Goal: Task Accomplishment & Management: Manage account settings

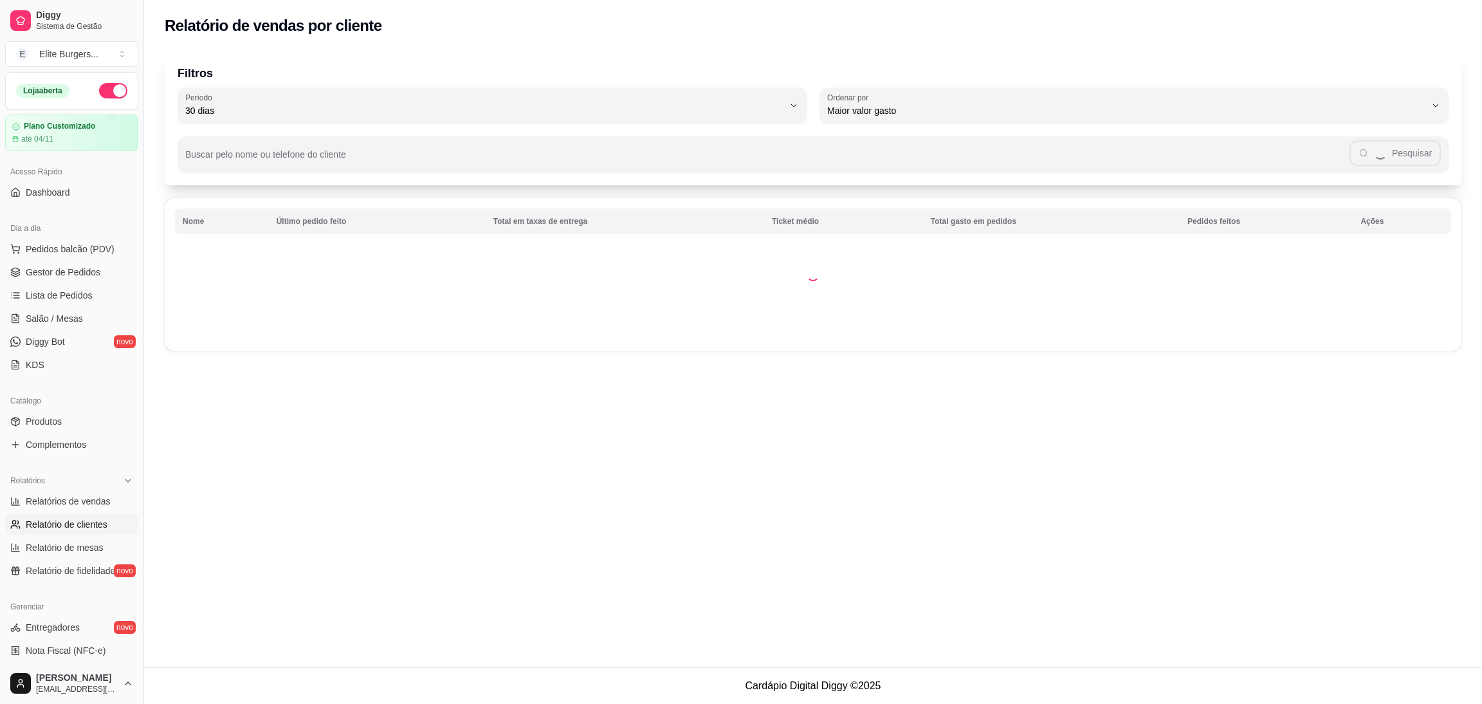
select select "30"
select select "HIGHEST_TOTAL_SPENT_WITH_ORDERS"
click at [244, 448] on div "Relatório de vendas por cliente Filtros 30 Período Hoje Ontem 7 dias 15 dias 30…" at bounding box center [813, 333] width 1338 height 667
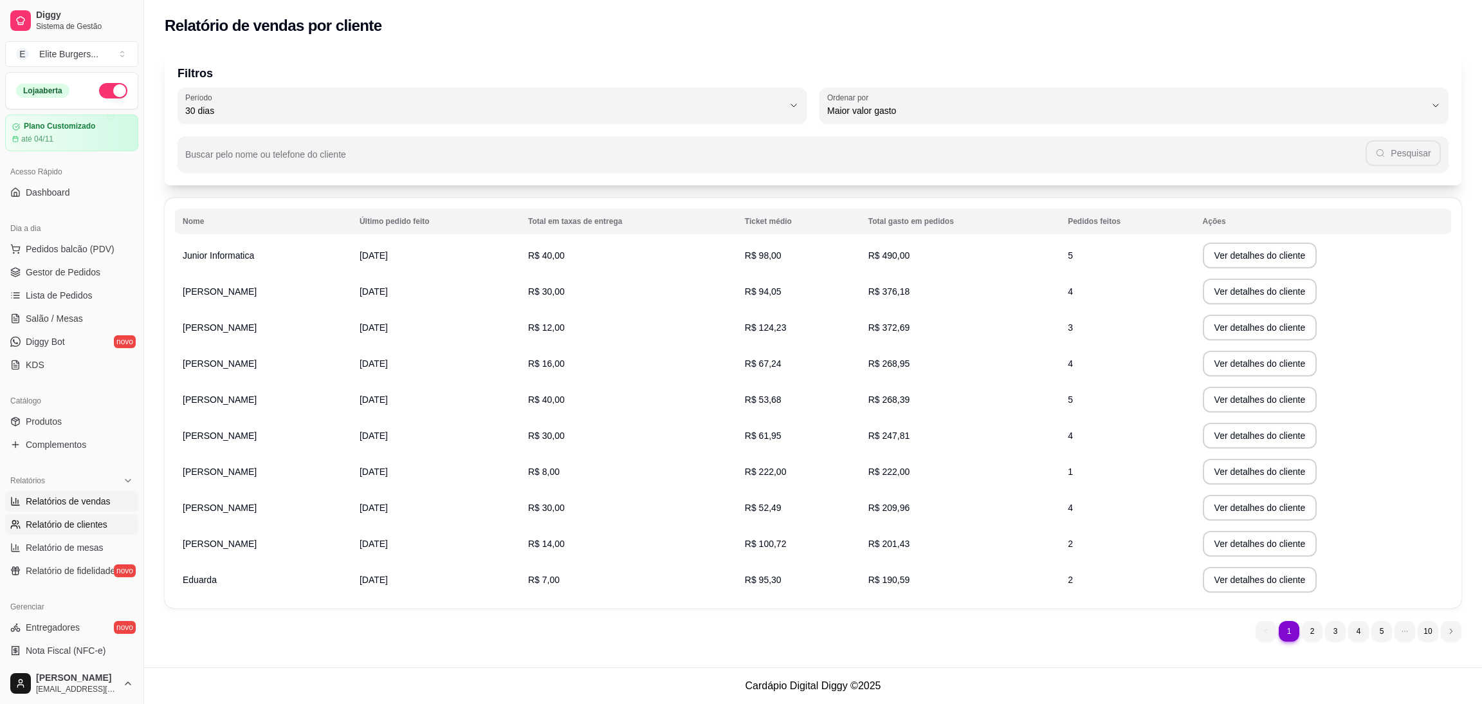
click at [44, 504] on span "Relatórios de vendas" at bounding box center [68, 501] width 85 height 13
select select "ALL"
select select "0"
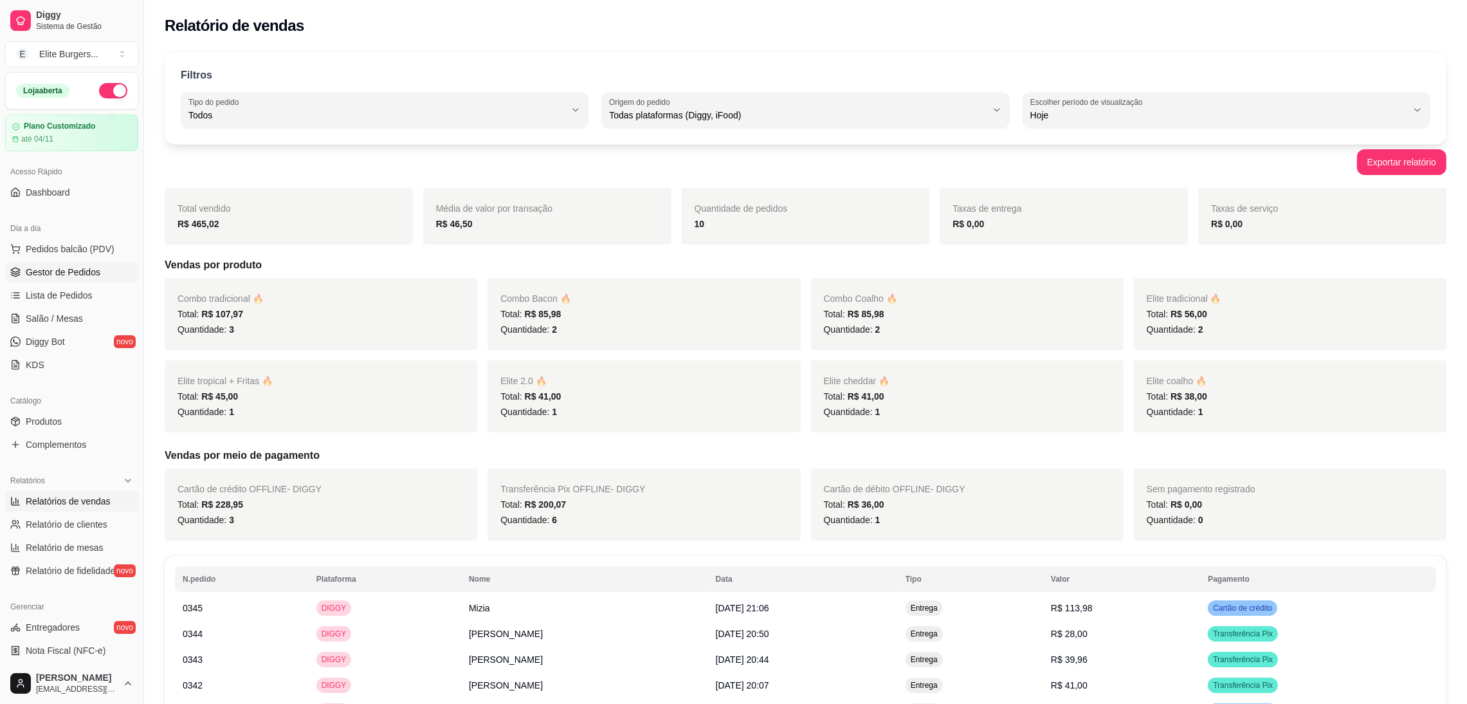
click at [59, 274] on span "Gestor de Pedidos" at bounding box center [63, 272] width 75 height 13
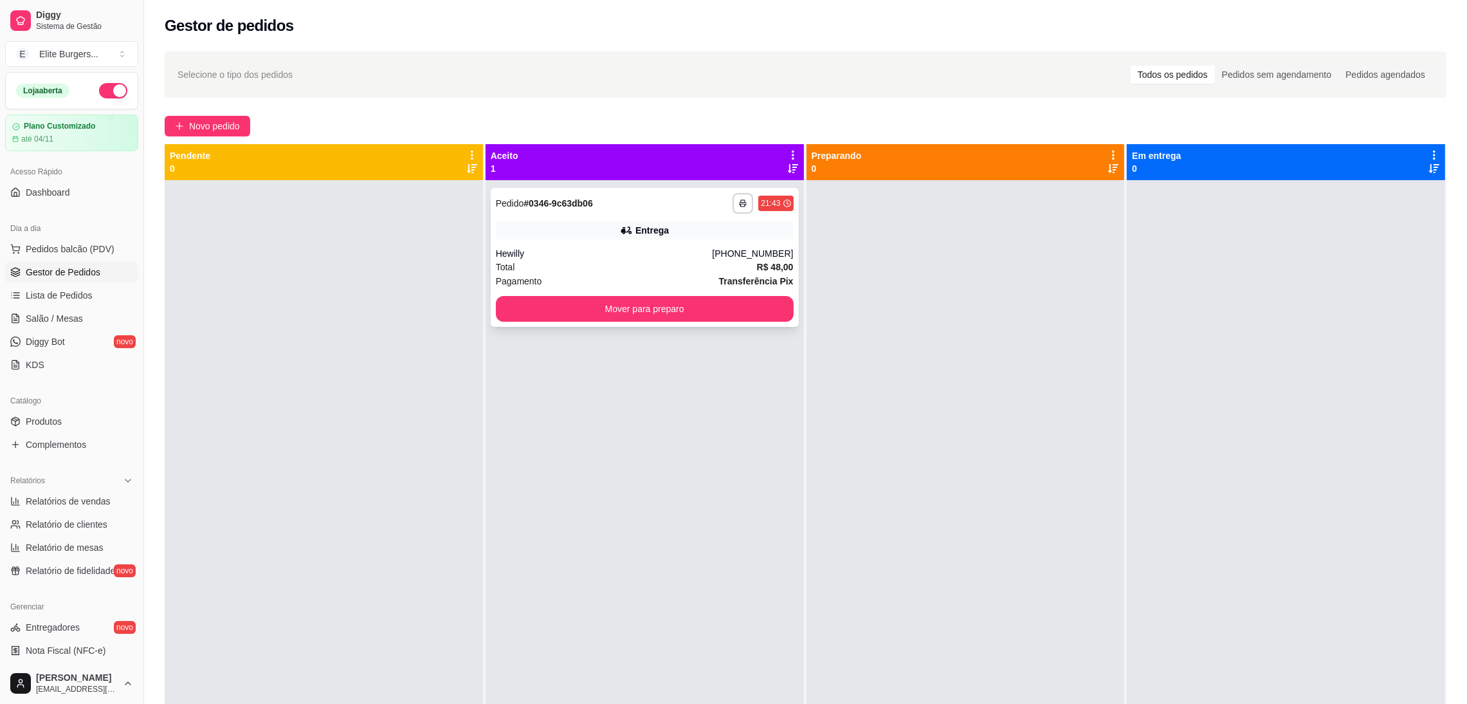
click at [669, 252] on div "Hewilly" at bounding box center [604, 253] width 217 height 13
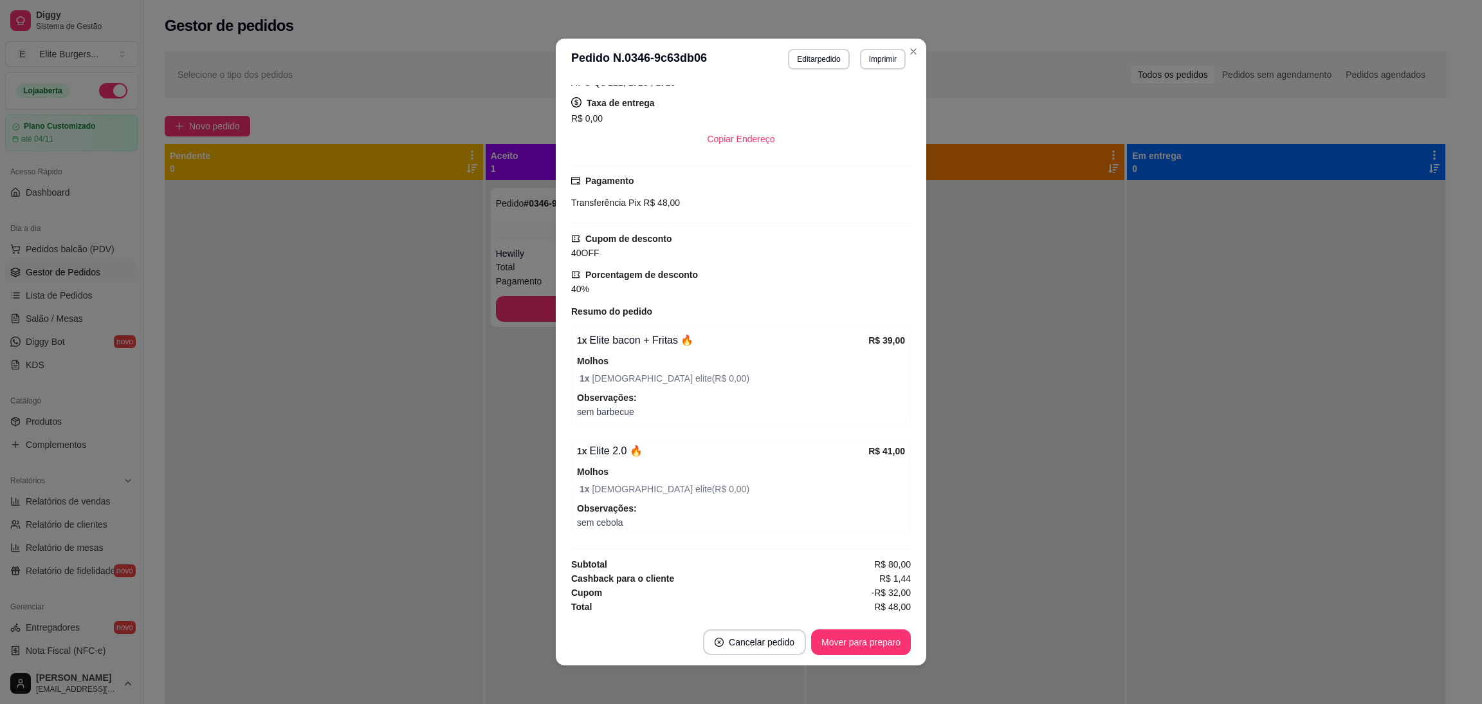
scroll to position [2, 0]
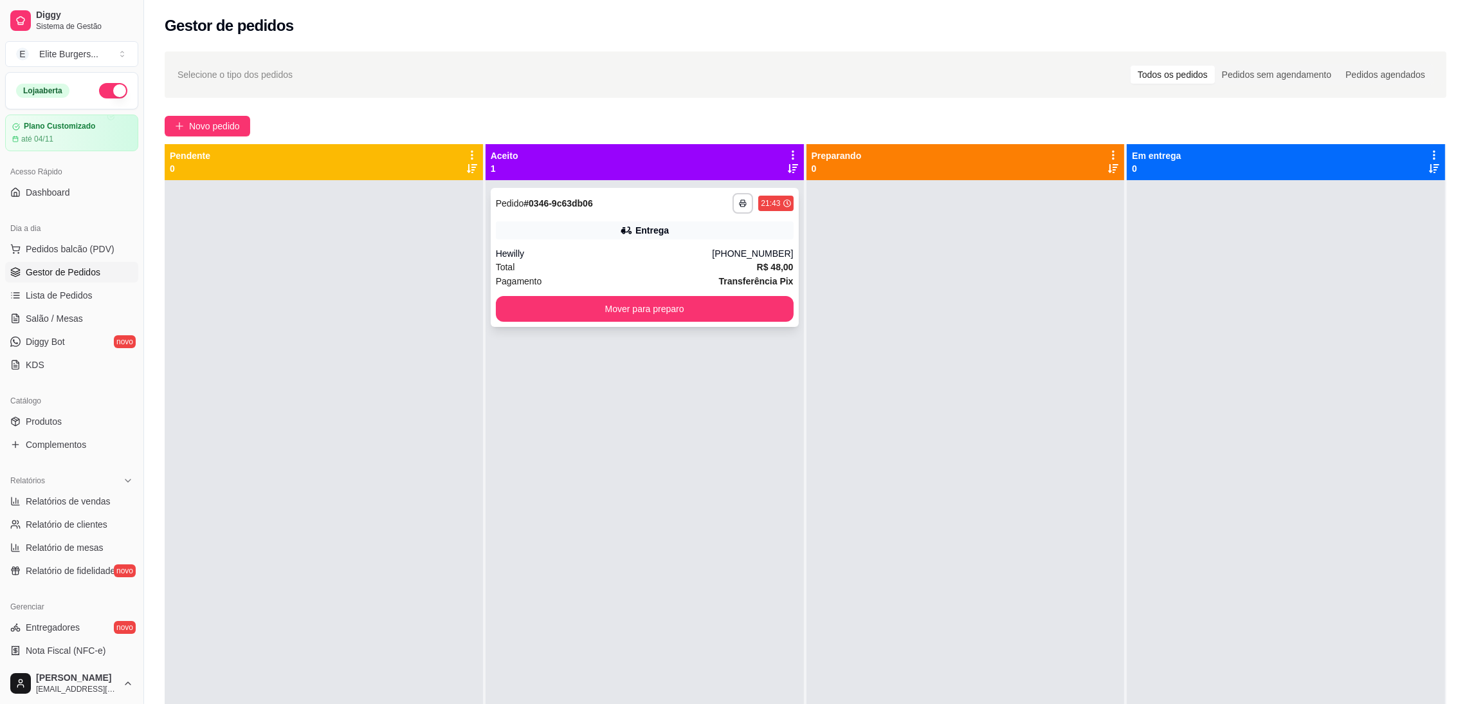
click at [642, 232] on div "Entrega" at bounding box center [651, 230] width 33 height 13
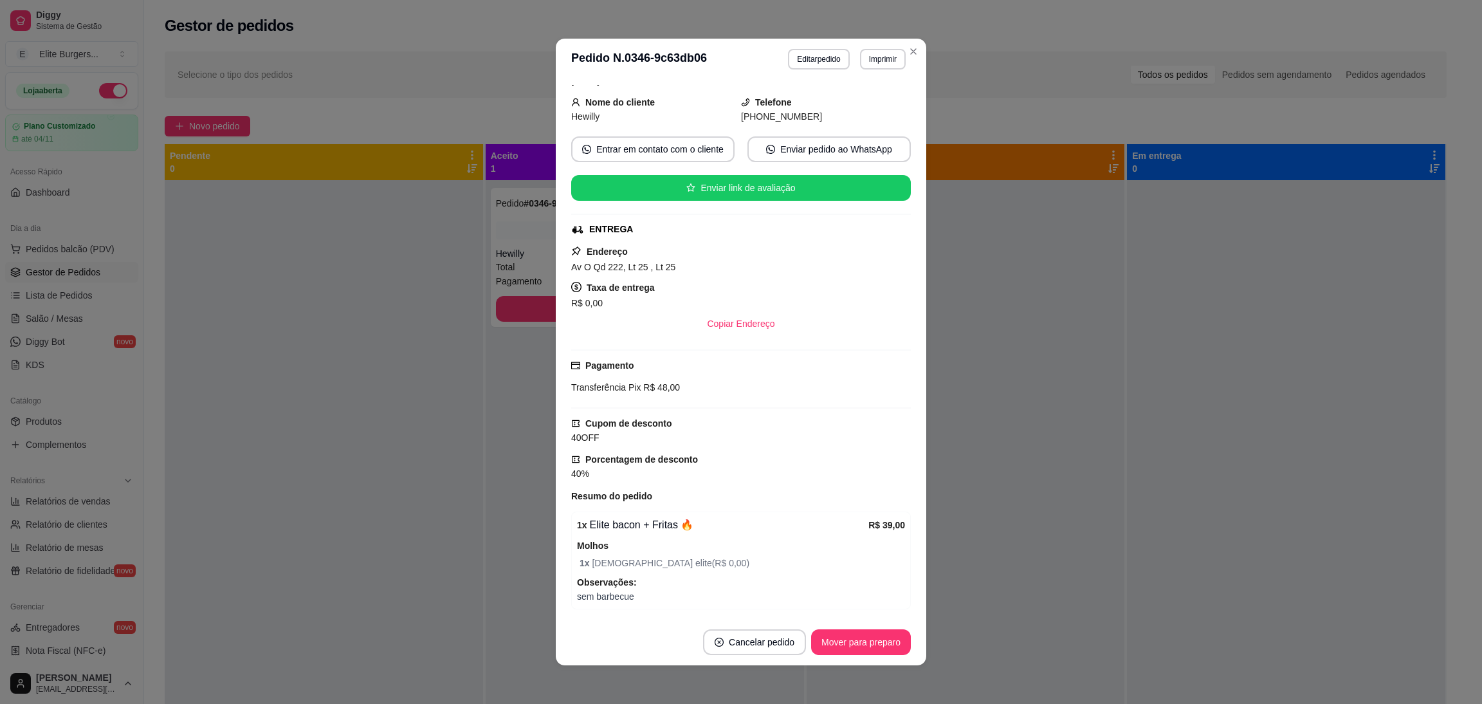
scroll to position [0, 0]
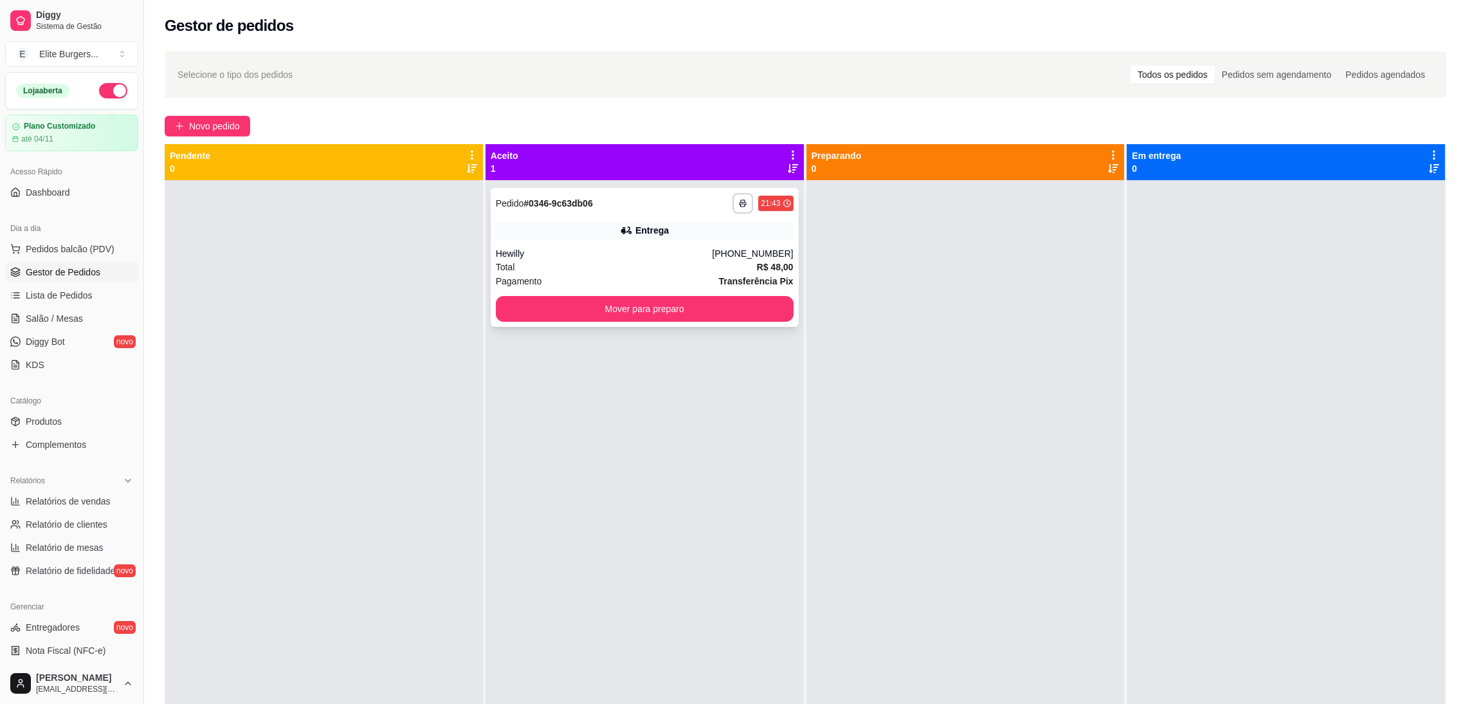
click at [654, 263] on div "Total R$ 48,00" at bounding box center [645, 267] width 298 height 14
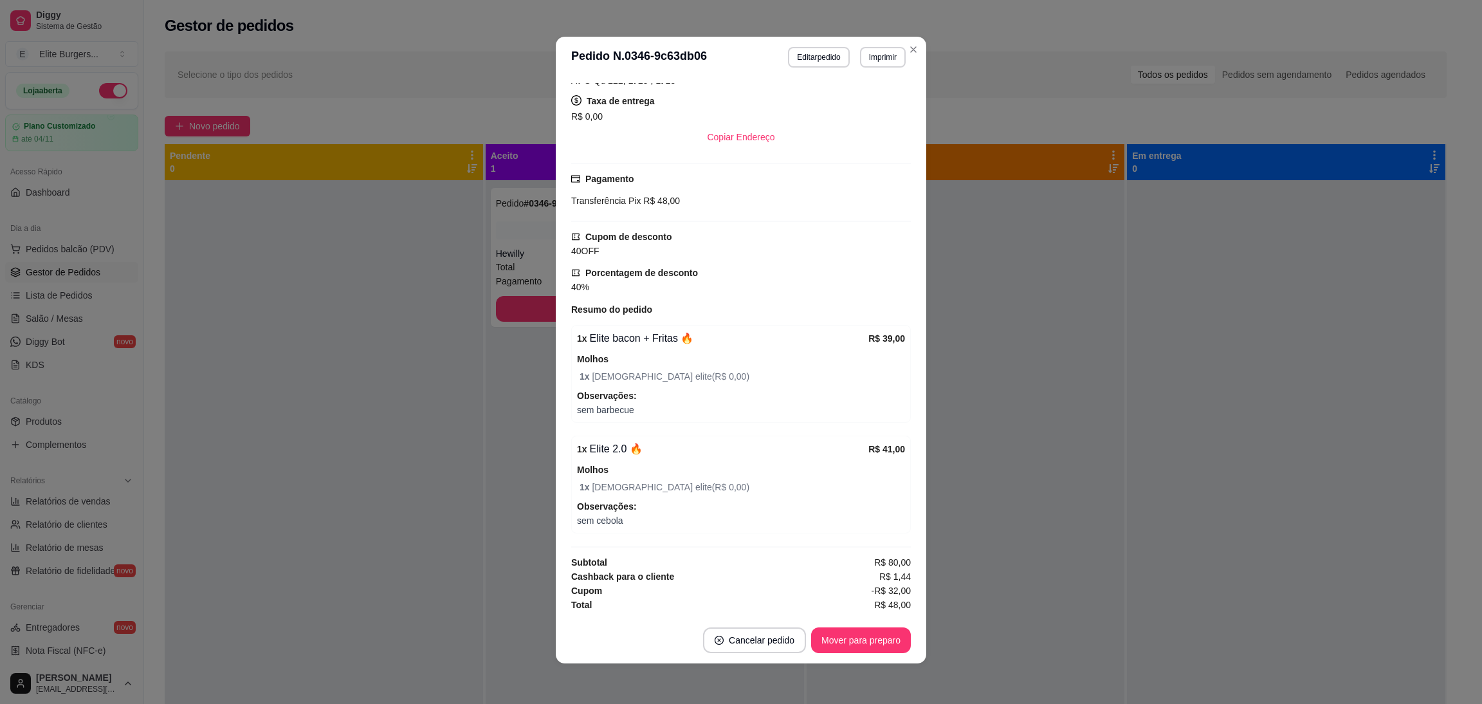
scroll to position [255, 0]
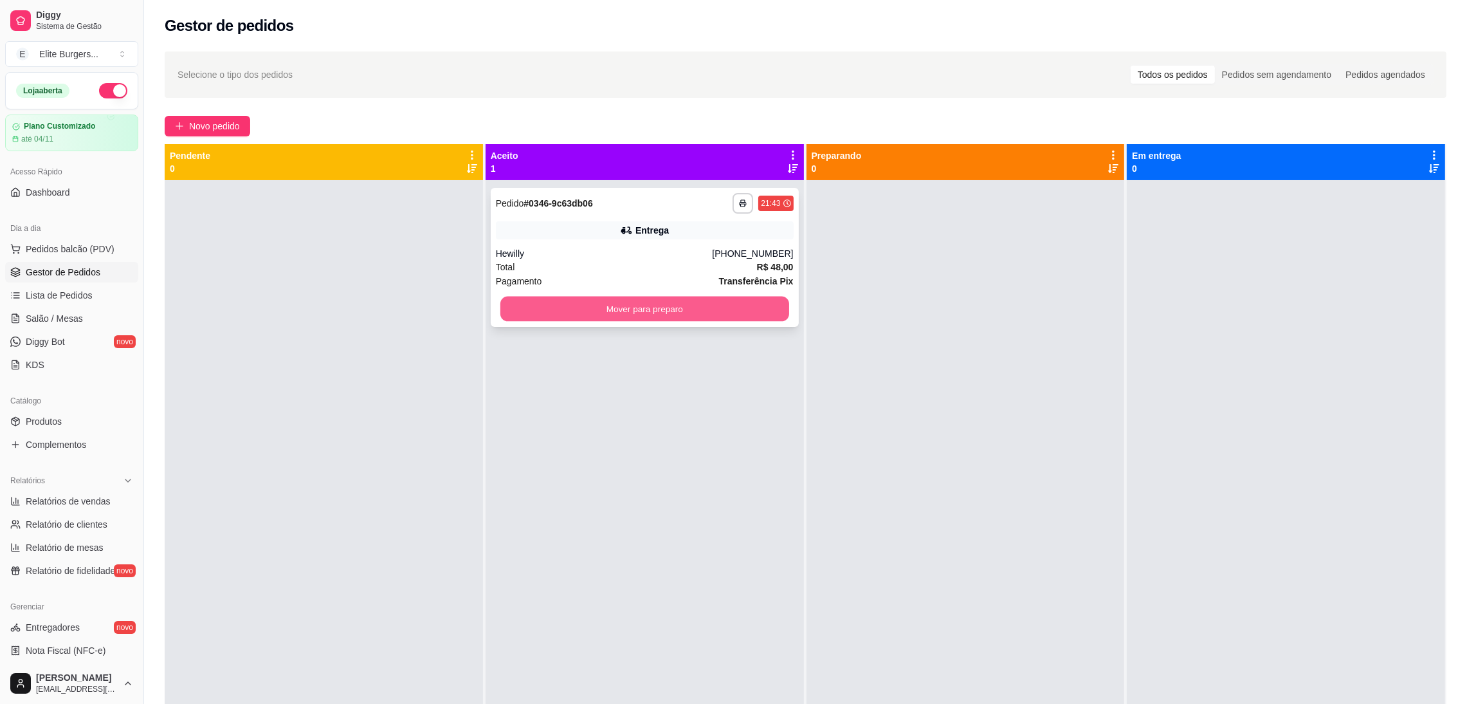
click at [719, 297] on button "Mover para preparo" at bounding box center [644, 308] width 289 height 25
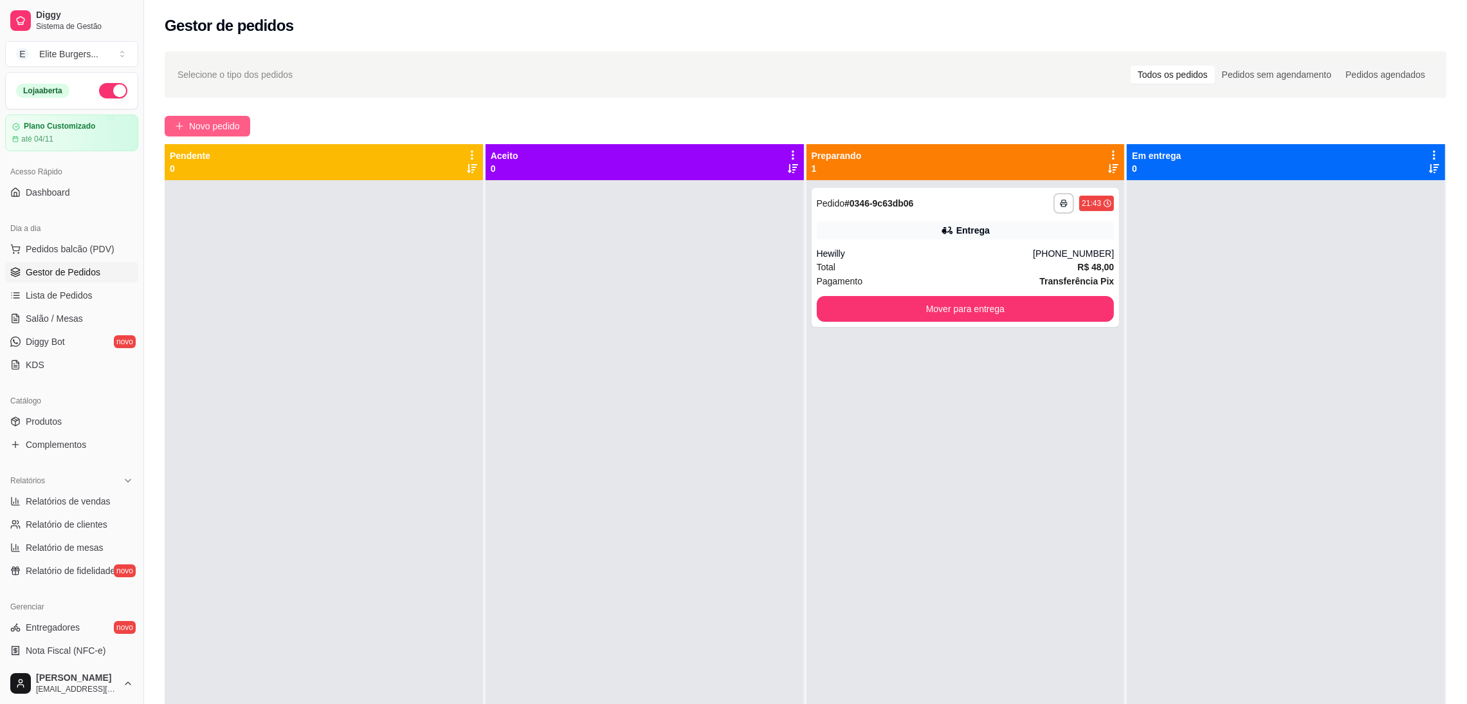
click at [210, 125] on span "Novo pedido" at bounding box center [214, 126] width 51 height 14
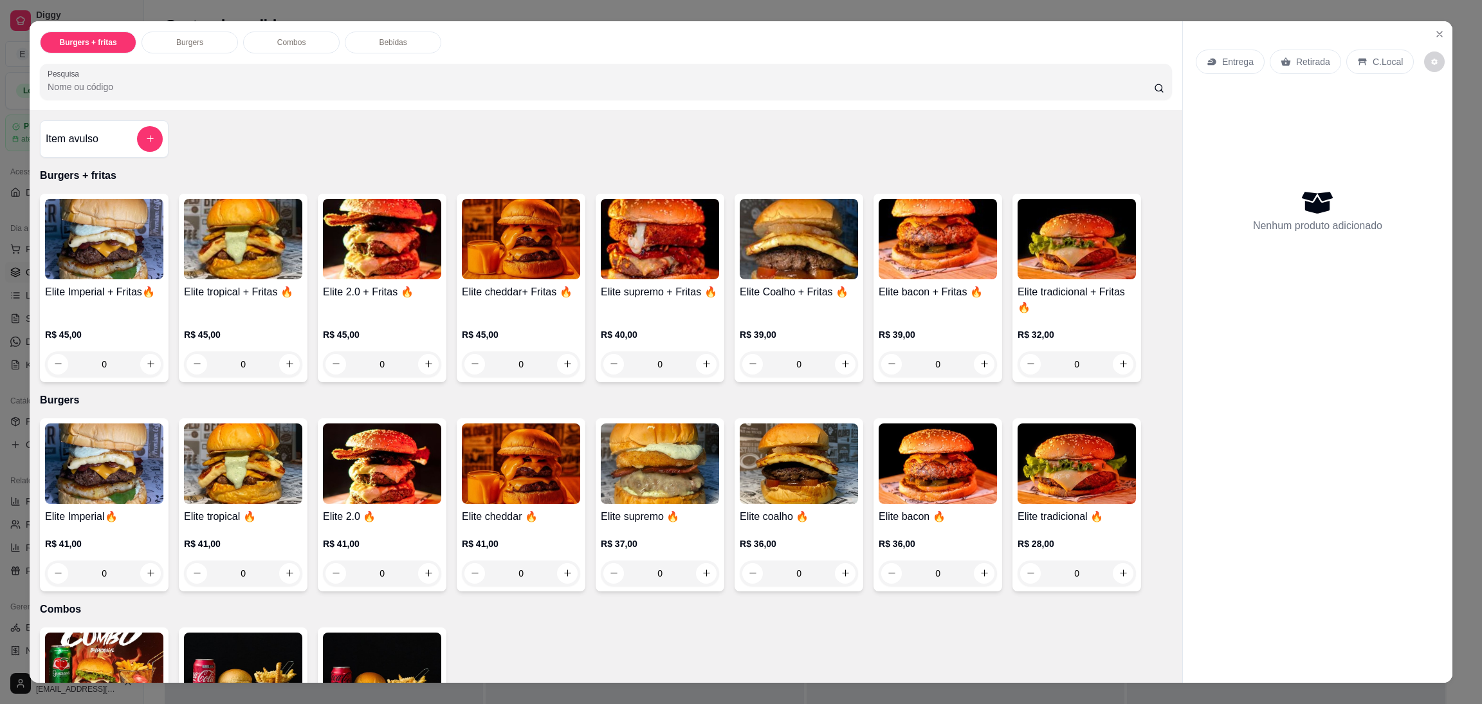
click at [696, 359] on div "0" at bounding box center [660, 364] width 118 height 26
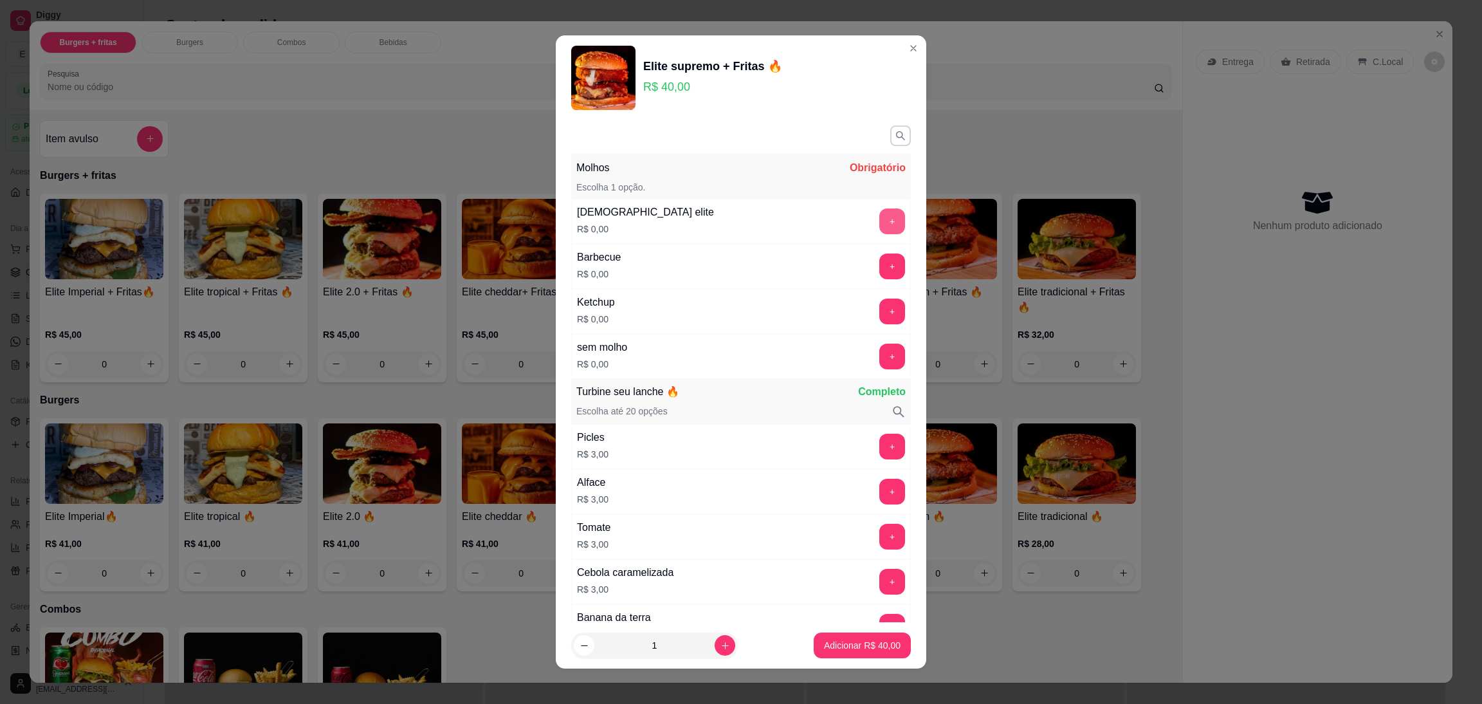
click at [879, 210] on button "+" at bounding box center [892, 221] width 26 height 26
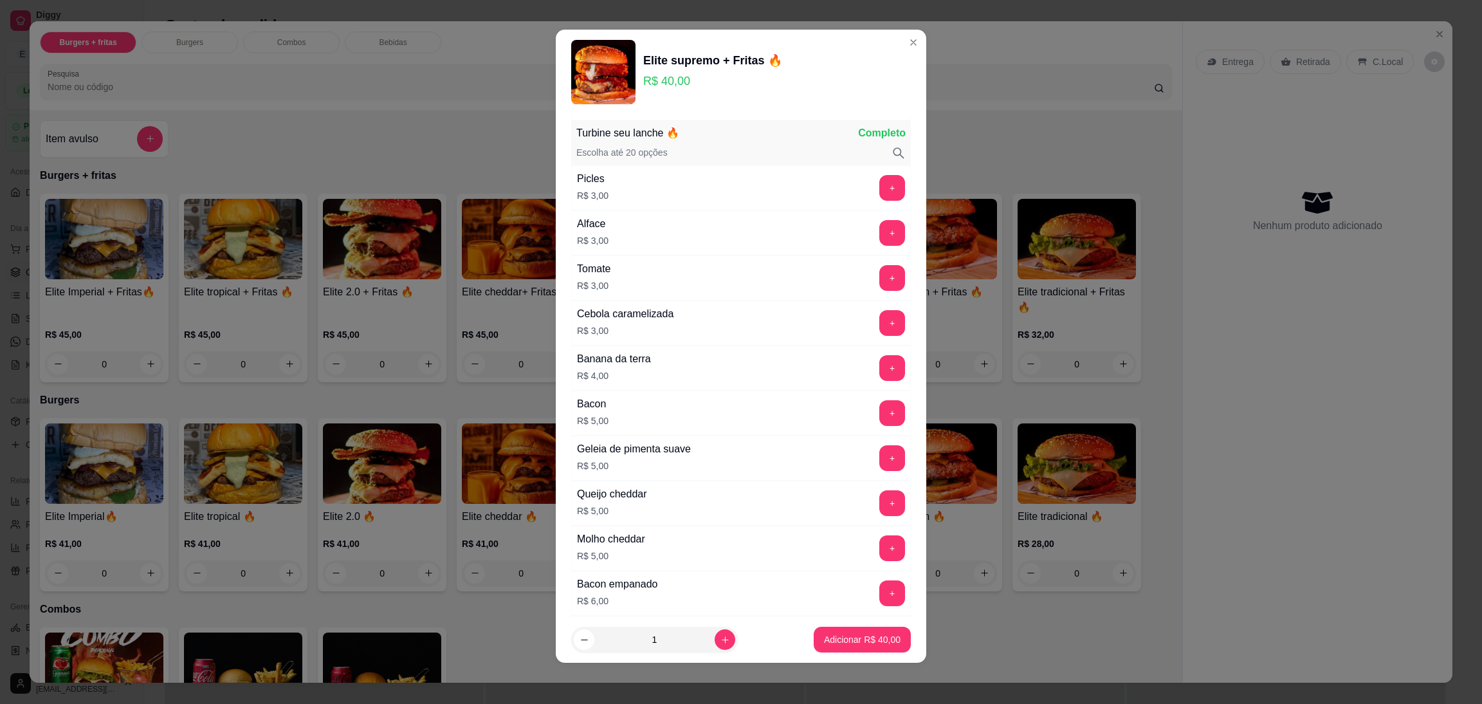
scroll to position [259, 0]
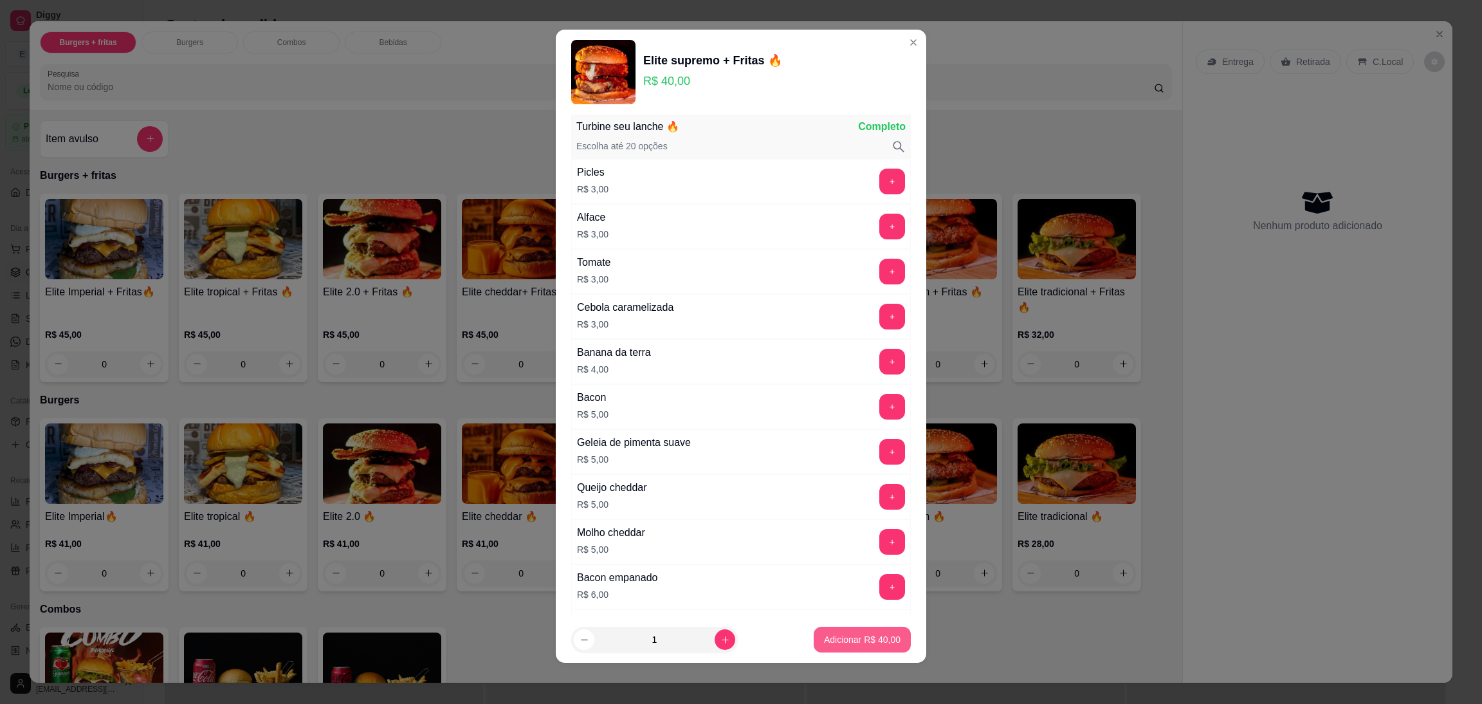
click at [850, 638] on p "Adicionar R$ 40,00" at bounding box center [862, 639] width 77 height 13
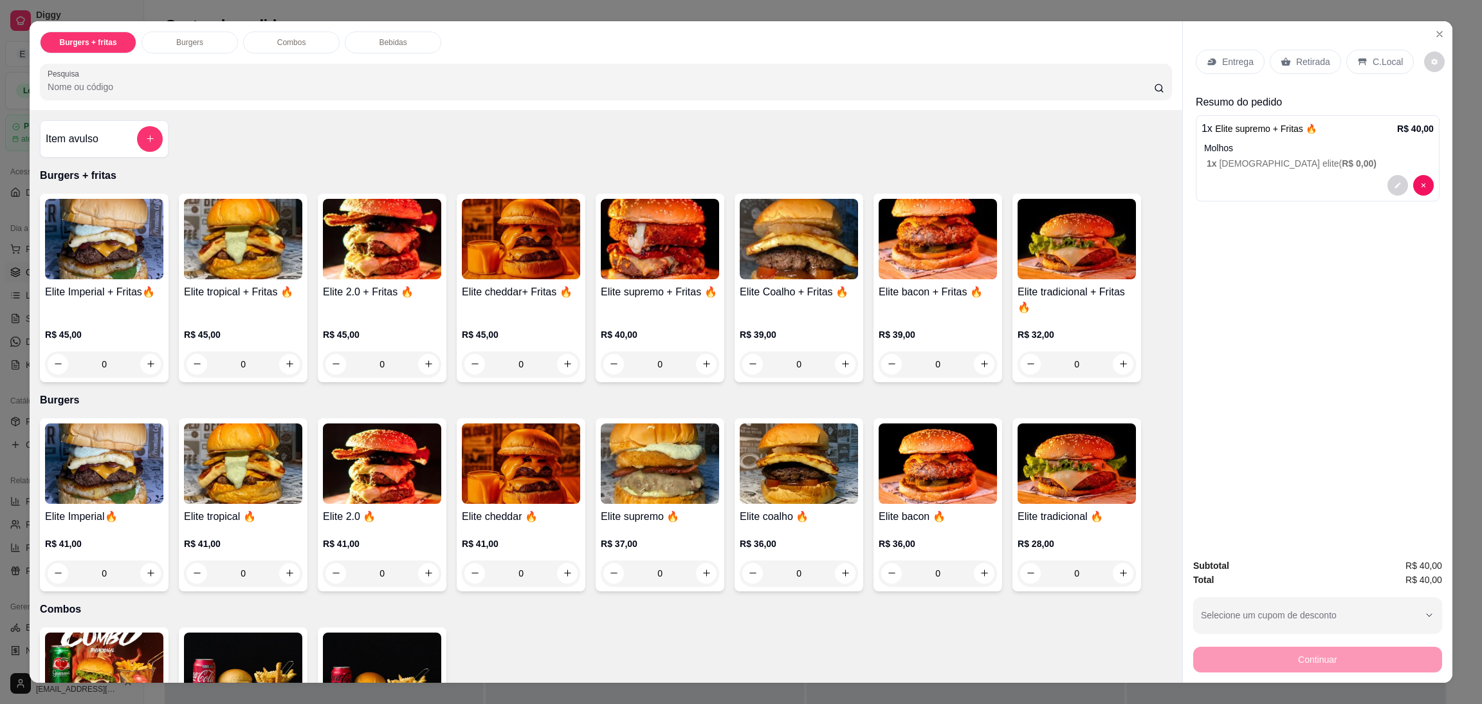
click at [975, 366] on div "0" at bounding box center [937, 364] width 118 height 26
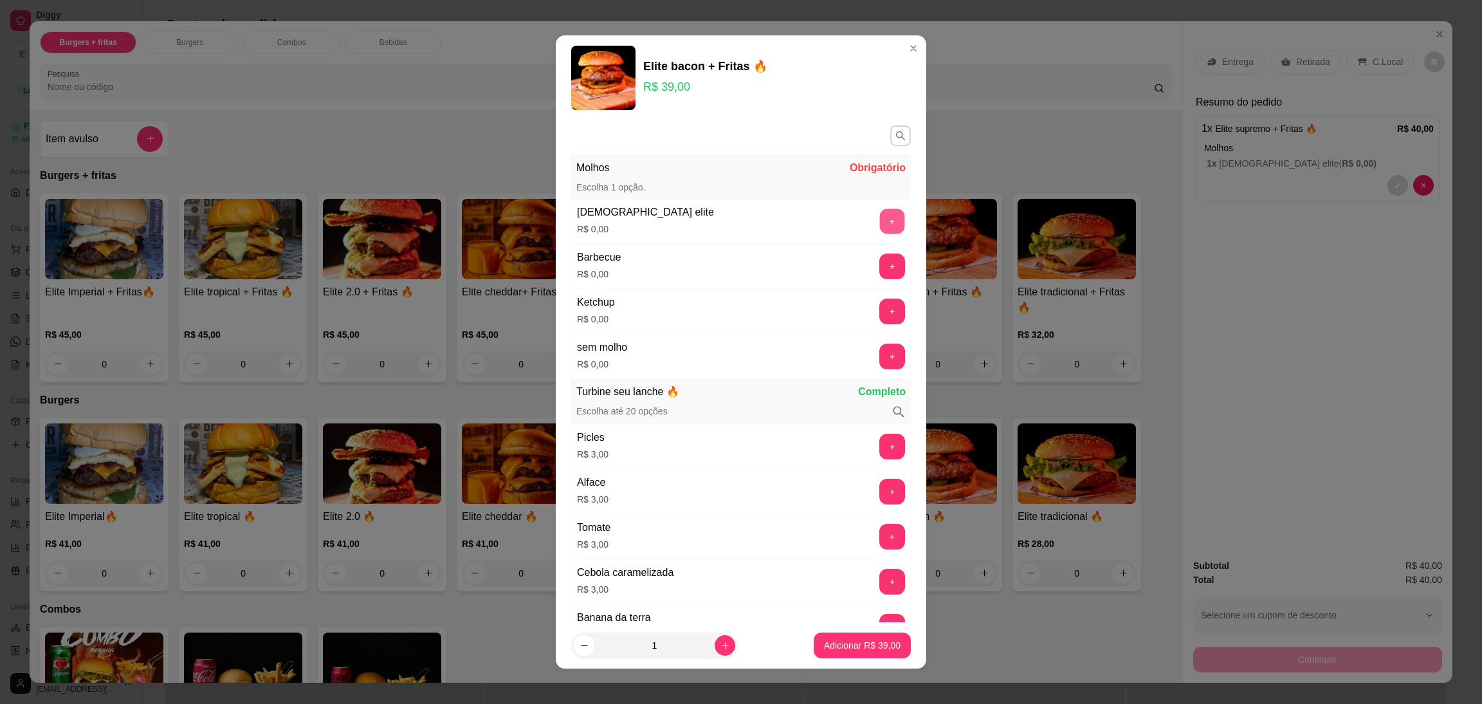
click at [880, 222] on button "+" at bounding box center [892, 220] width 25 height 25
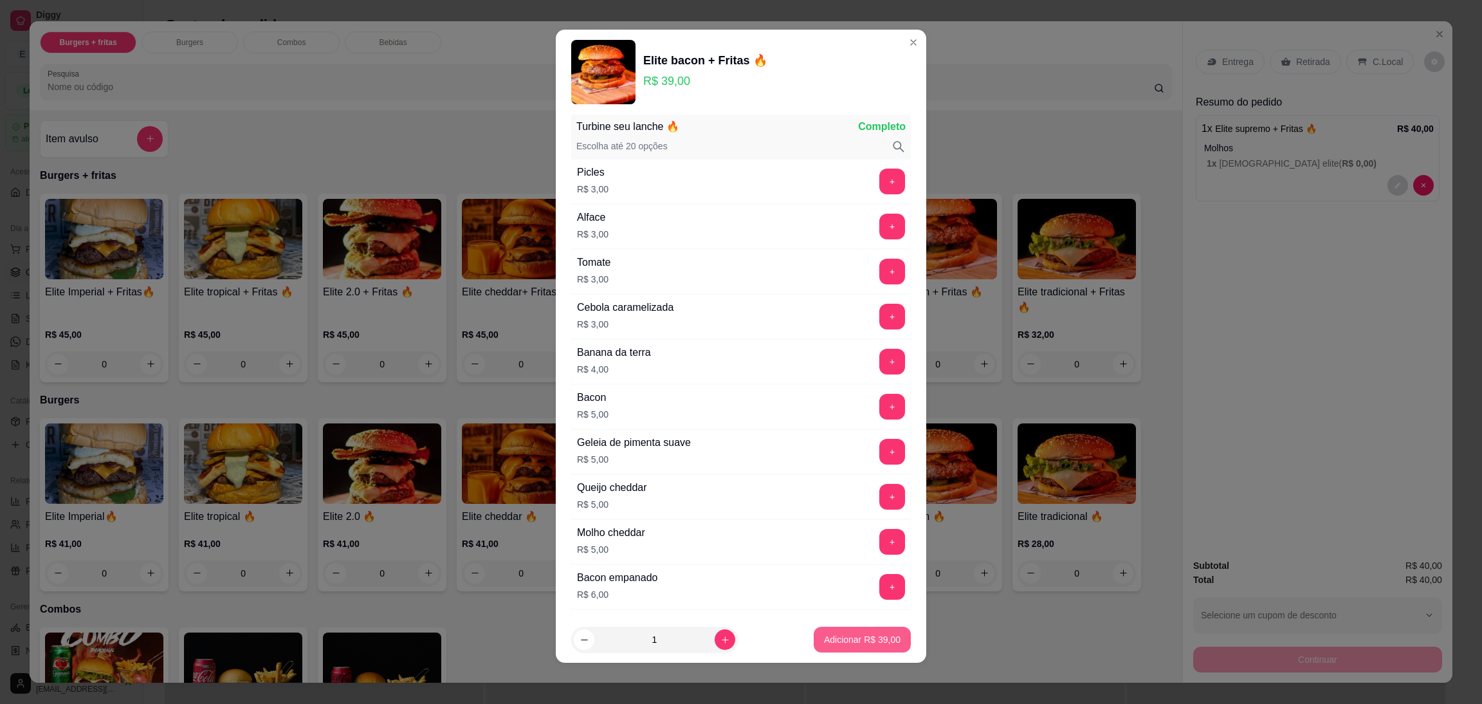
click at [877, 638] on p "Adicionar R$ 39,00" at bounding box center [862, 639] width 77 height 13
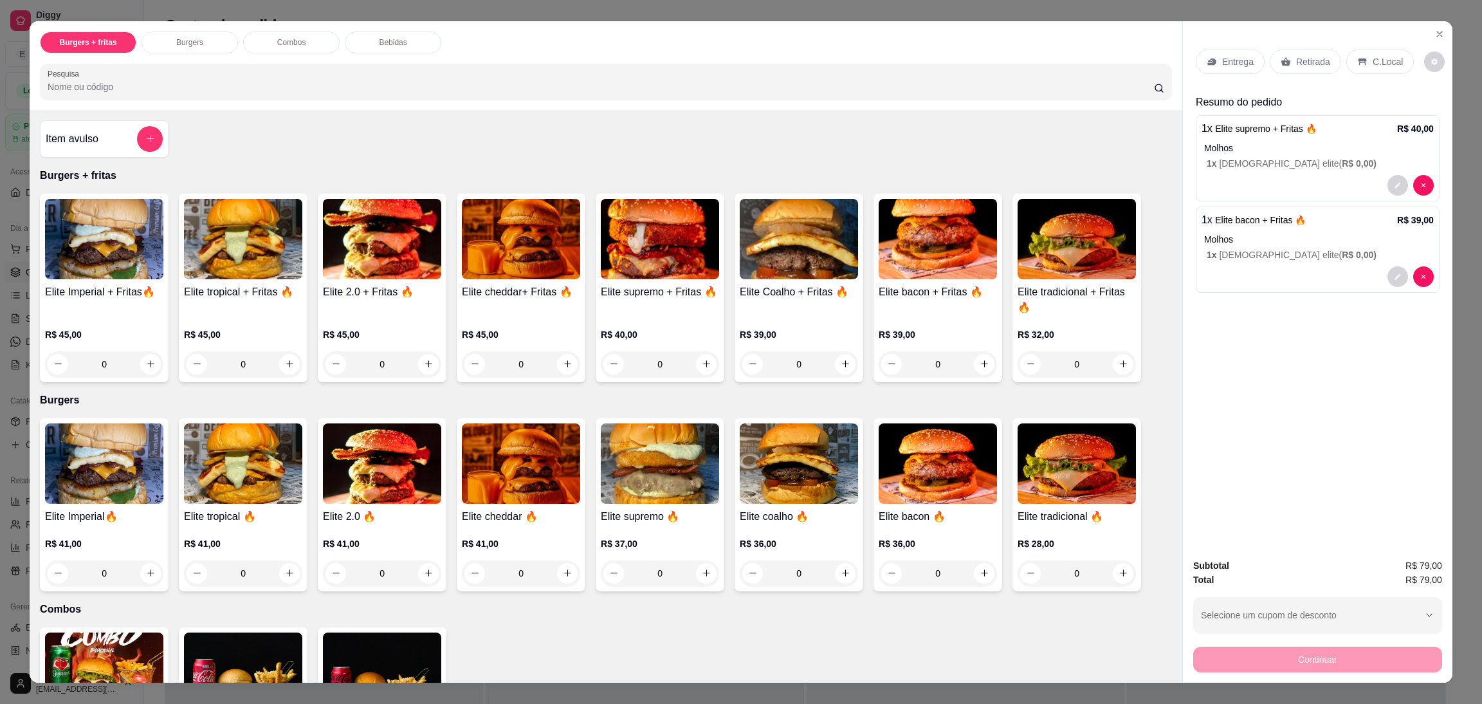
click at [1228, 65] on p "Entrega" at bounding box center [1238, 61] width 32 height 13
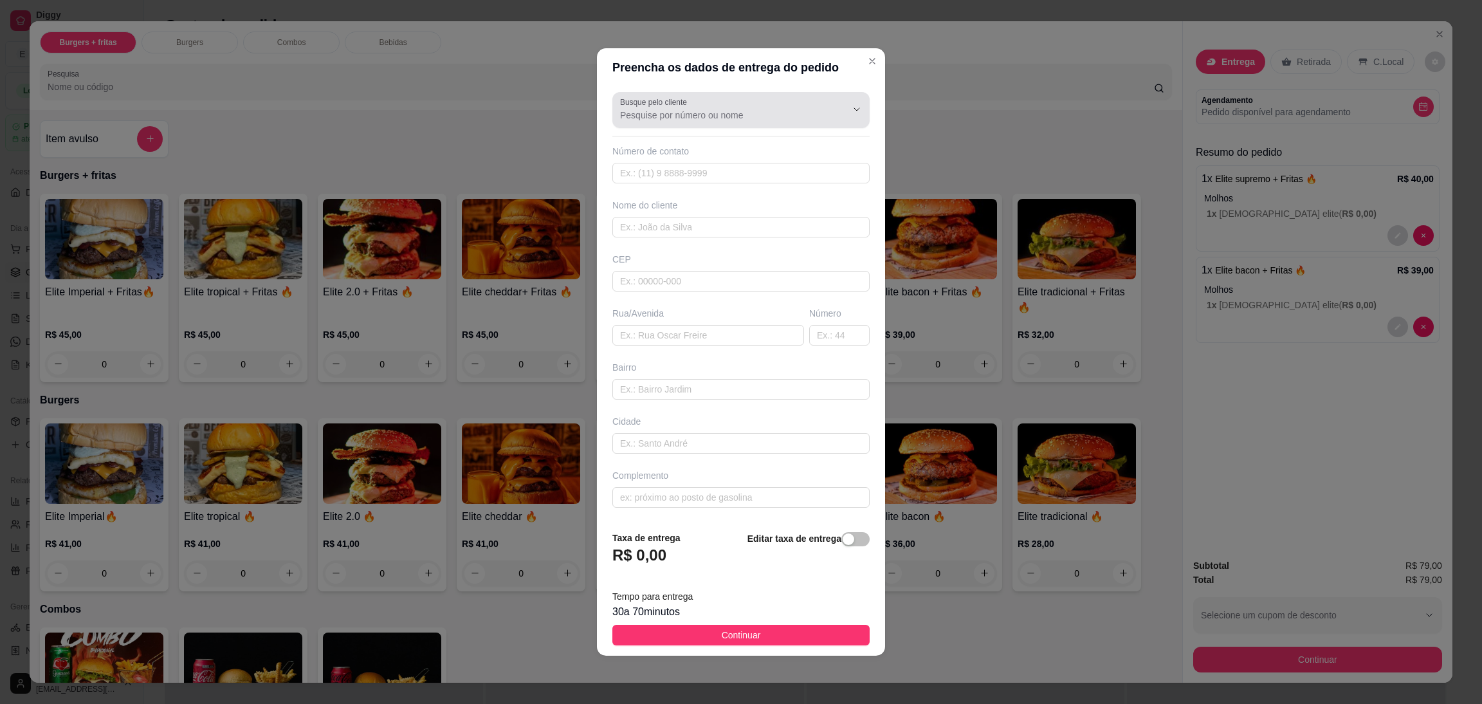
click at [761, 105] on div at bounding box center [741, 110] width 242 height 26
click at [763, 140] on span "[PERSON_NAME]" at bounding box center [727, 145] width 209 height 13
type input "[PERSON_NAME]"
type input "94992188419"
type input "[PERSON_NAME]"
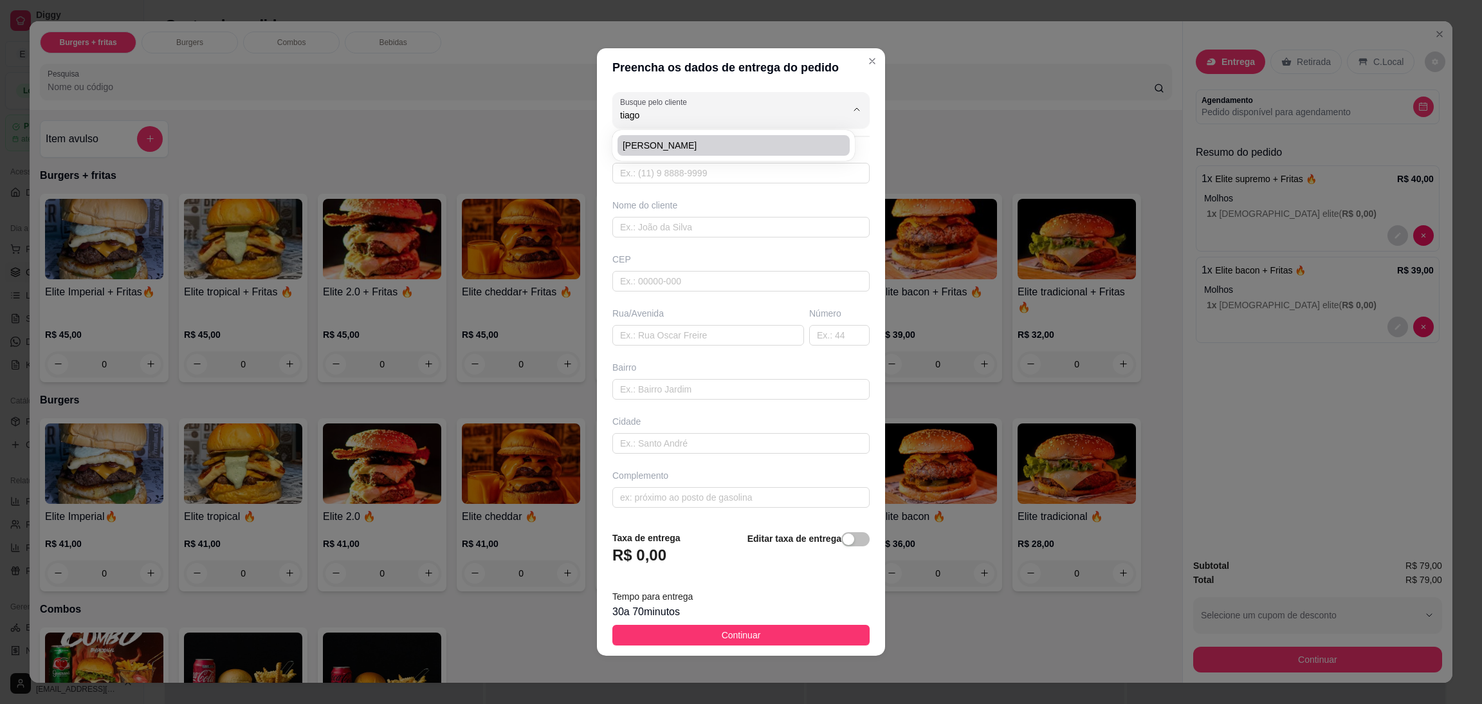
type input "68515000"
type input "Rua 5"
type input "29"
type input "alvora"
type input "parauapebas"
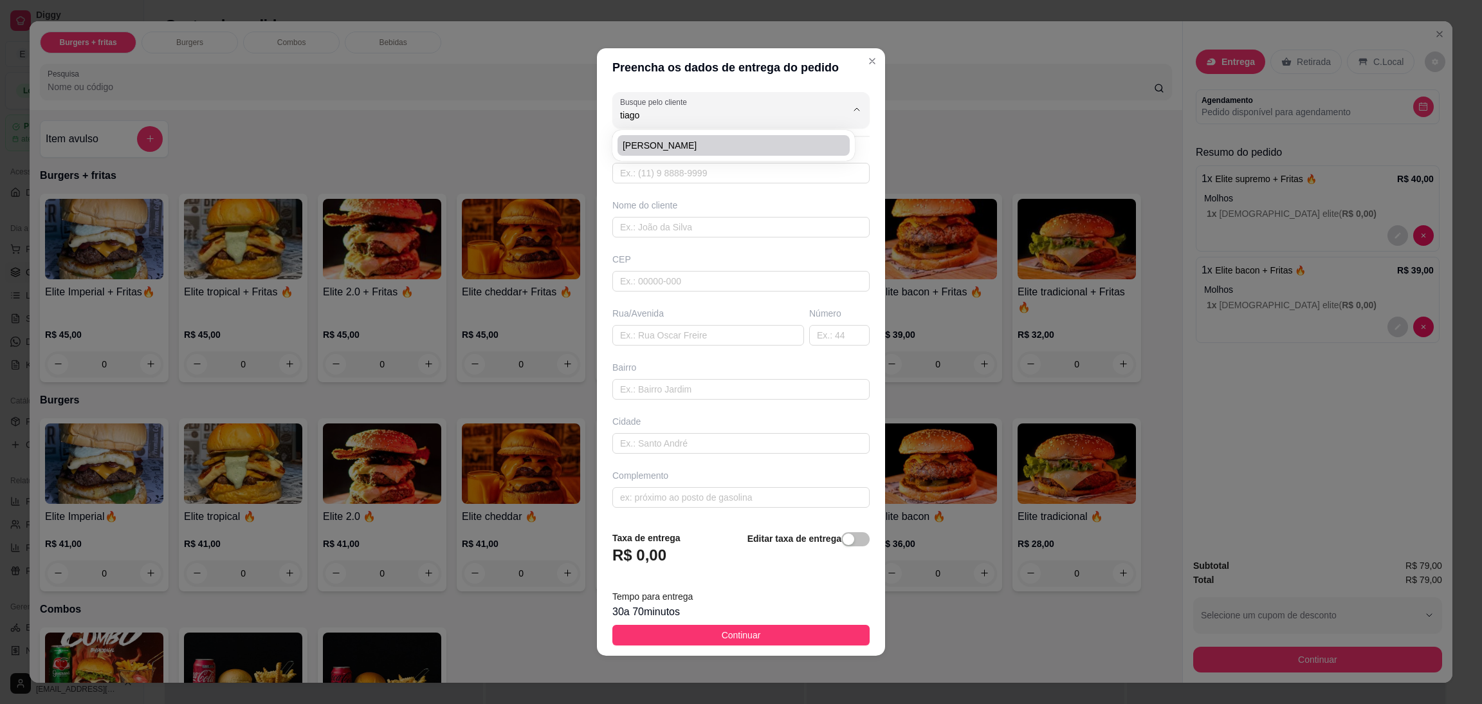
type input "Mesma Q da casa com muro formato de castelo a última casa do lado esquerdo"
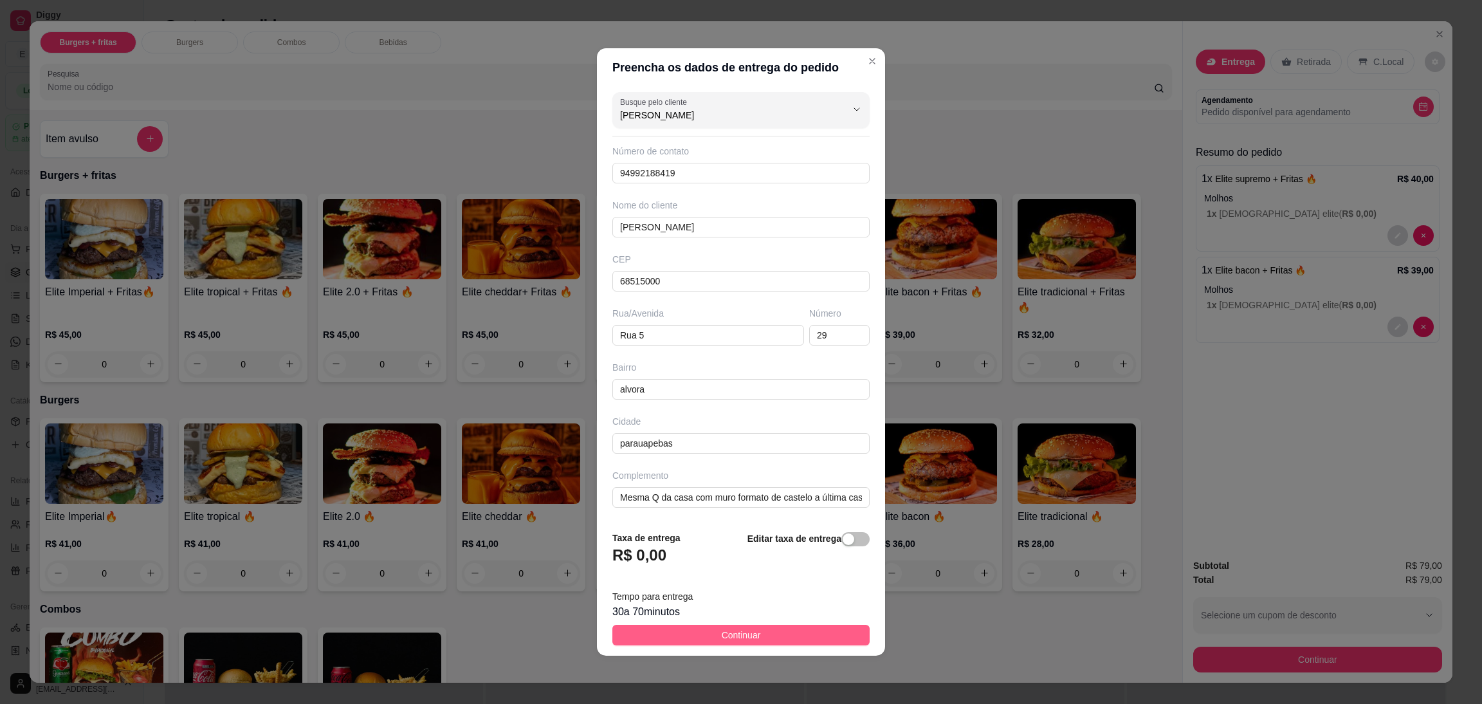
type input "[PERSON_NAME]"
click at [754, 628] on button "Continuar" at bounding box center [740, 634] width 257 height 21
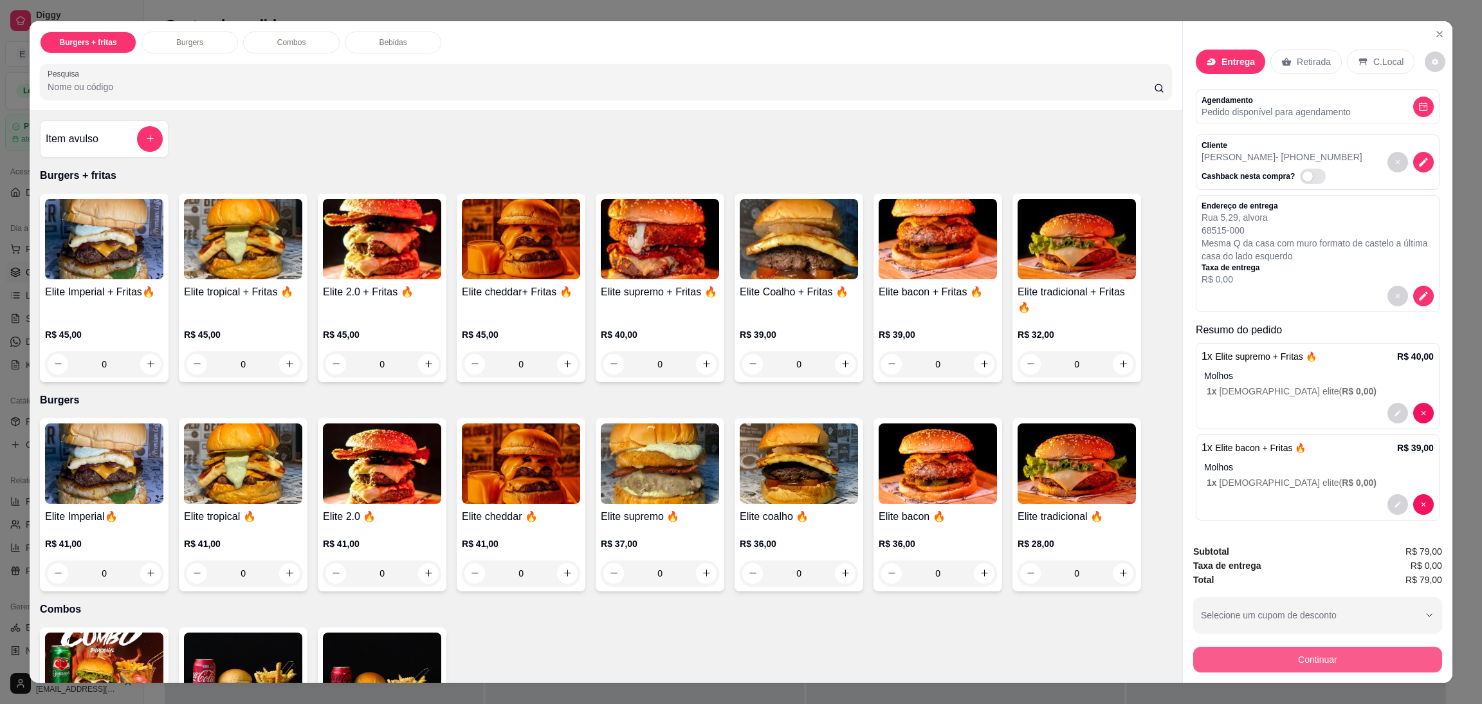
click at [1260, 661] on button "Continuar" at bounding box center [1317, 659] width 249 height 26
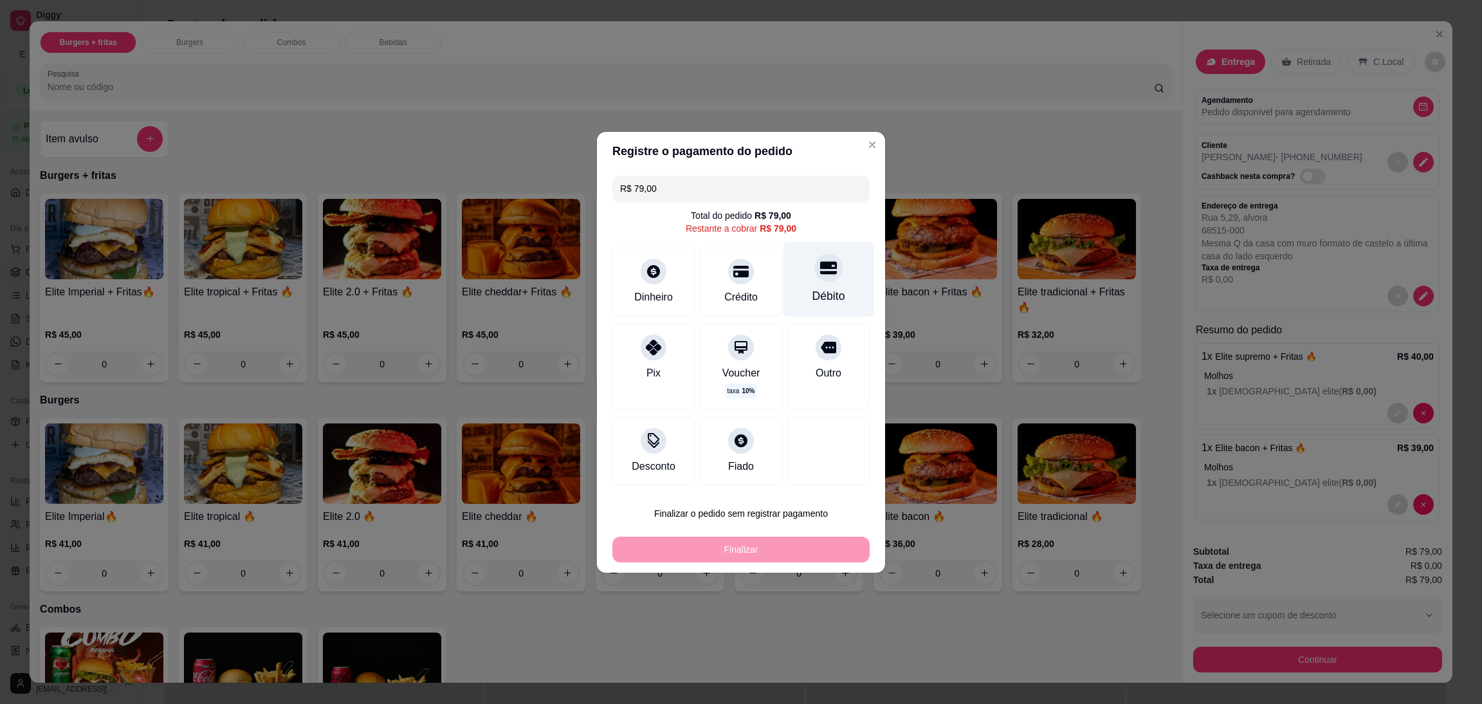
click at [805, 305] on div "Débito" at bounding box center [828, 278] width 91 height 75
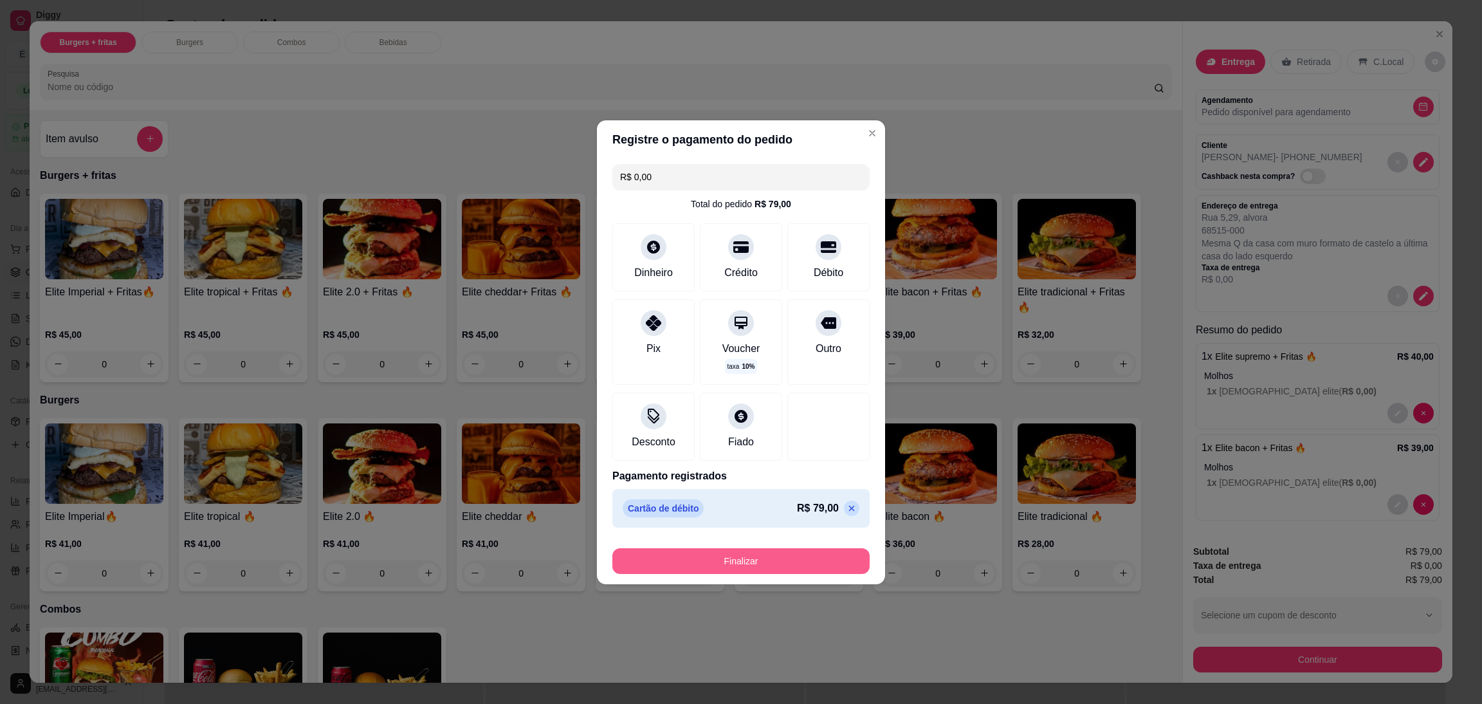
click at [795, 559] on button "Finalizar" at bounding box center [740, 561] width 257 height 26
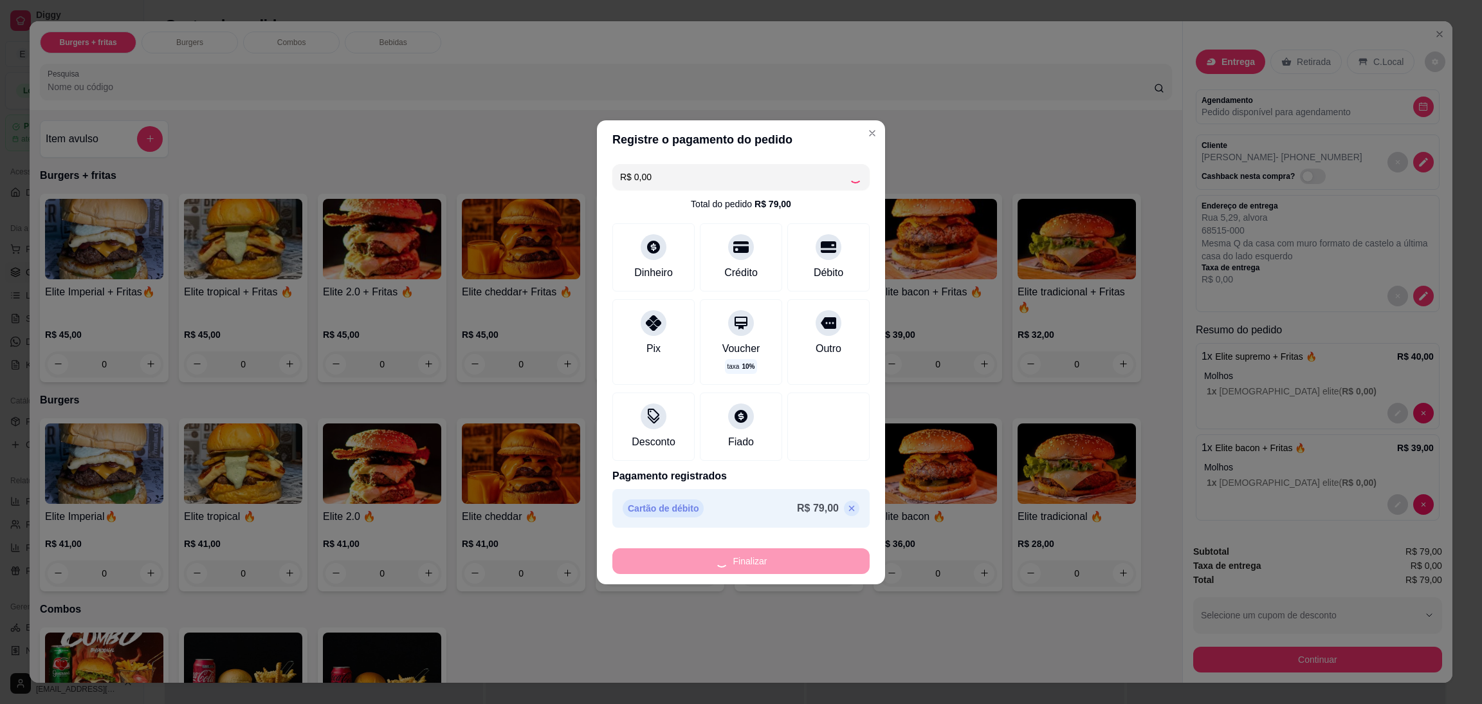
type input "-R$ 79,00"
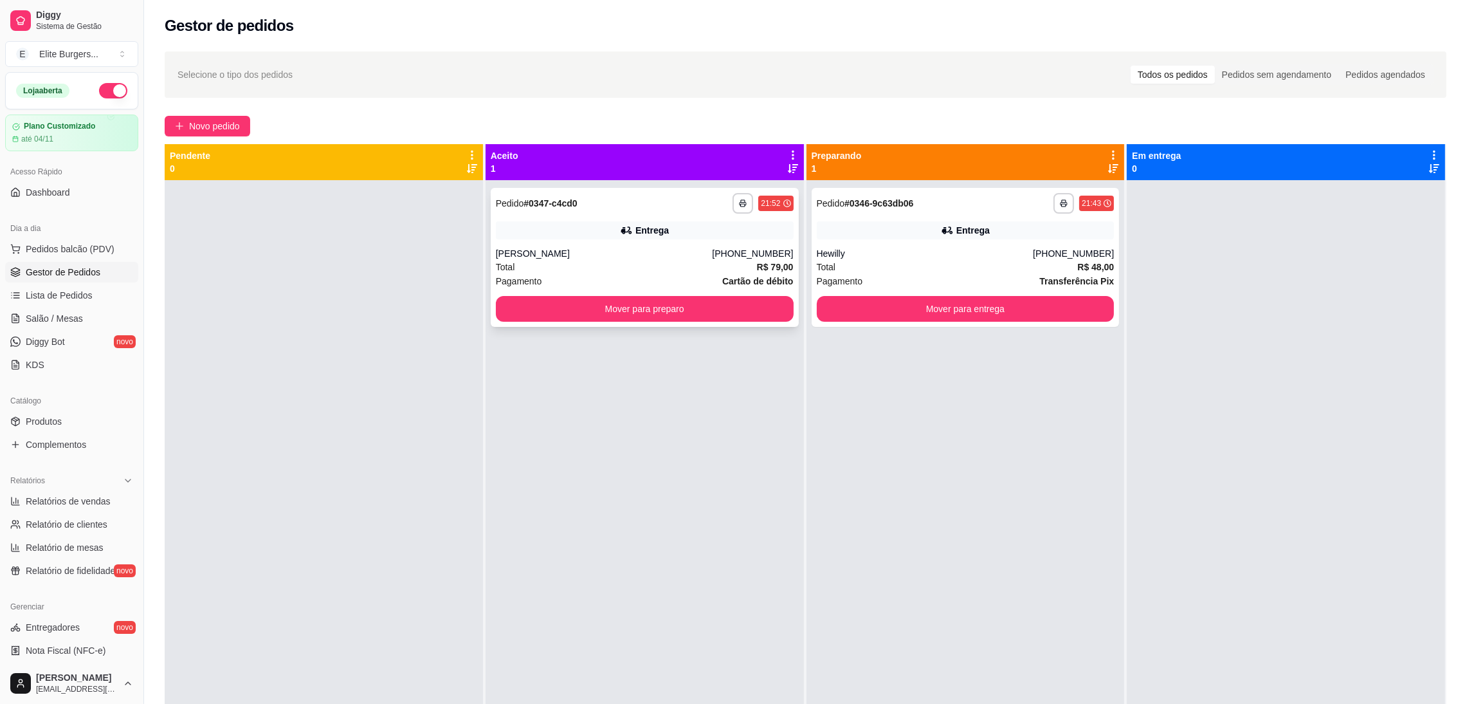
click at [596, 216] on div "**********" at bounding box center [645, 257] width 308 height 139
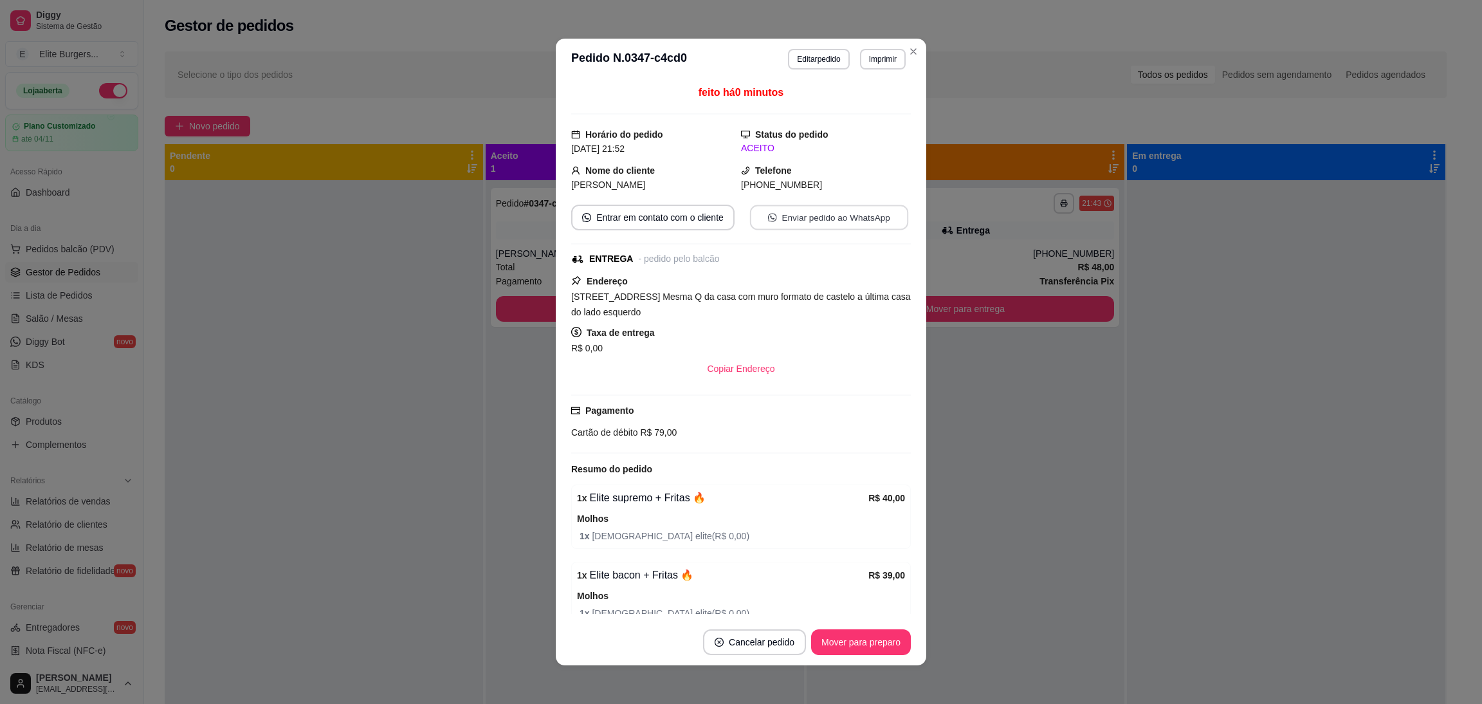
click at [826, 229] on button "Enviar pedido ao WhatsApp" at bounding box center [829, 217] width 158 height 25
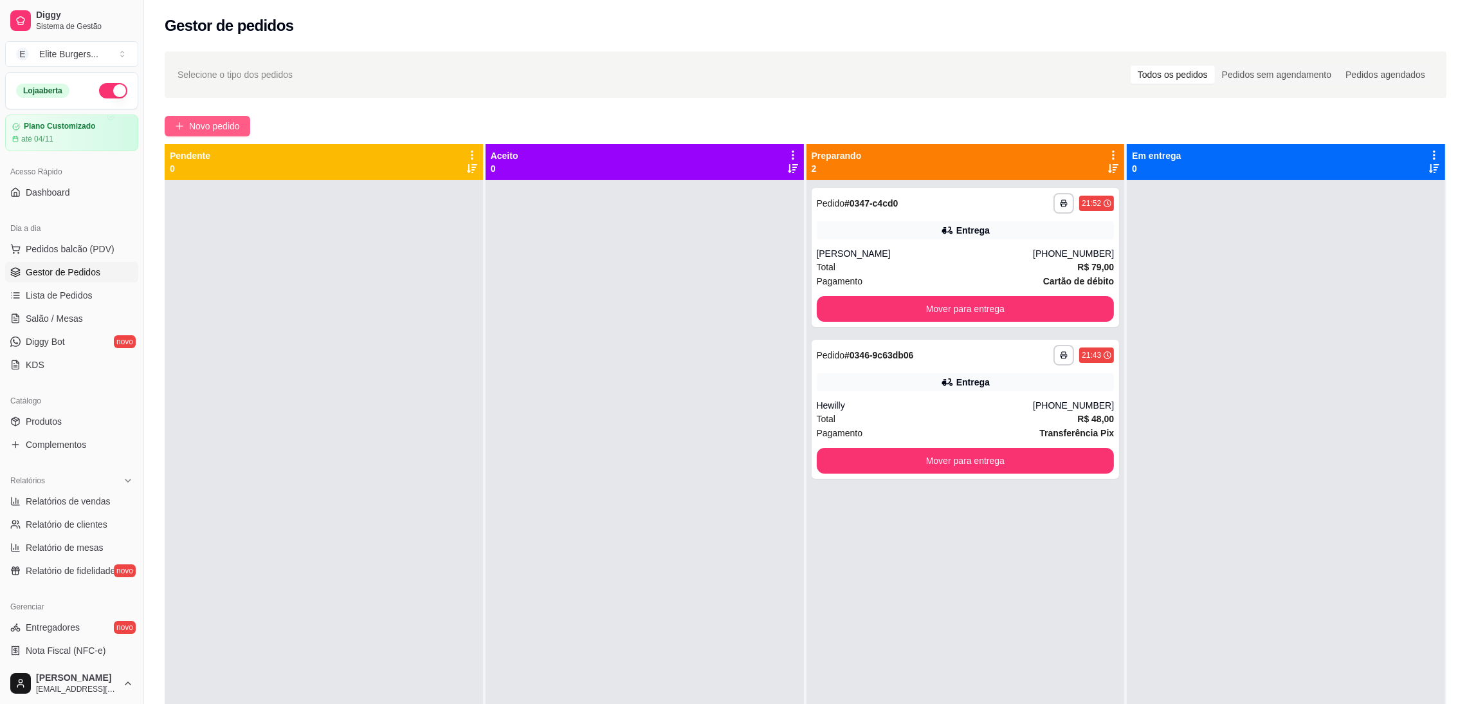
click at [203, 124] on span "Novo pedido" at bounding box center [214, 126] width 51 height 14
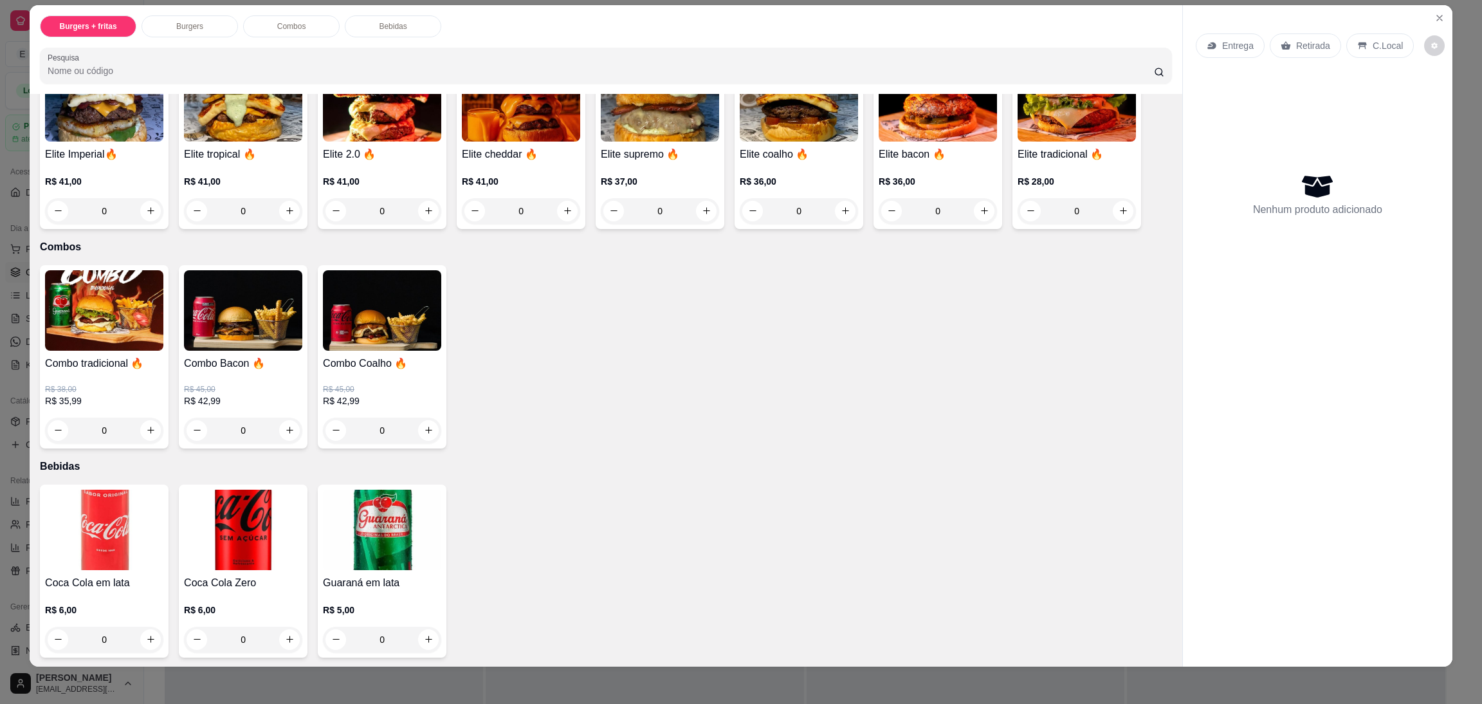
scroll to position [20, 0]
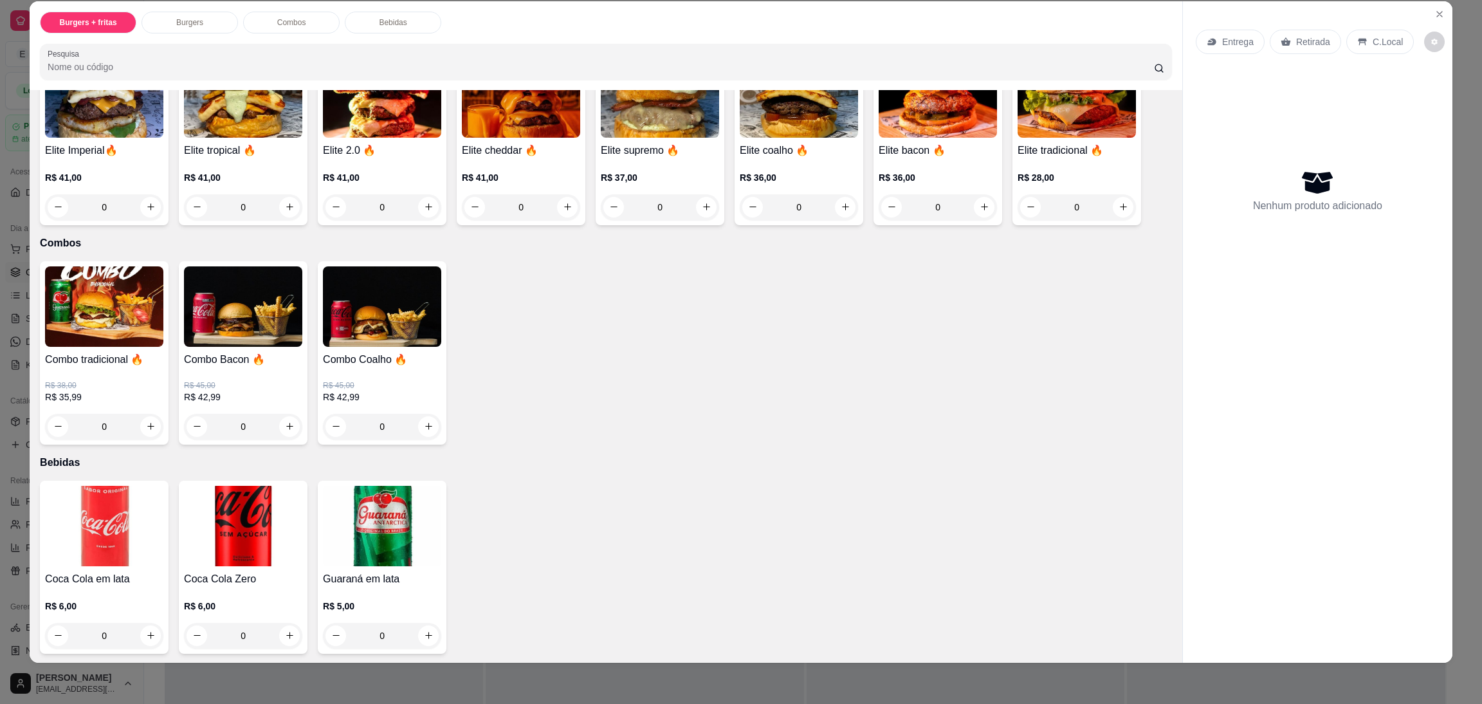
click at [141, 416] on div "0" at bounding box center [104, 427] width 118 height 26
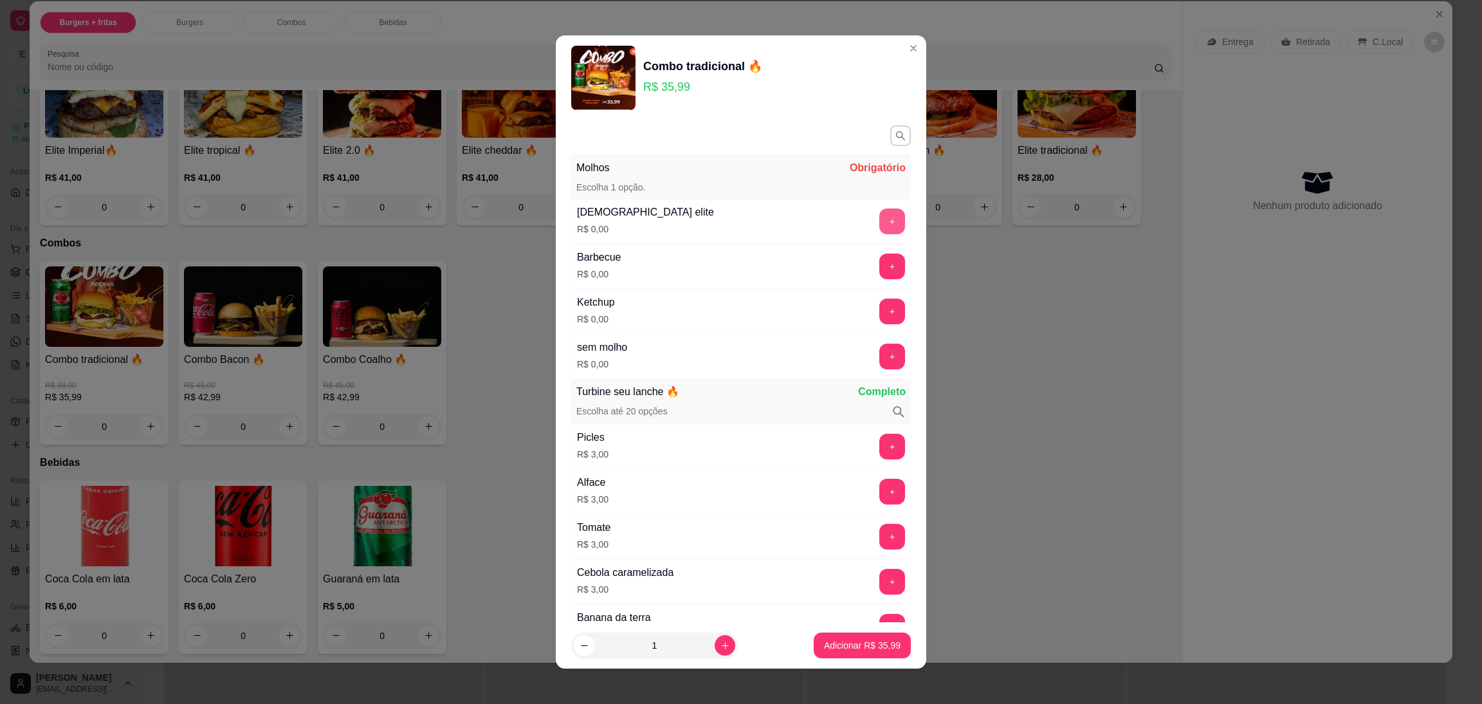
click at [879, 224] on button "+" at bounding box center [892, 221] width 26 height 26
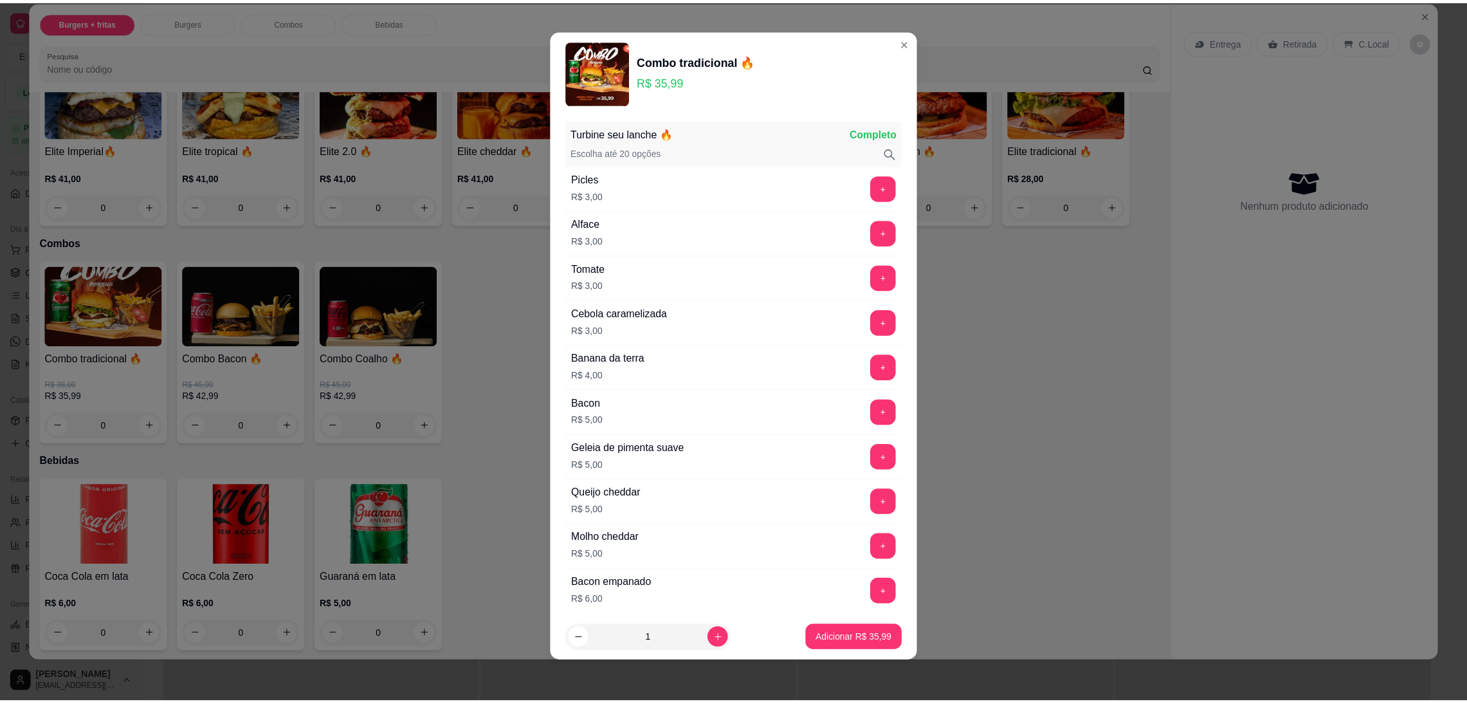
scroll to position [259, 0]
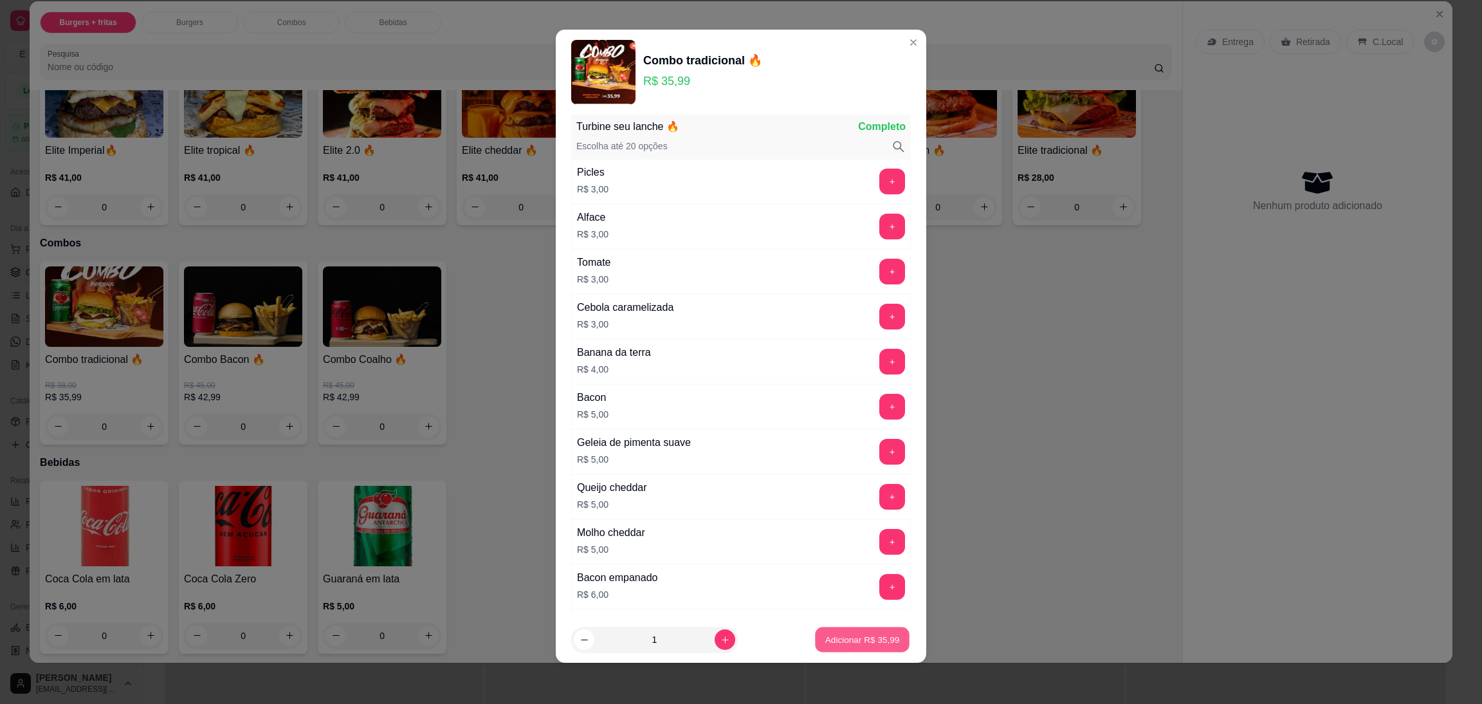
click at [836, 637] on p "Adicionar R$ 35,99" at bounding box center [862, 639] width 75 height 12
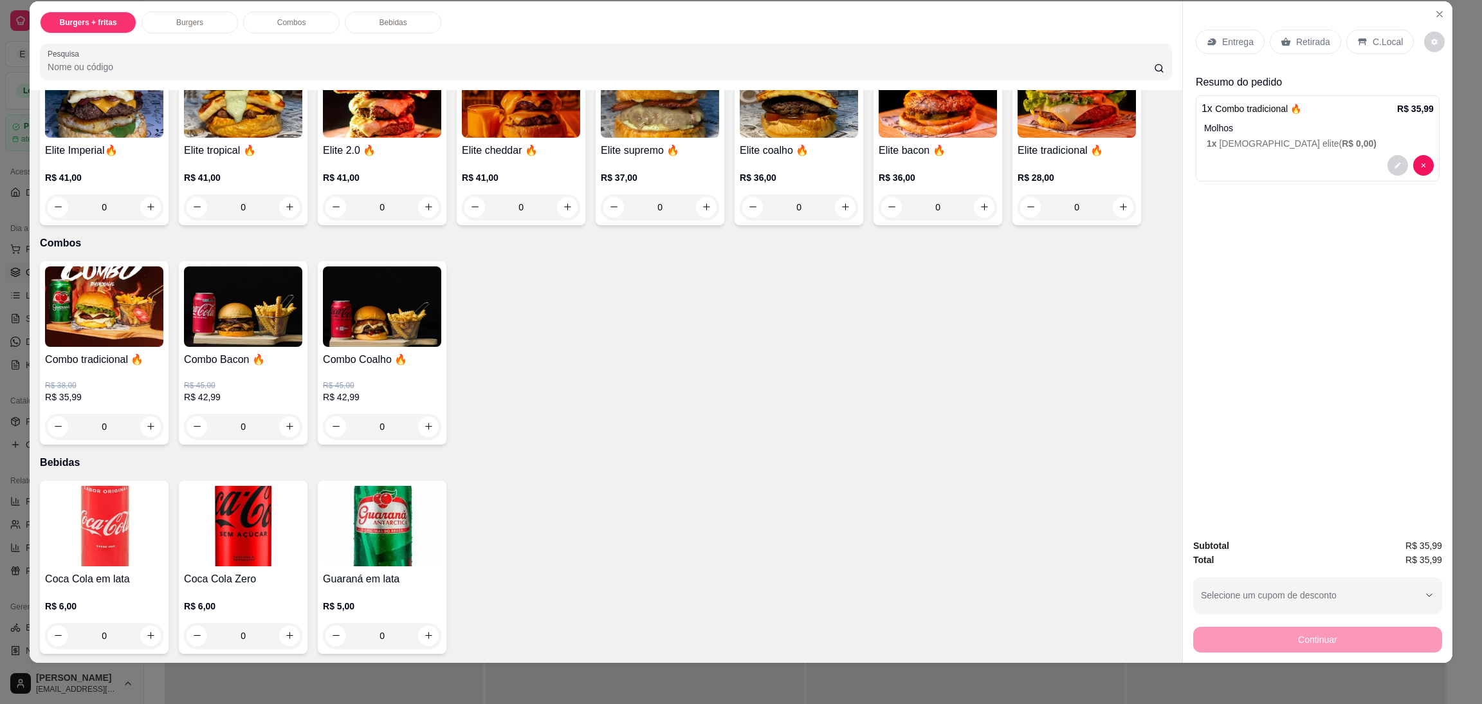
click at [1284, 39] on div "Retirada" at bounding box center [1304, 42] width 71 height 24
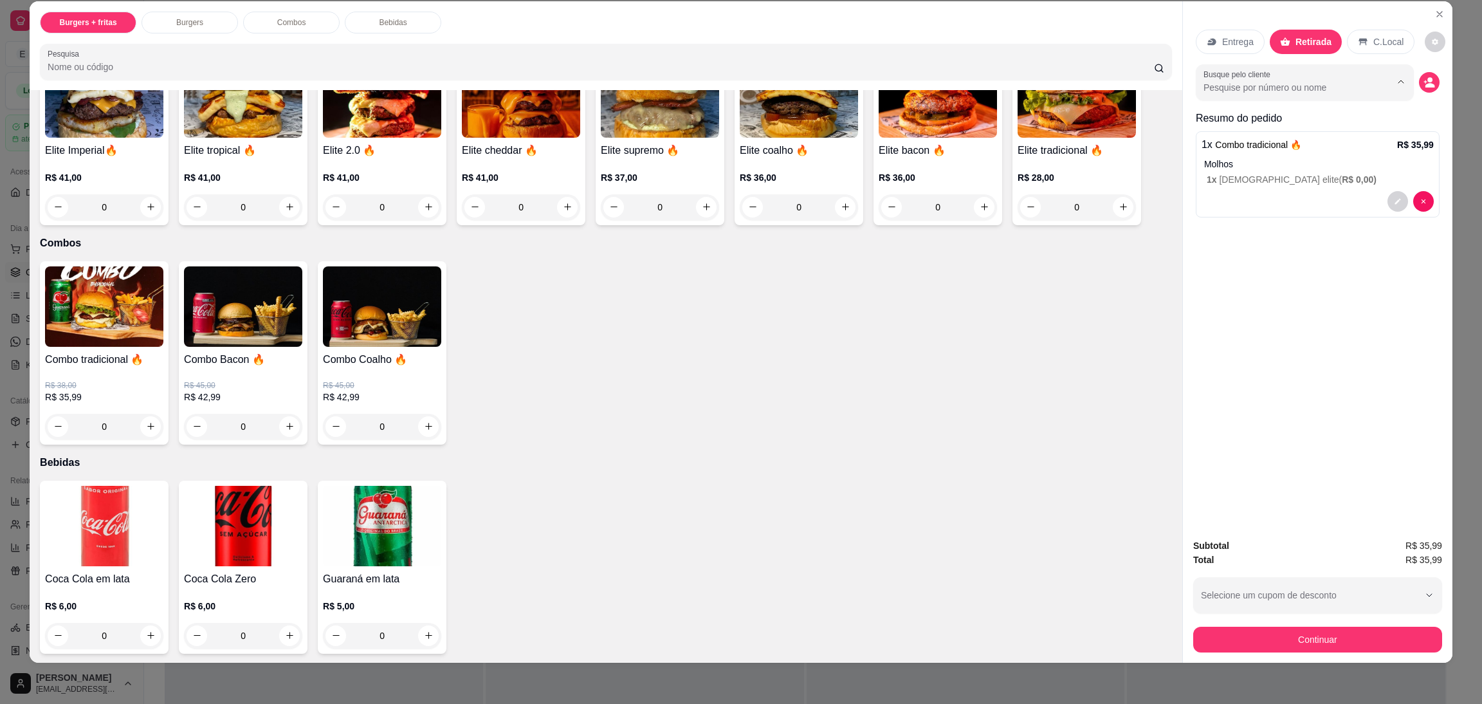
click at [1320, 81] on input "Busque pelo cliente" at bounding box center [1286, 87] width 167 height 13
type input "9"
type input "4181"
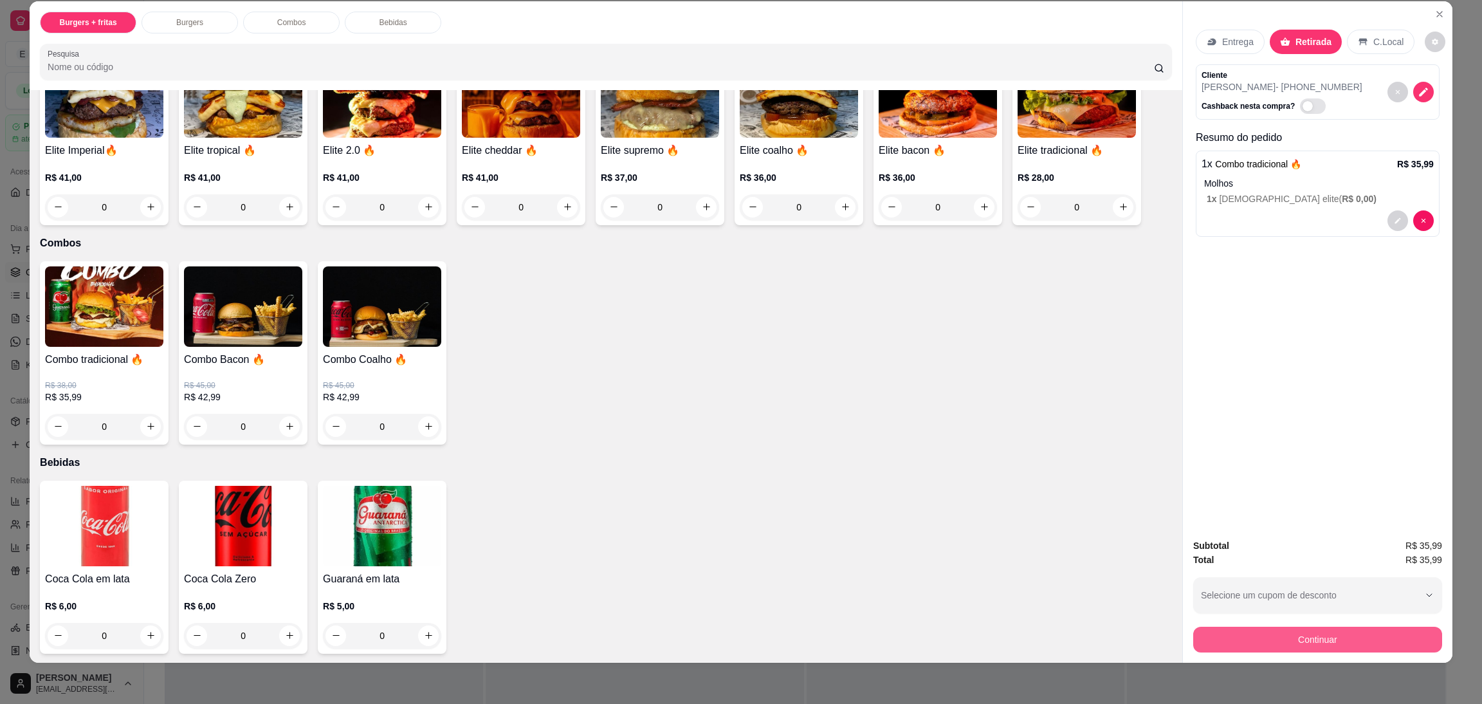
click at [1367, 644] on button "Continuar" at bounding box center [1317, 639] width 249 height 26
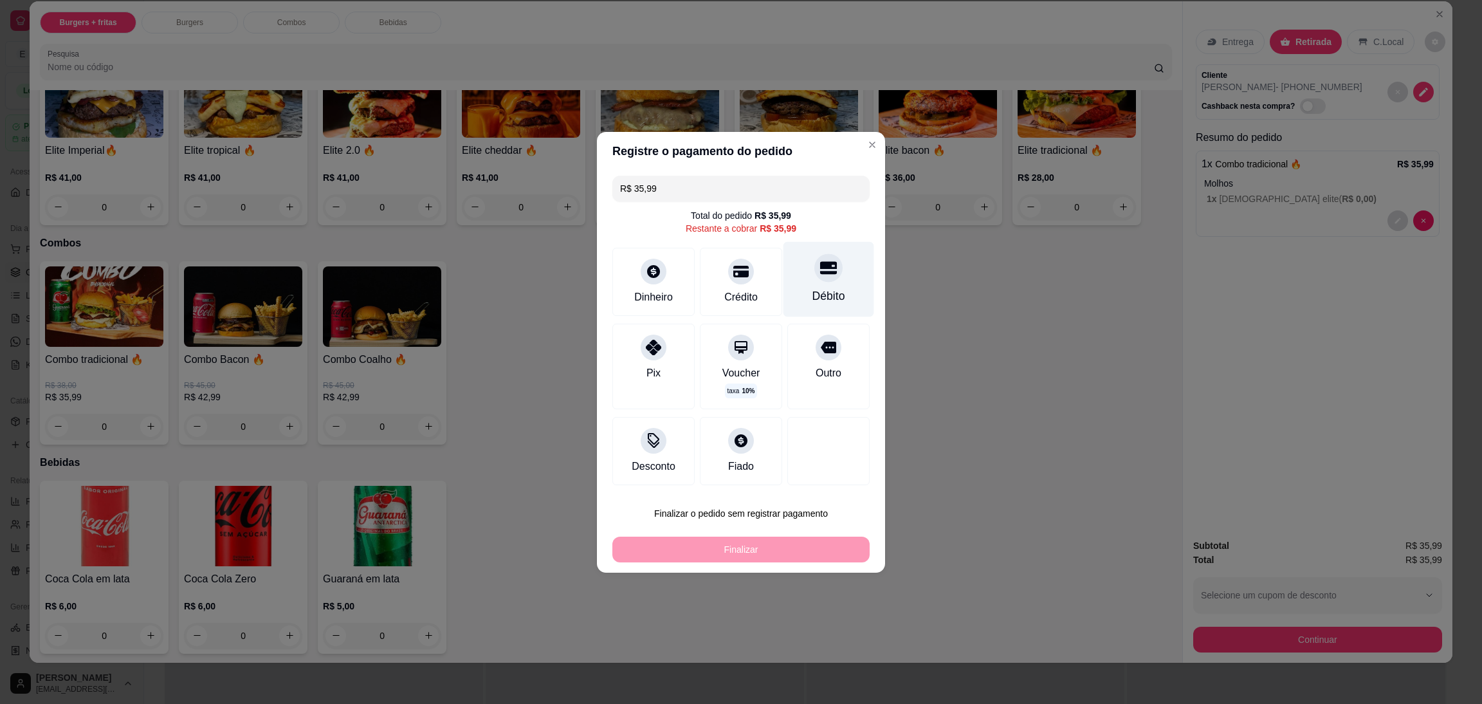
click at [833, 272] on div "Débito" at bounding box center [828, 278] width 91 height 75
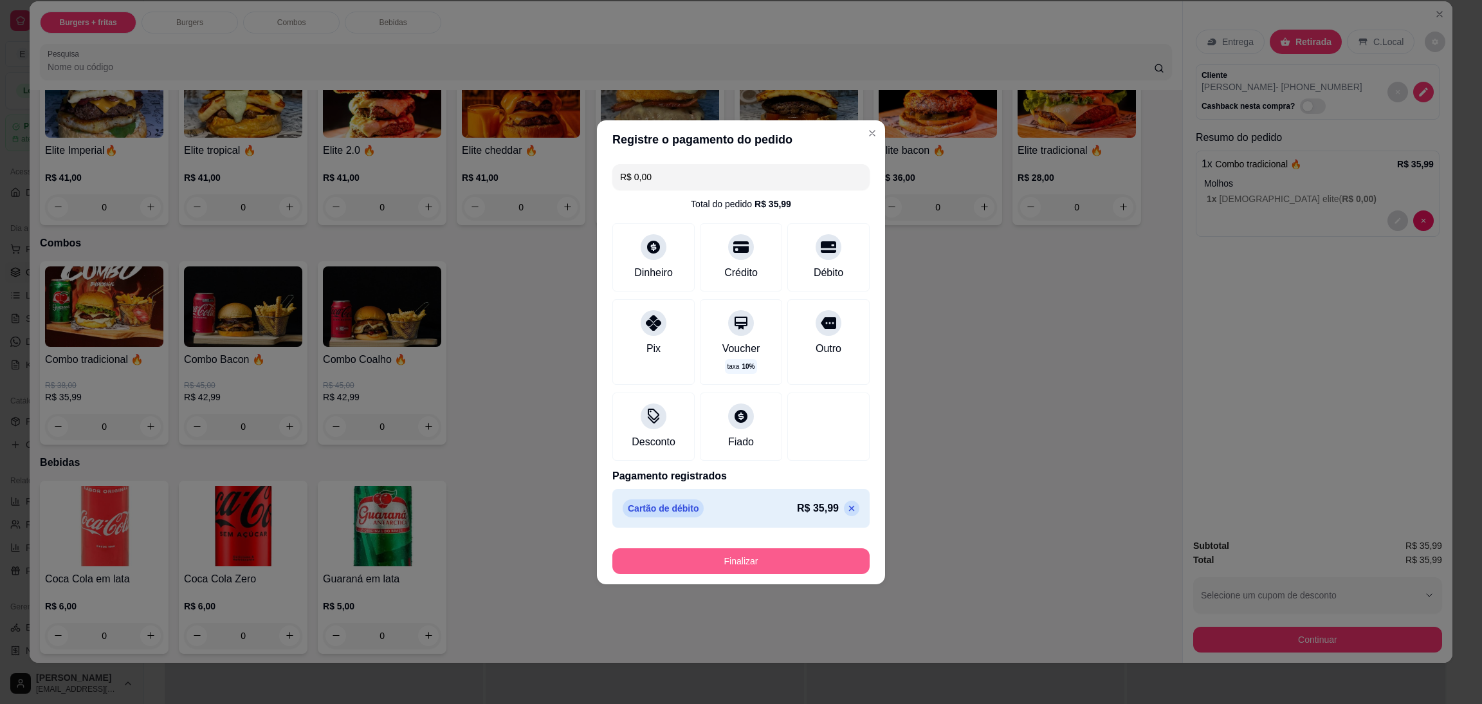
click at [804, 552] on button "Finalizar" at bounding box center [740, 561] width 257 height 26
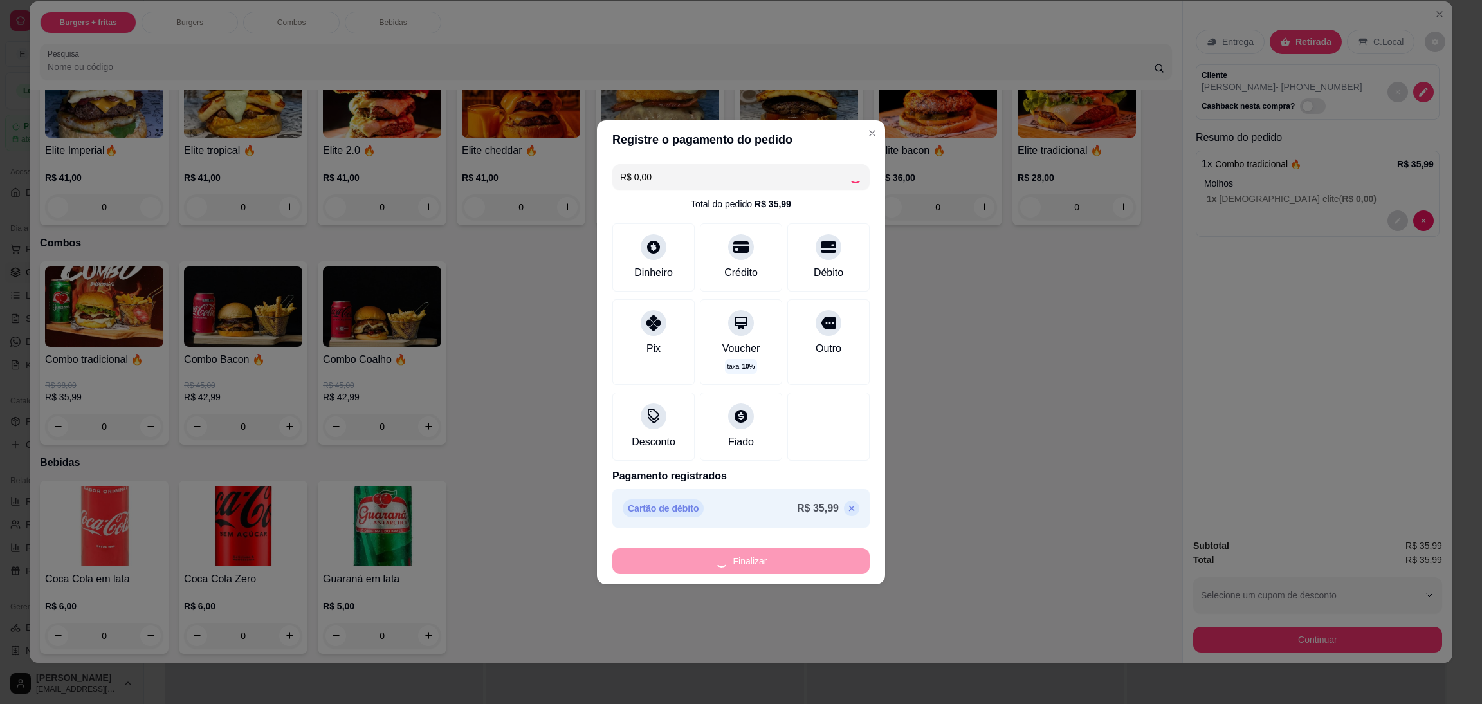
type input "-R$ 35,99"
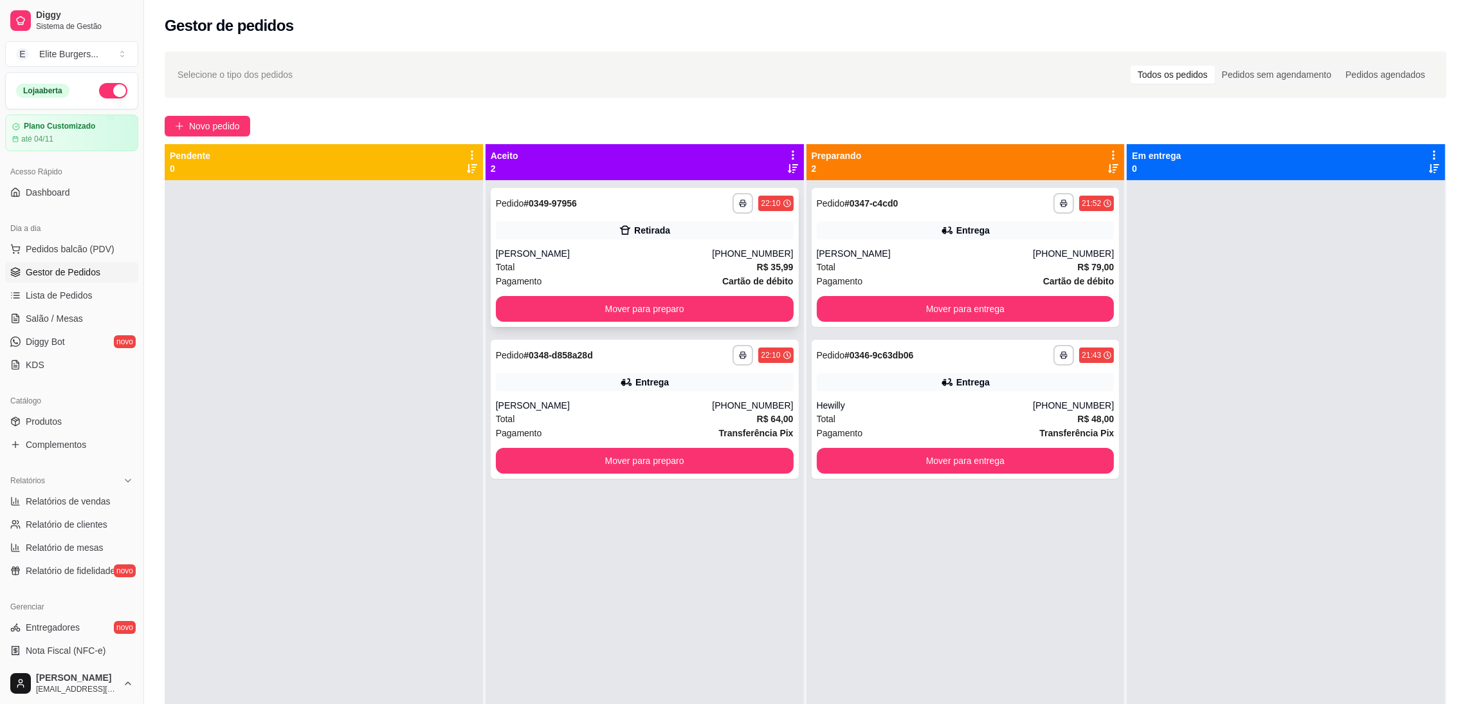
click at [684, 241] on div "**********" at bounding box center [645, 257] width 308 height 139
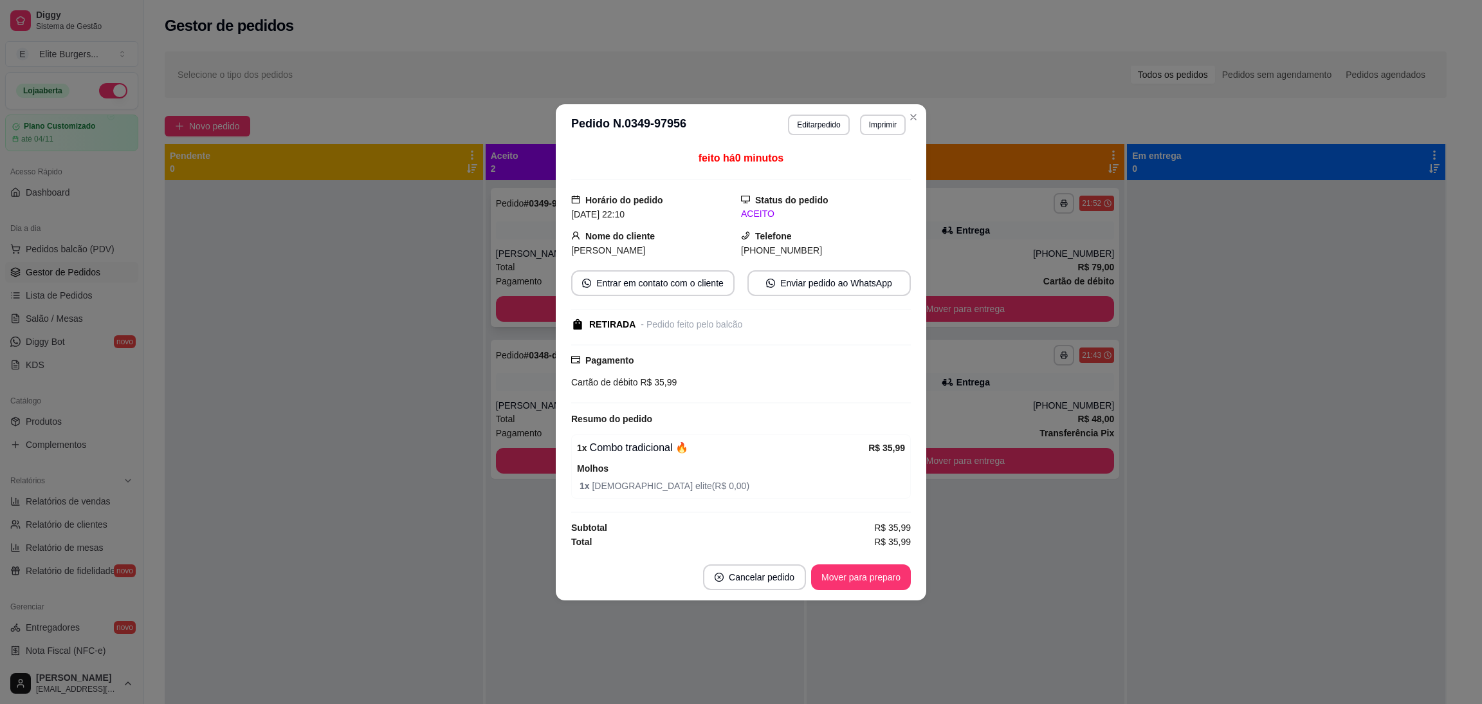
click at [684, 241] on div "Nome do cliente [PERSON_NAME]" at bounding box center [656, 243] width 170 height 28
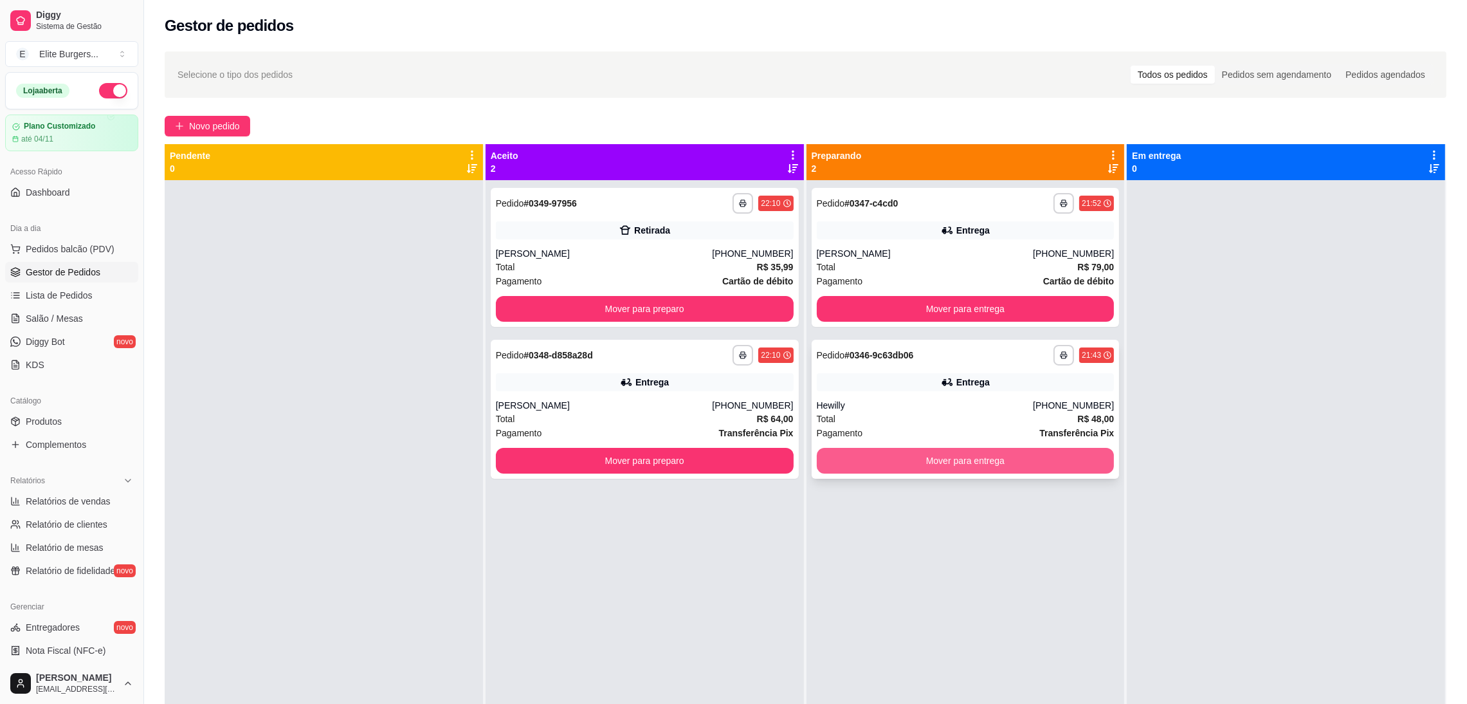
click at [1080, 455] on button "Mover para entrega" at bounding box center [966, 461] width 298 height 26
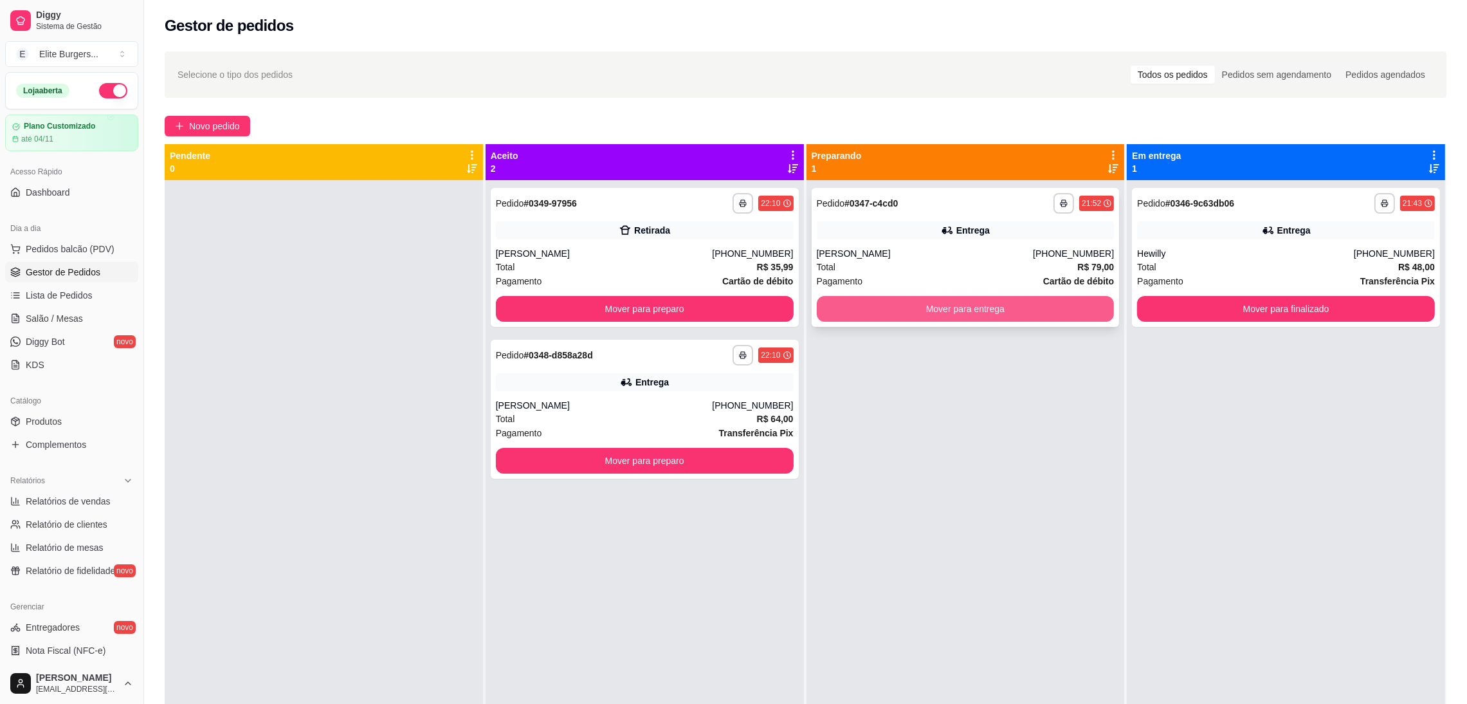
click at [1042, 306] on button "Mover para entrega" at bounding box center [966, 309] width 298 height 26
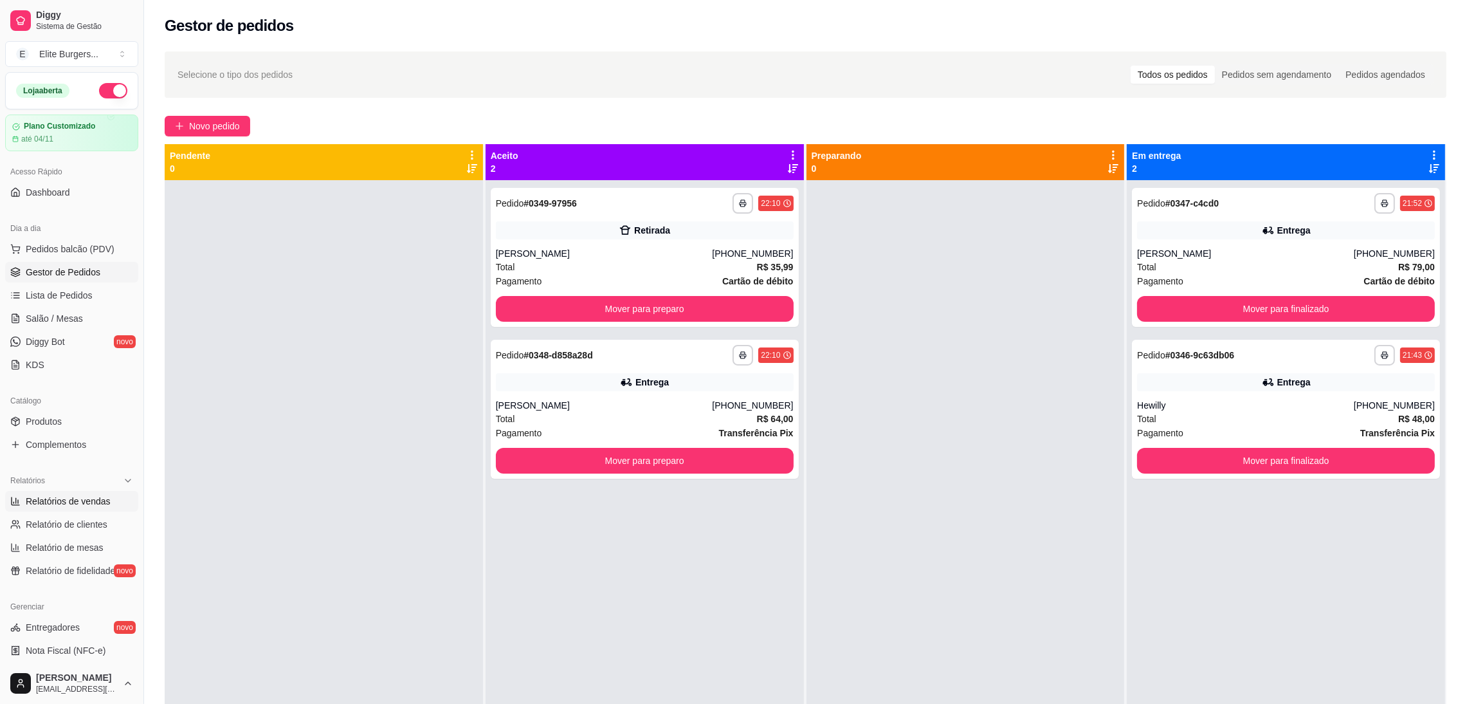
click at [69, 501] on span "Relatórios de vendas" at bounding box center [68, 501] width 85 height 13
select select "ALL"
select select "0"
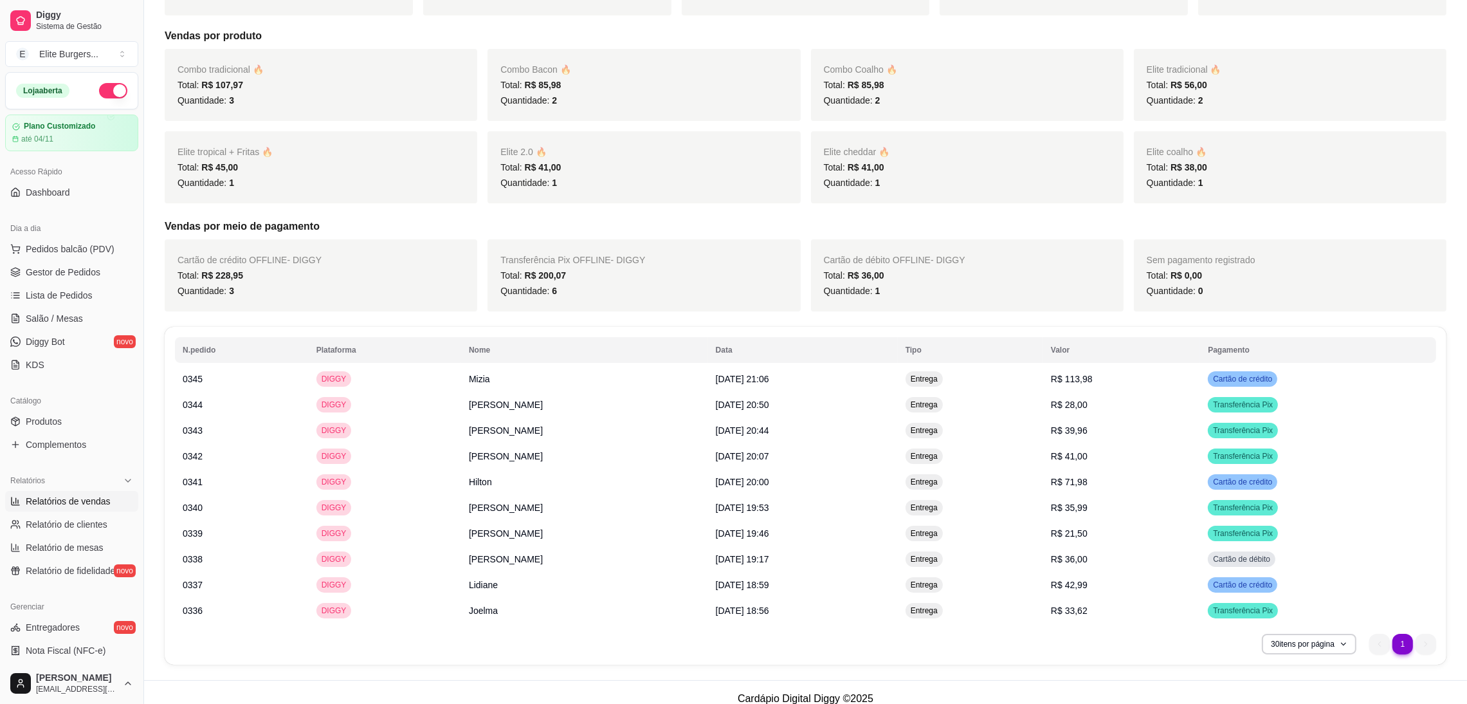
scroll to position [241, 0]
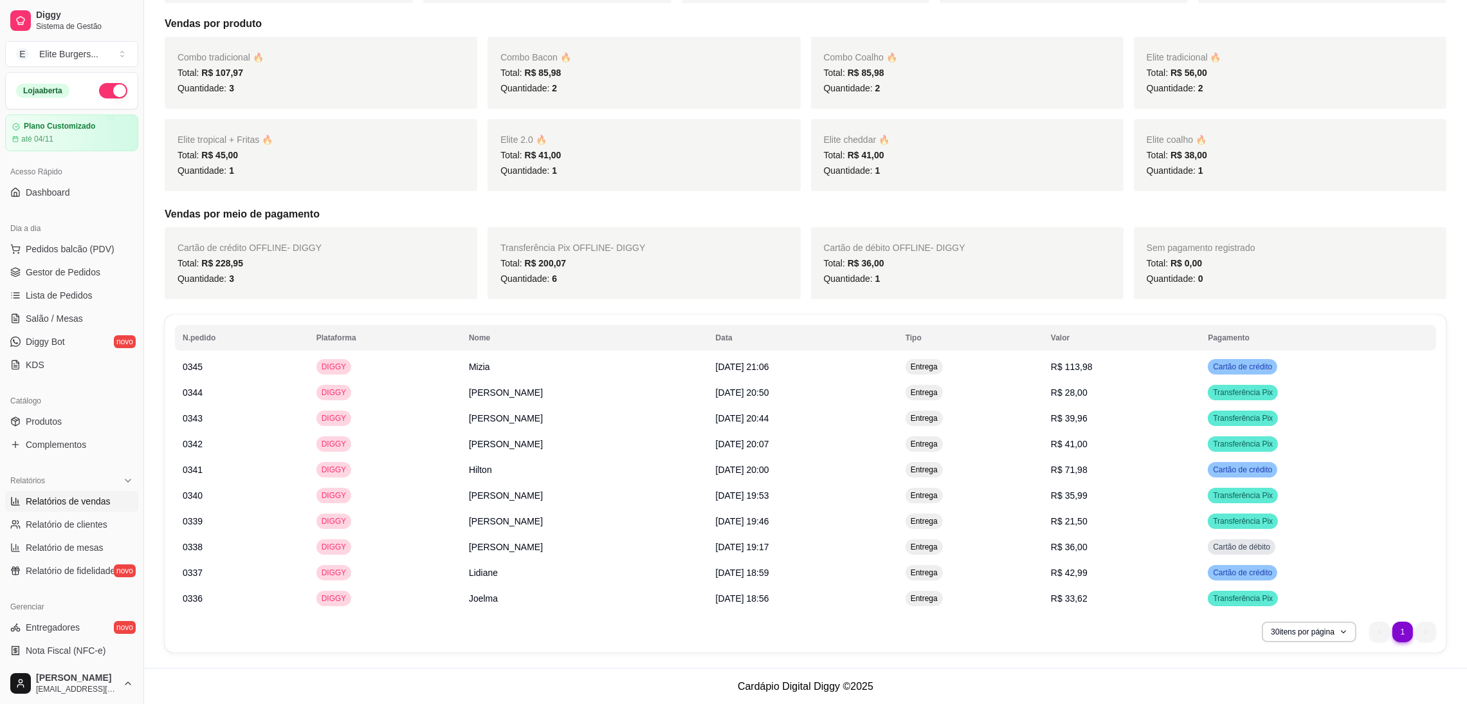
click at [1283, 146] on div "Elite coalho 🔥 Total: R$ 38,00 Quantidade: 1" at bounding box center [1290, 155] width 313 height 72
click at [64, 274] on span "Gestor de Pedidos" at bounding box center [63, 272] width 75 height 13
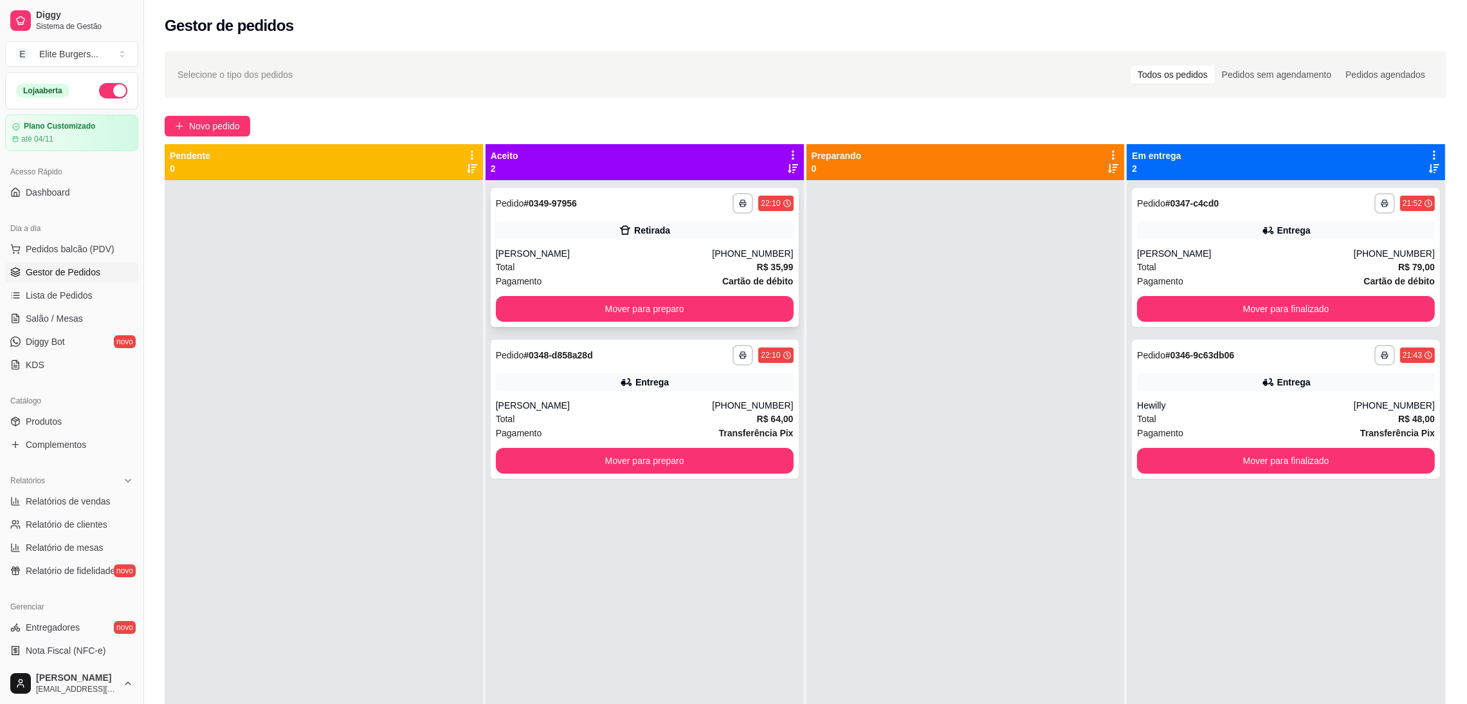
click at [534, 232] on div "Retirada" at bounding box center [645, 230] width 298 height 18
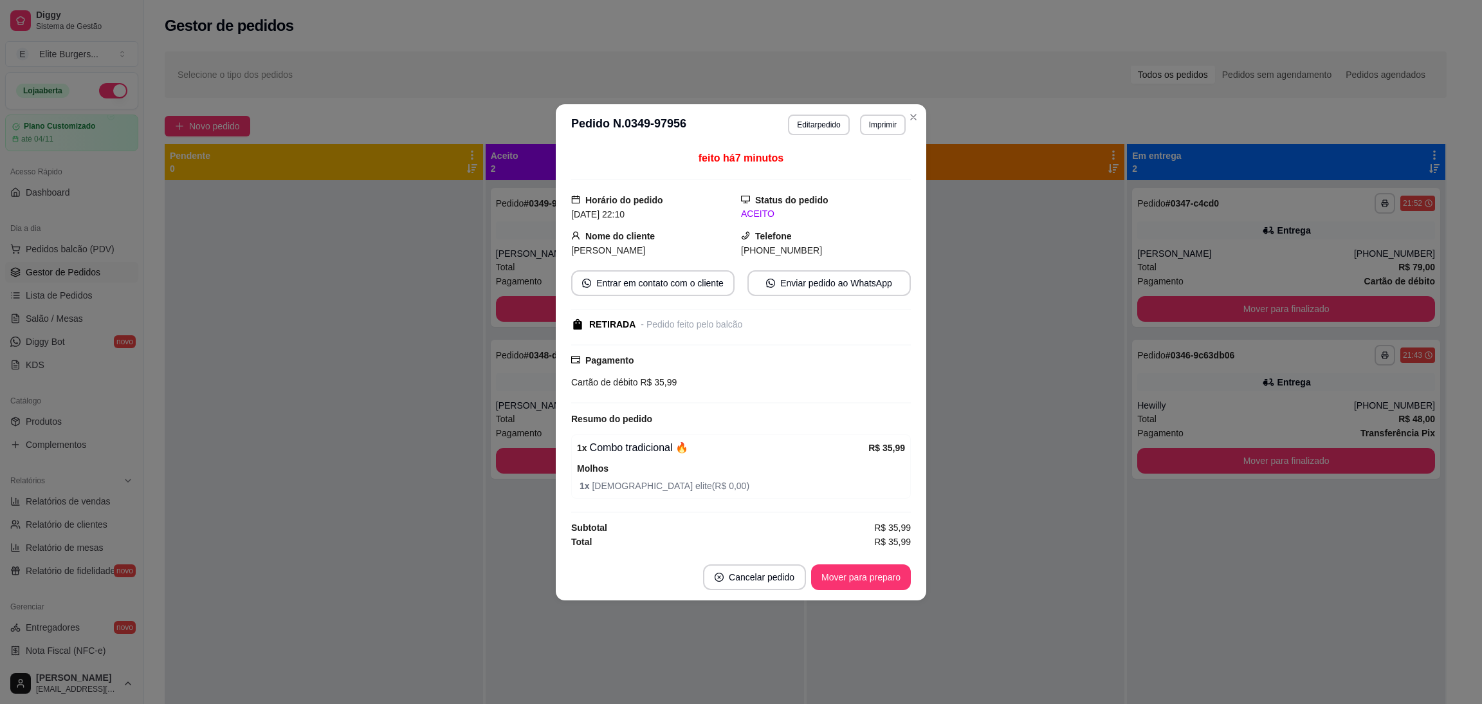
click at [718, 452] on div "1 x Combo tradicional 🔥" at bounding box center [722, 447] width 291 height 15
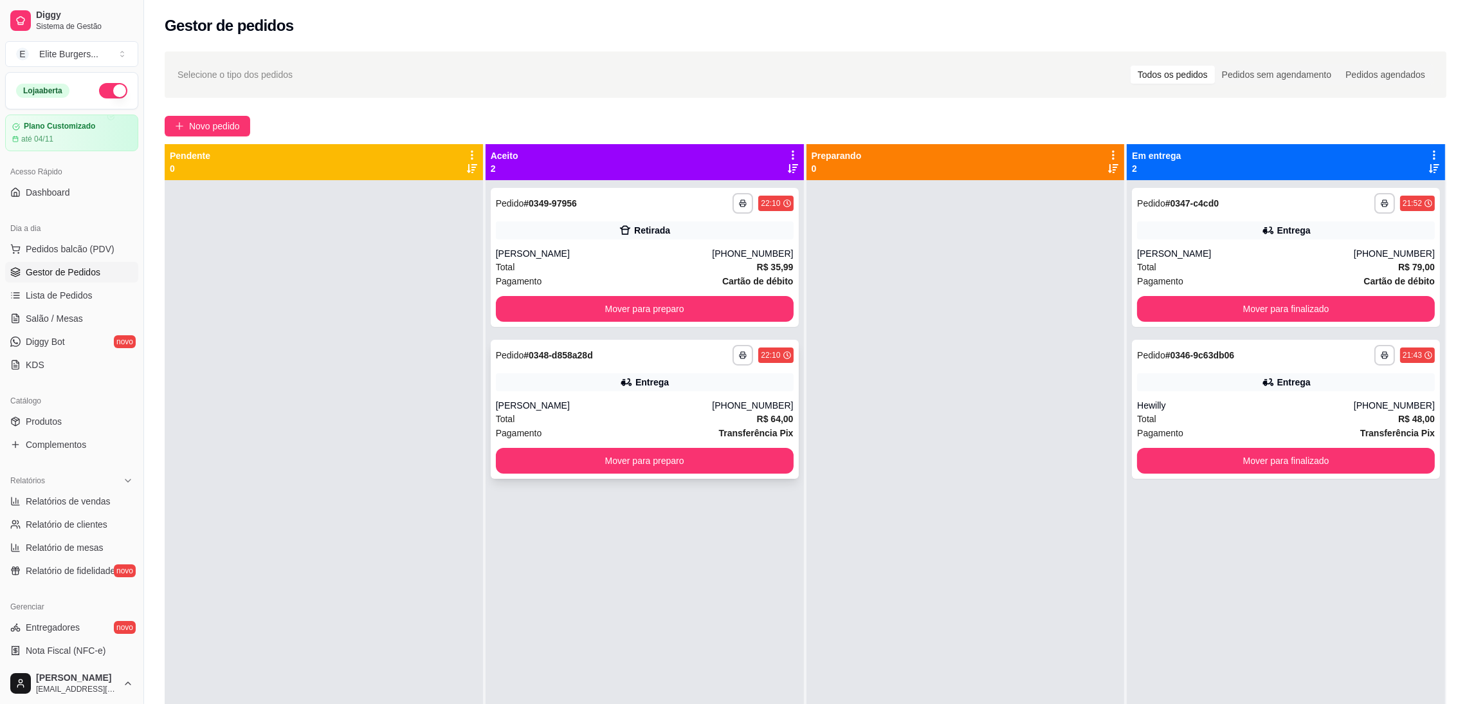
click at [624, 386] on icon at bounding box center [626, 382] width 13 height 13
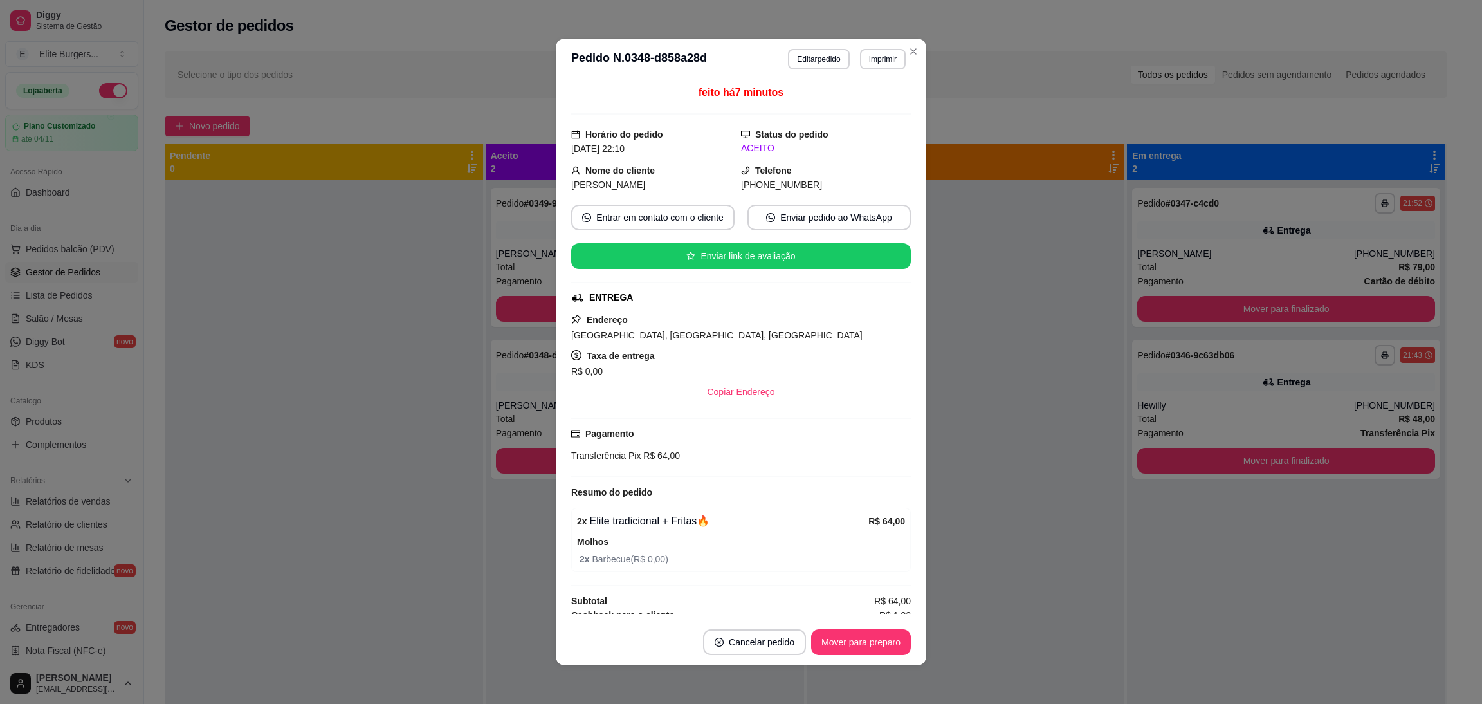
click at [630, 502] on div "feito há 7 minutos Horário do pedido [DATE] 22:10 Status do pedido ACEITO Nome …" at bounding box center [741, 349] width 340 height 529
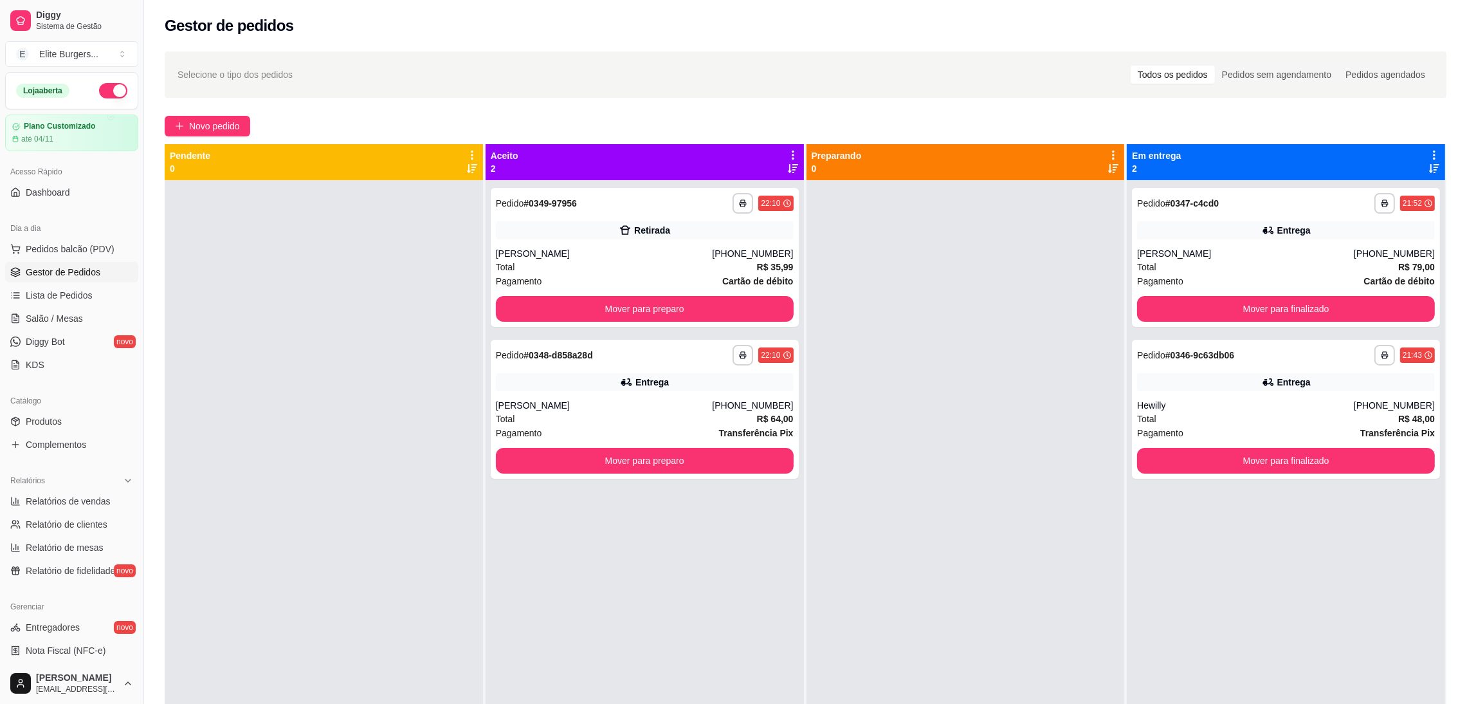
click at [1243, 227] on div "Entrega" at bounding box center [1286, 230] width 298 height 18
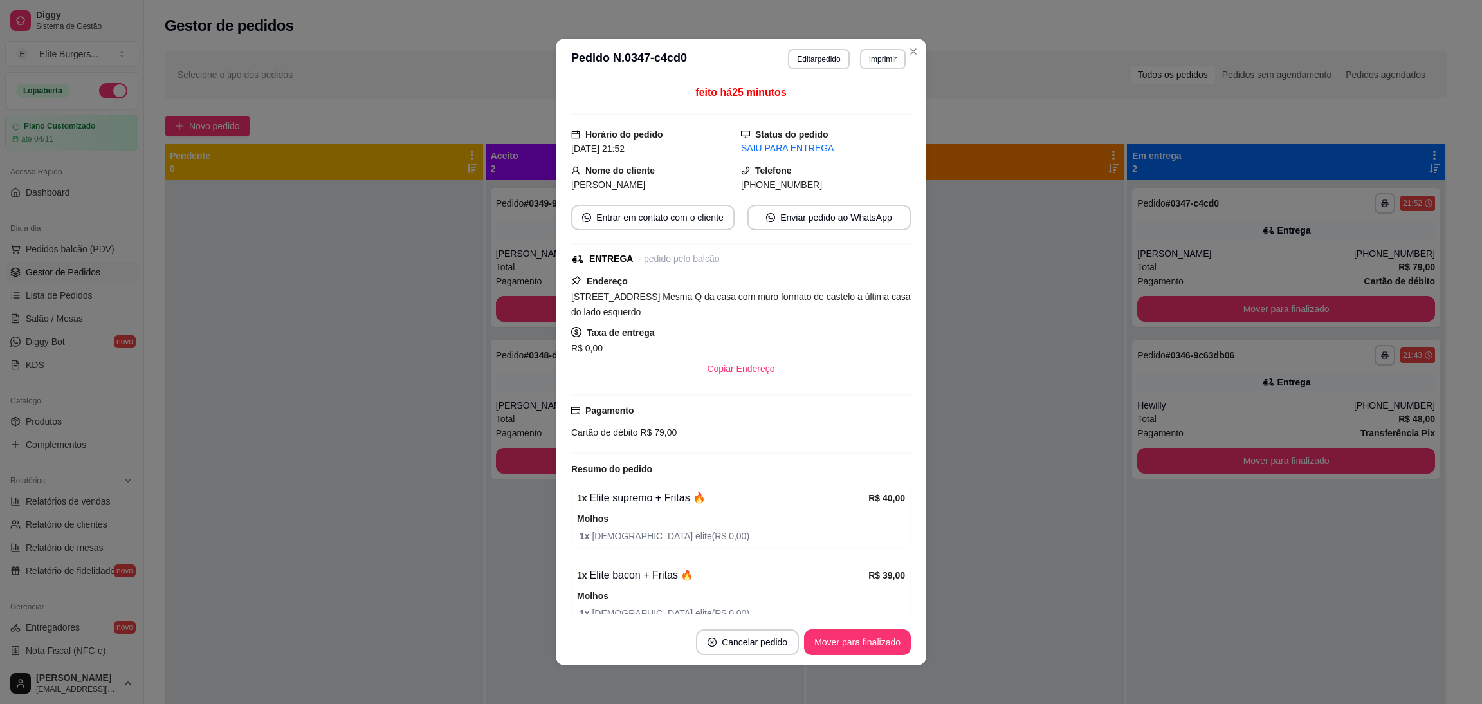
click at [620, 487] on div "1 x Elite supremo + Fritas 🔥 R$ 40,00 Molhos 1 x Maionese elite ( R$ 0,00 )" at bounding box center [741, 516] width 340 height 64
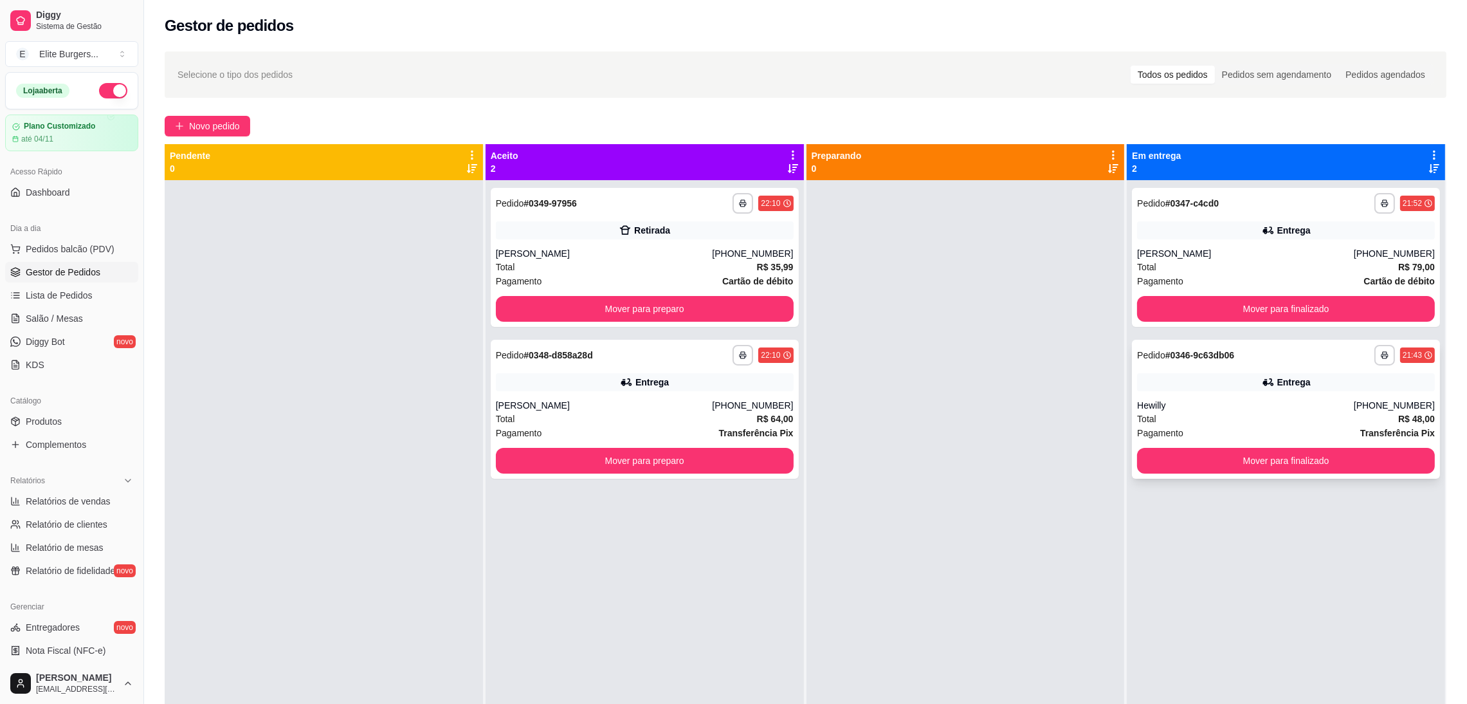
click at [1260, 395] on div "**********" at bounding box center [1286, 409] width 308 height 139
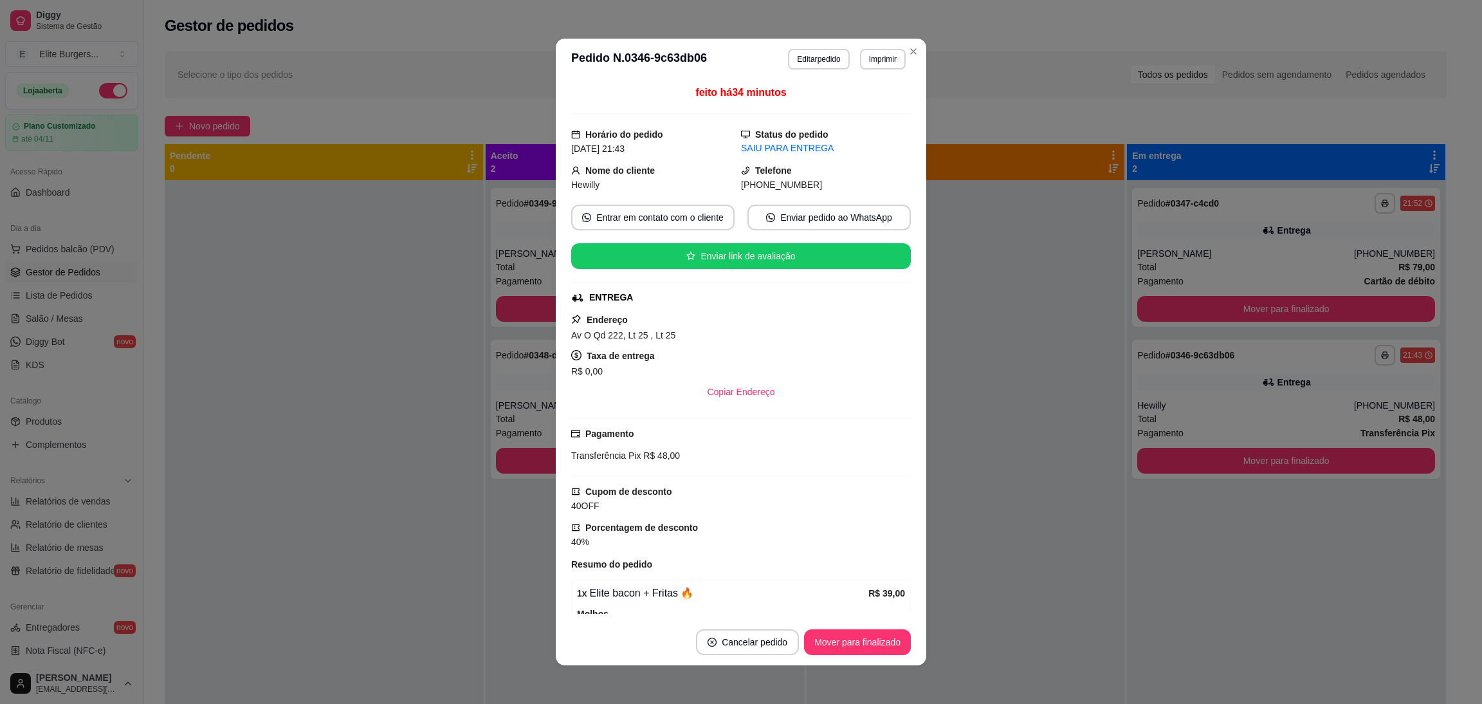
click at [667, 520] on div "feito há 34 minutos Horário do pedido [DATE] 21:43 Status do pedido SAIU PARA E…" at bounding box center [741, 349] width 340 height 529
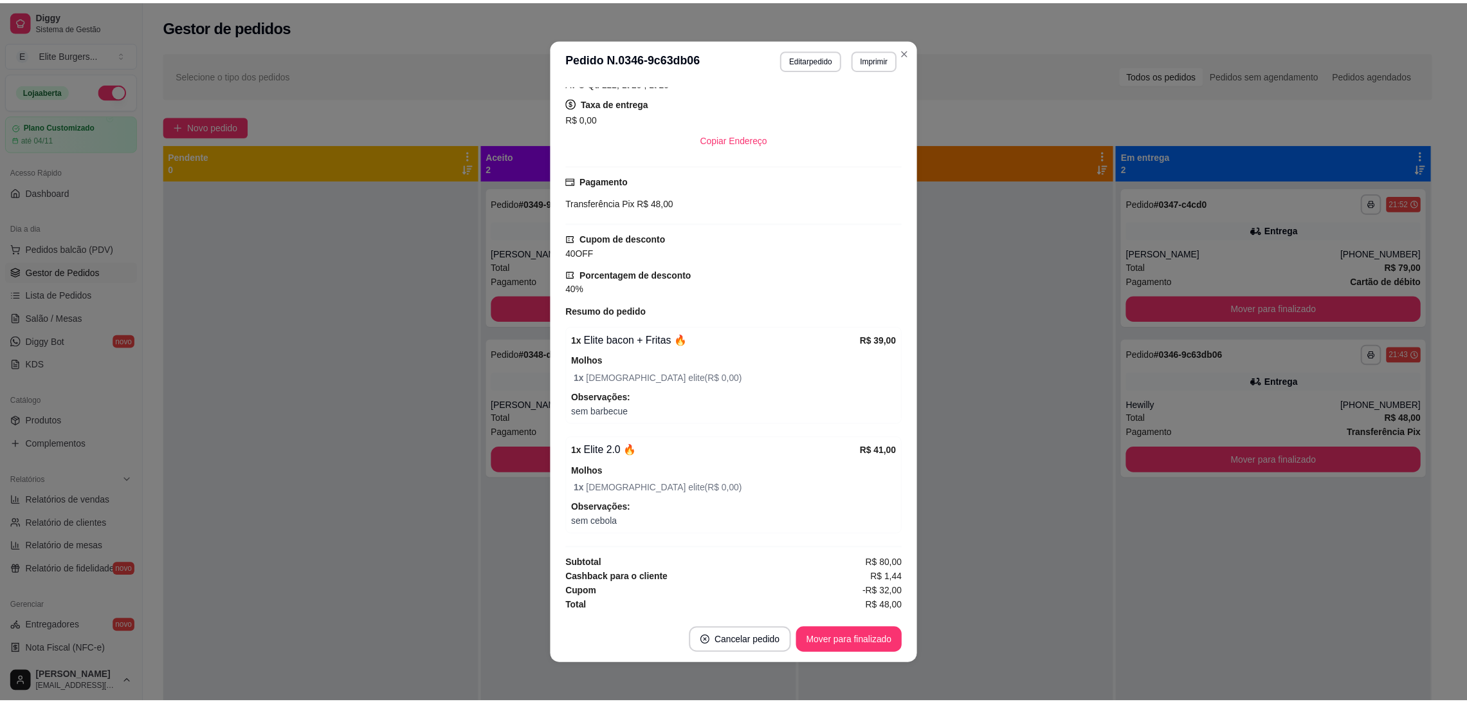
scroll to position [2, 0]
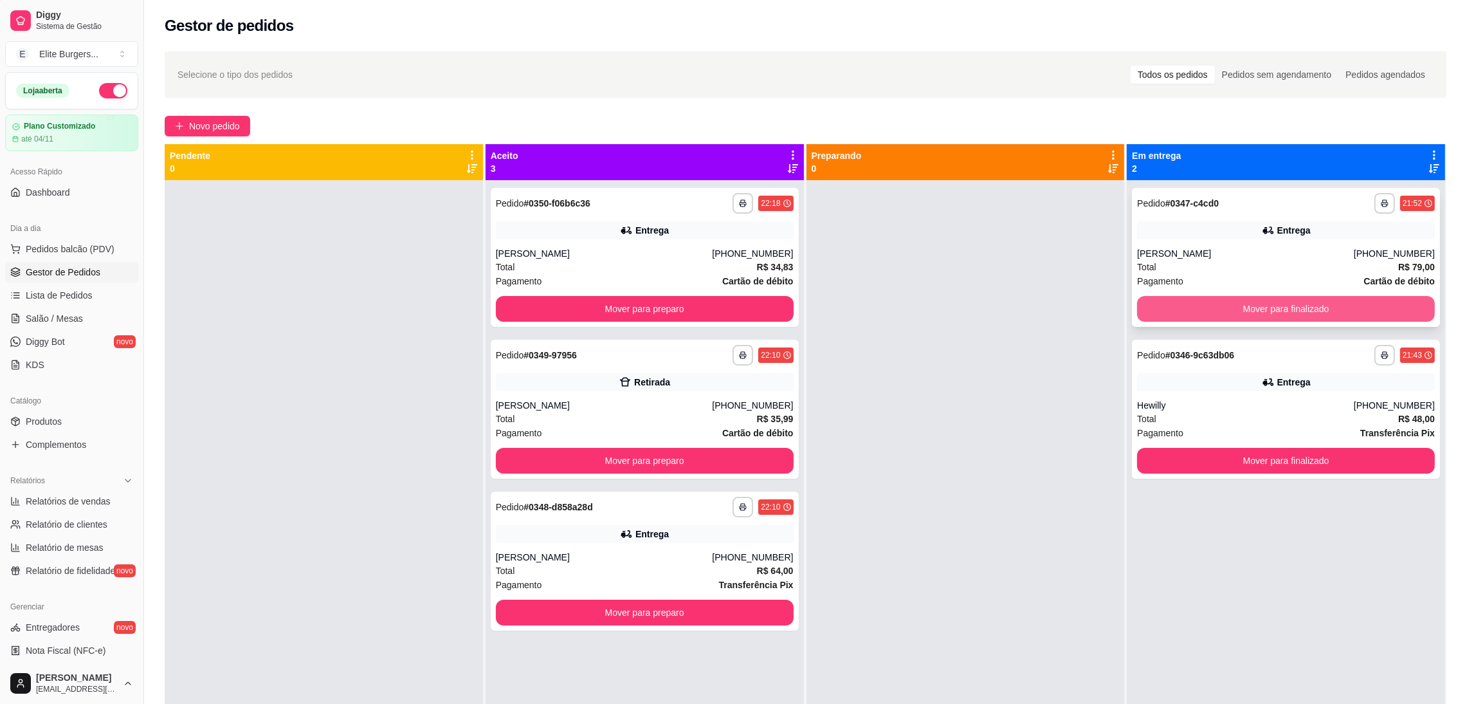
click at [1237, 296] on button "Mover para finalizado" at bounding box center [1286, 309] width 298 height 26
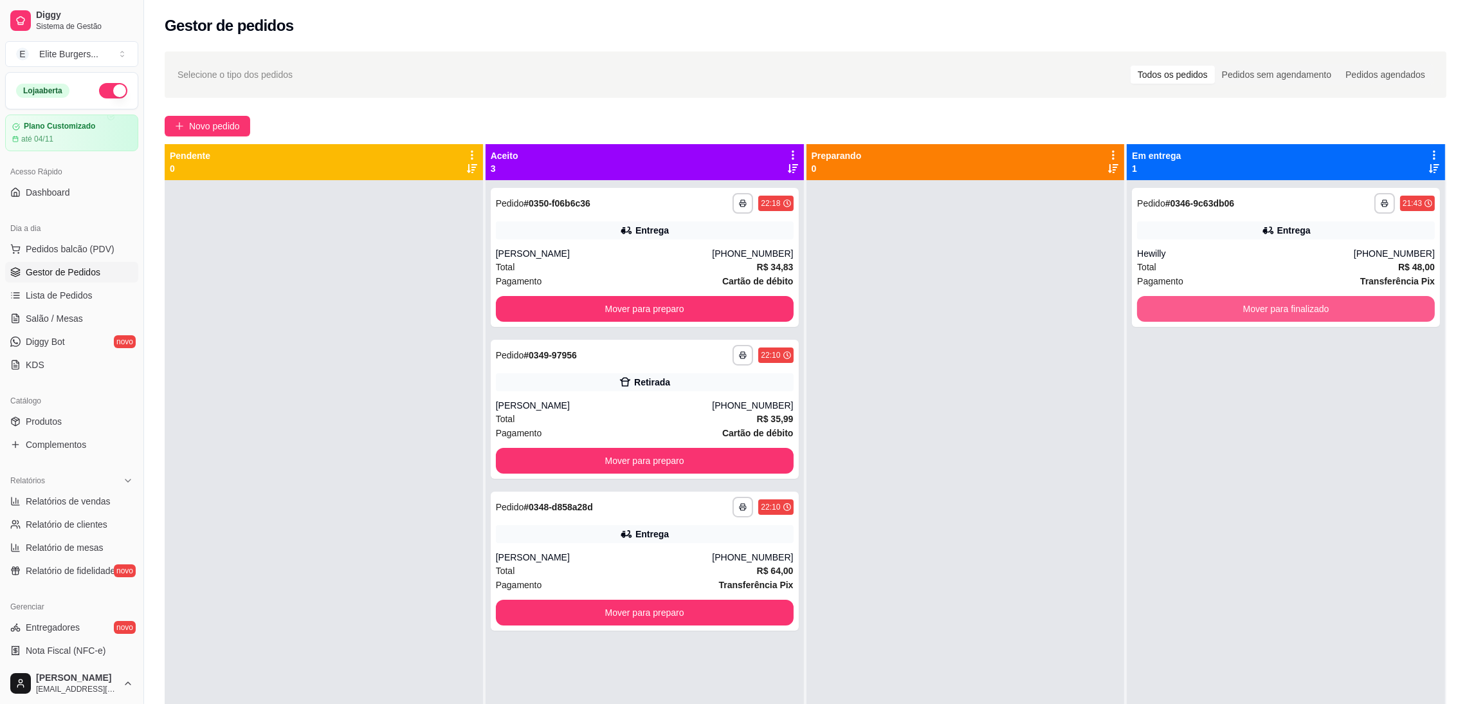
click at [1237, 296] on button "Mover para finalizado" at bounding box center [1286, 309] width 298 height 26
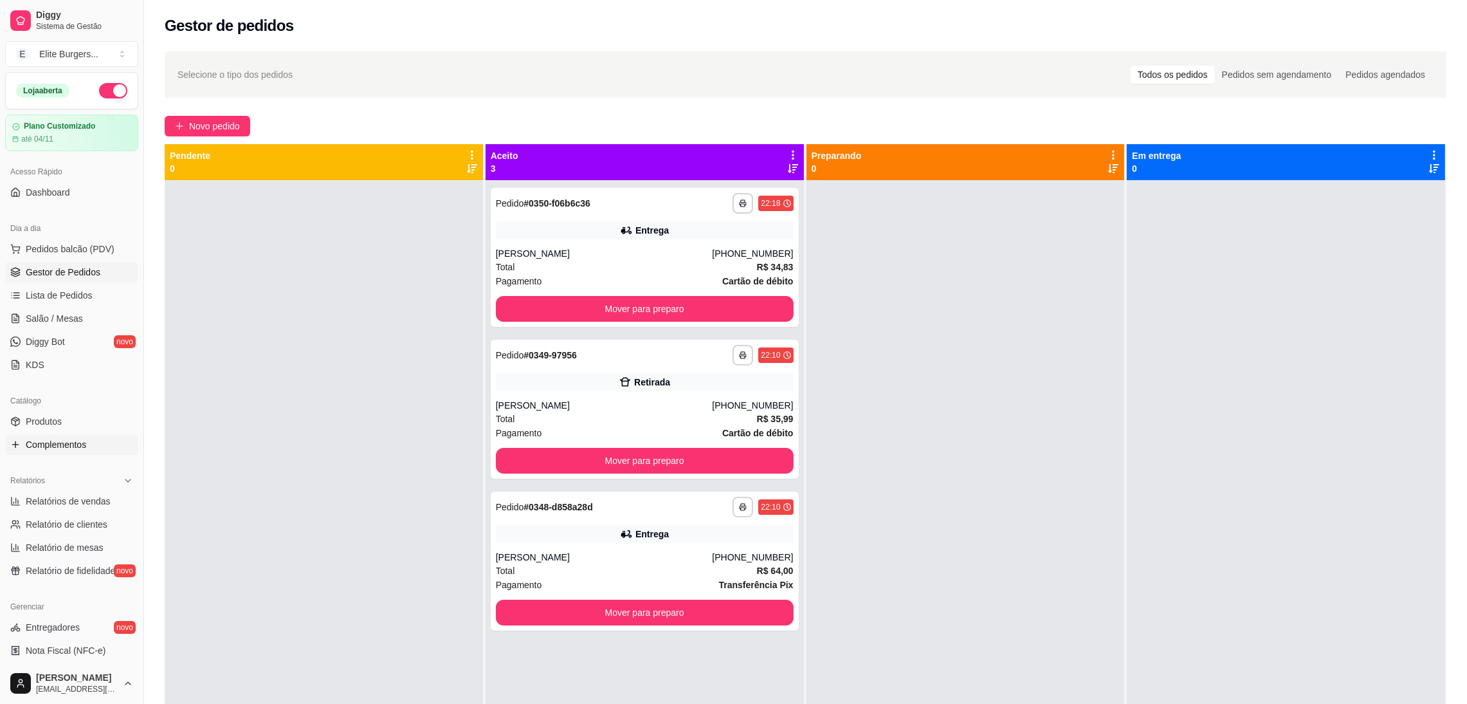
click at [84, 447] on span "Complementos" at bounding box center [56, 444] width 60 height 13
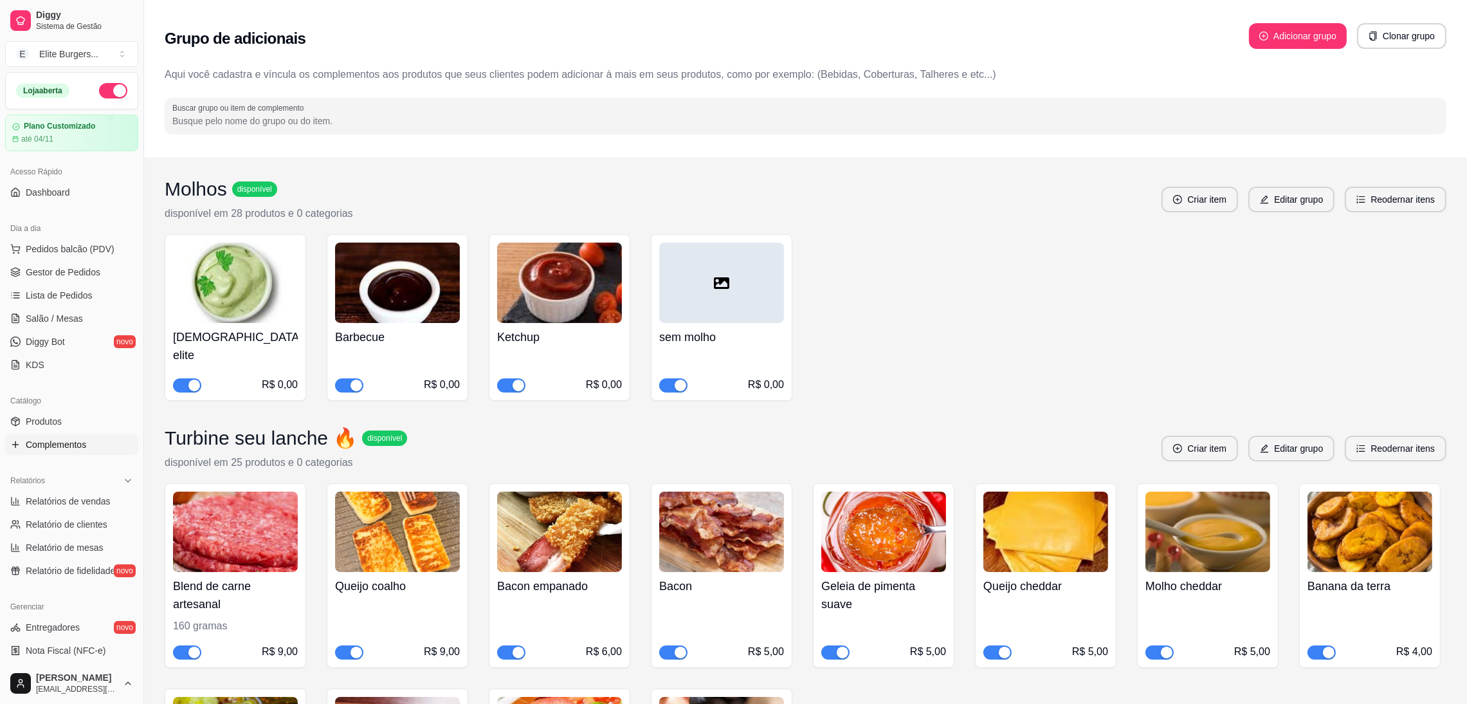
click at [192, 379] on div "button" at bounding box center [194, 385] width 12 height 12
click at [61, 281] on link "Gestor de Pedidos" at bounding box center [71, 272] width 133 height 21
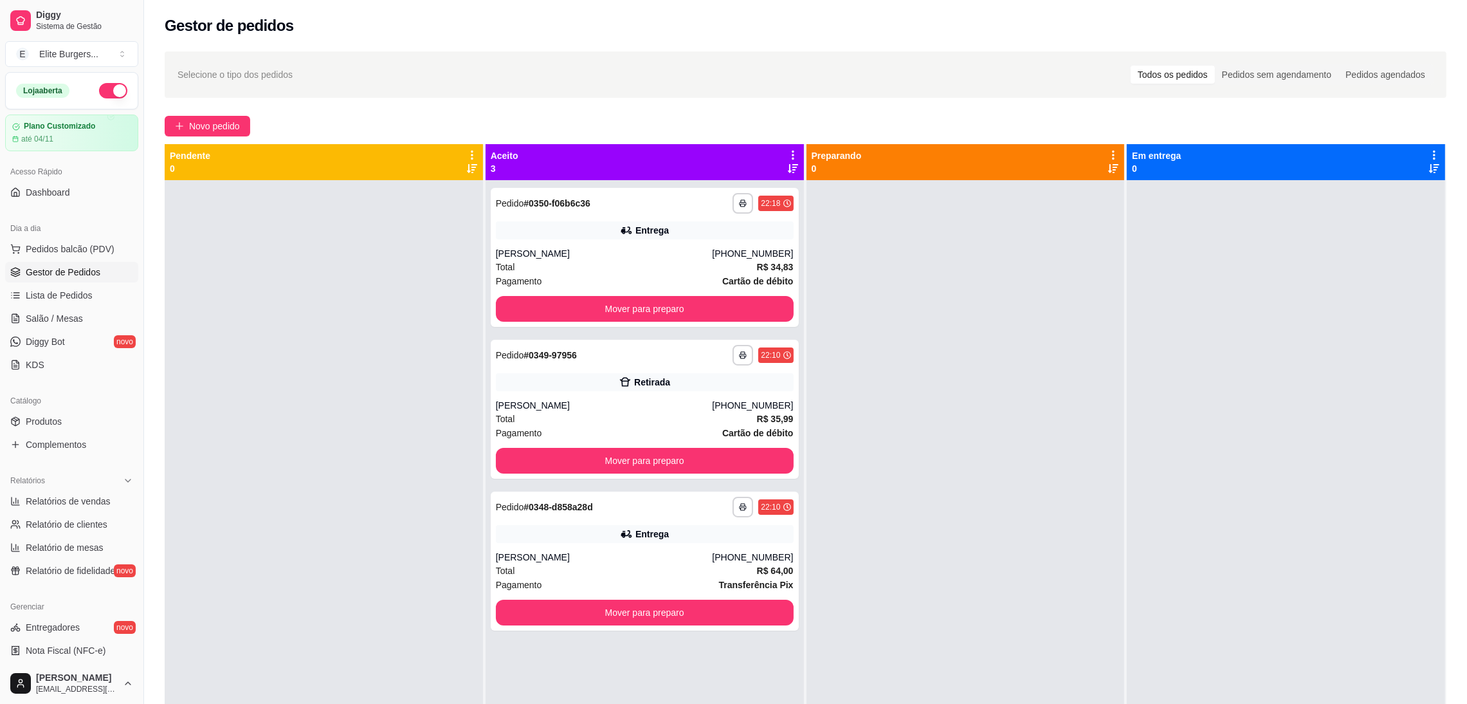
click at [1419, 337] on div at bounding box center [1286, 532] width 318 height 704
click at [1422, 345] on div at bounding box center [1286, 532] width 318 height 704
click at [591, 248] on div "[PERSON_NAME]" at bounding box center [604, 253] width 217 height 13
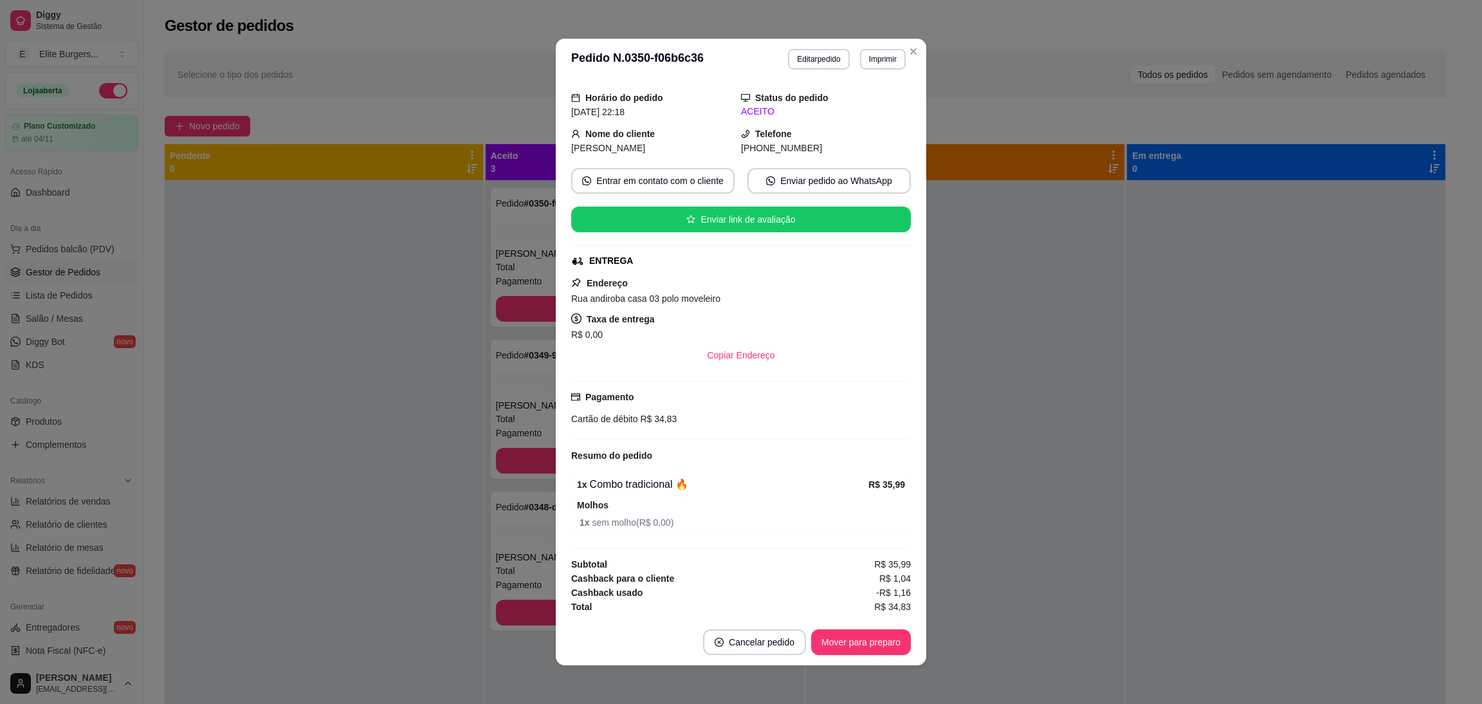
scroll to position [2, 0]
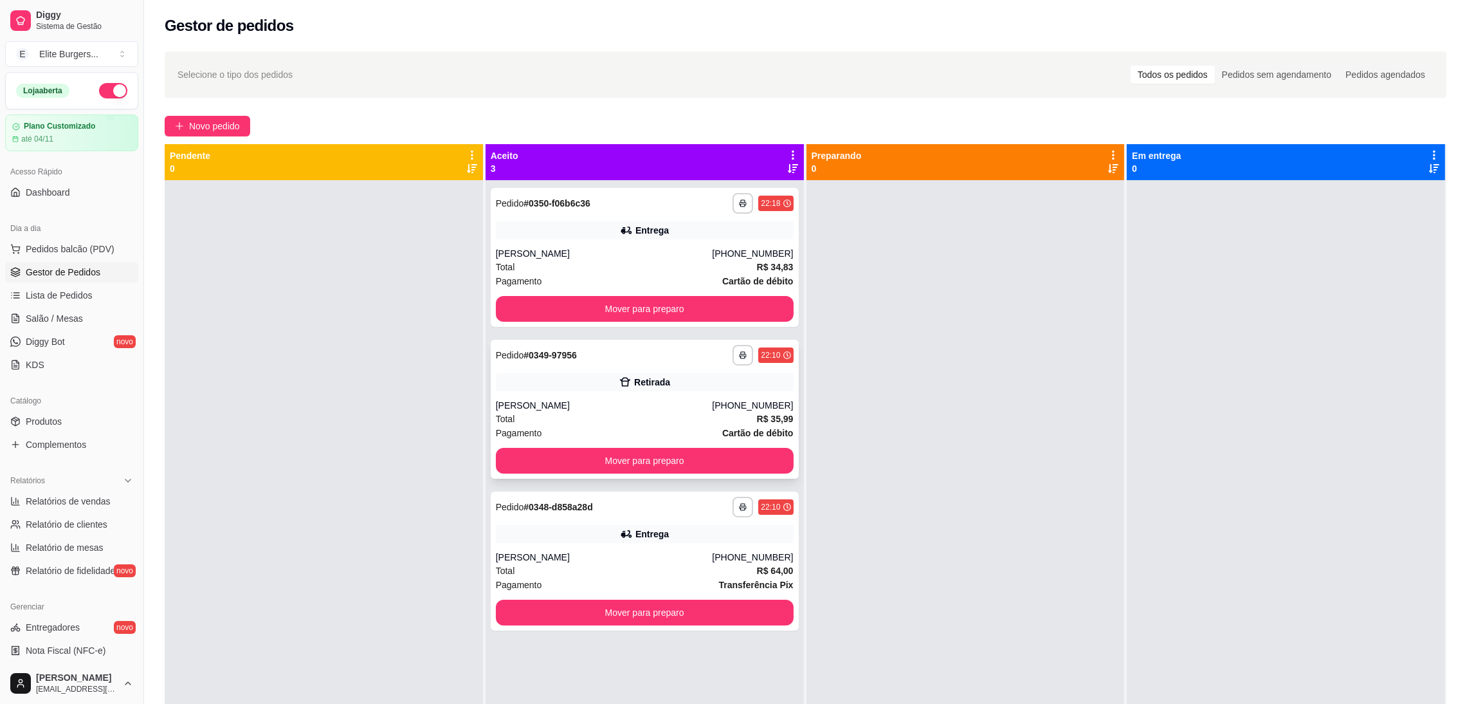
click at [550, 365] on div "**********" at bounding box center [645, 409] width 308 height 139
click at [612, 523] on div "**********" at bounding box center [645, 560] width 308 height 139
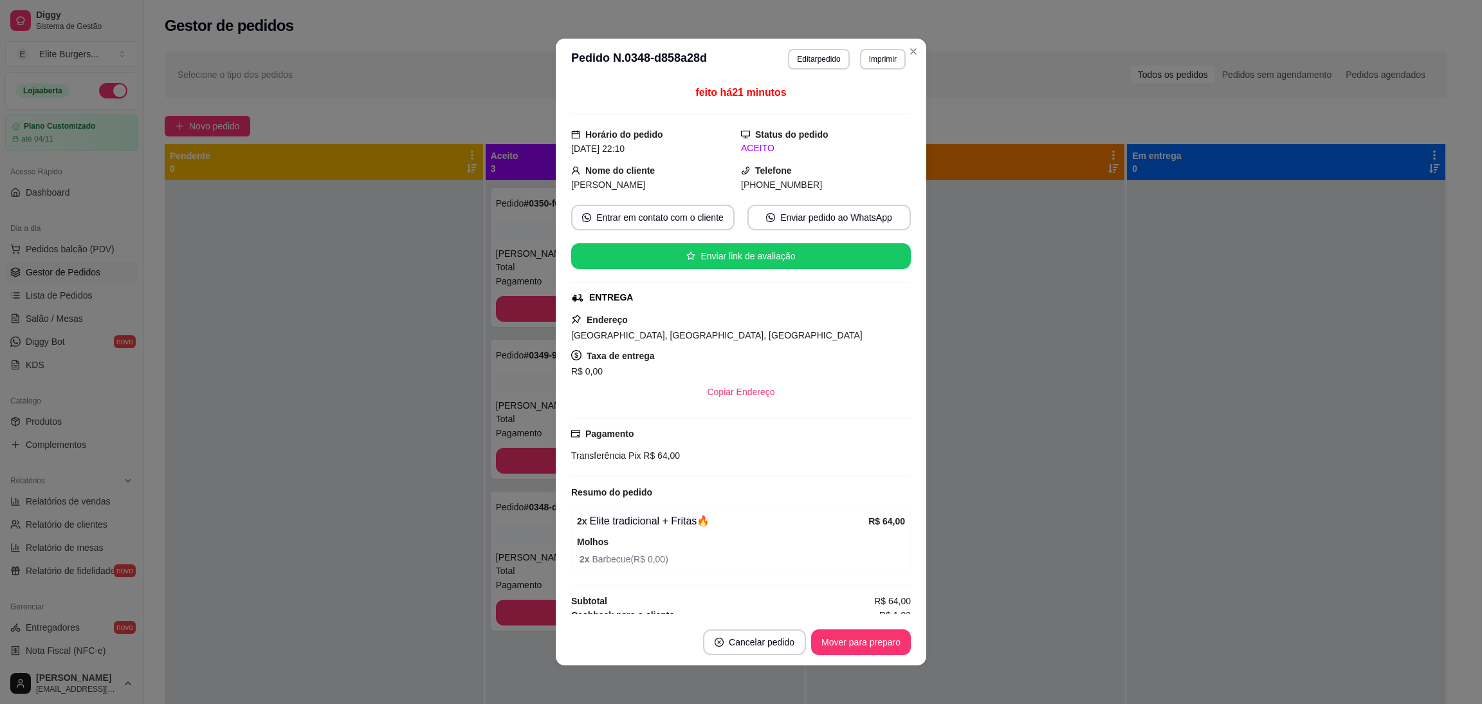
scroll to position [24, 0]
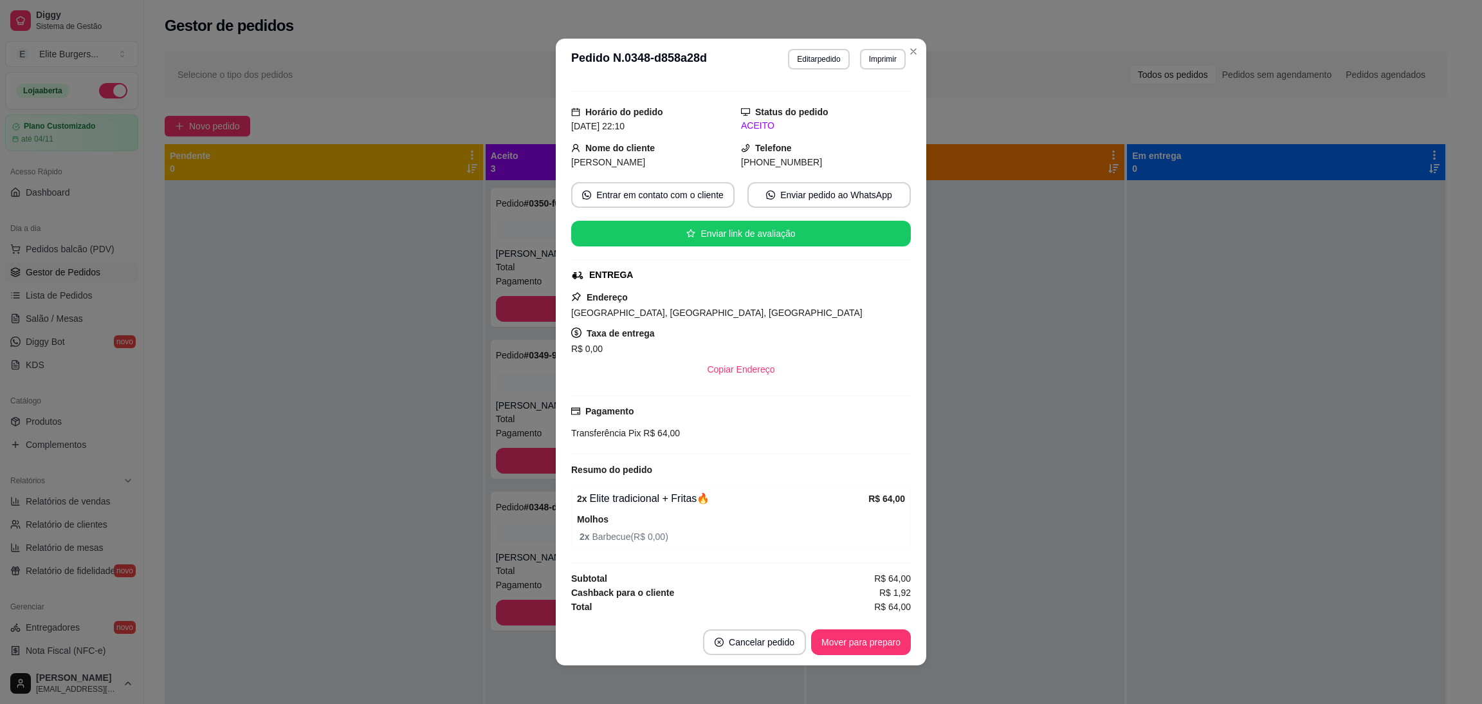
click at [674, 507] on div "2 x Elite tradicional + Fritas🔥 R$ 64,00 Molhos 2 x Barbecue ( R$ 0,00 )" at bounding box center [741, 517] width 340 height 64
click at [665, 477] on div "feito há 21 minutos Horário do pedido [DATE] 22:10 Status do pedido ACEITO Nome…" at bounding box center [741, 349] width 340 height 529
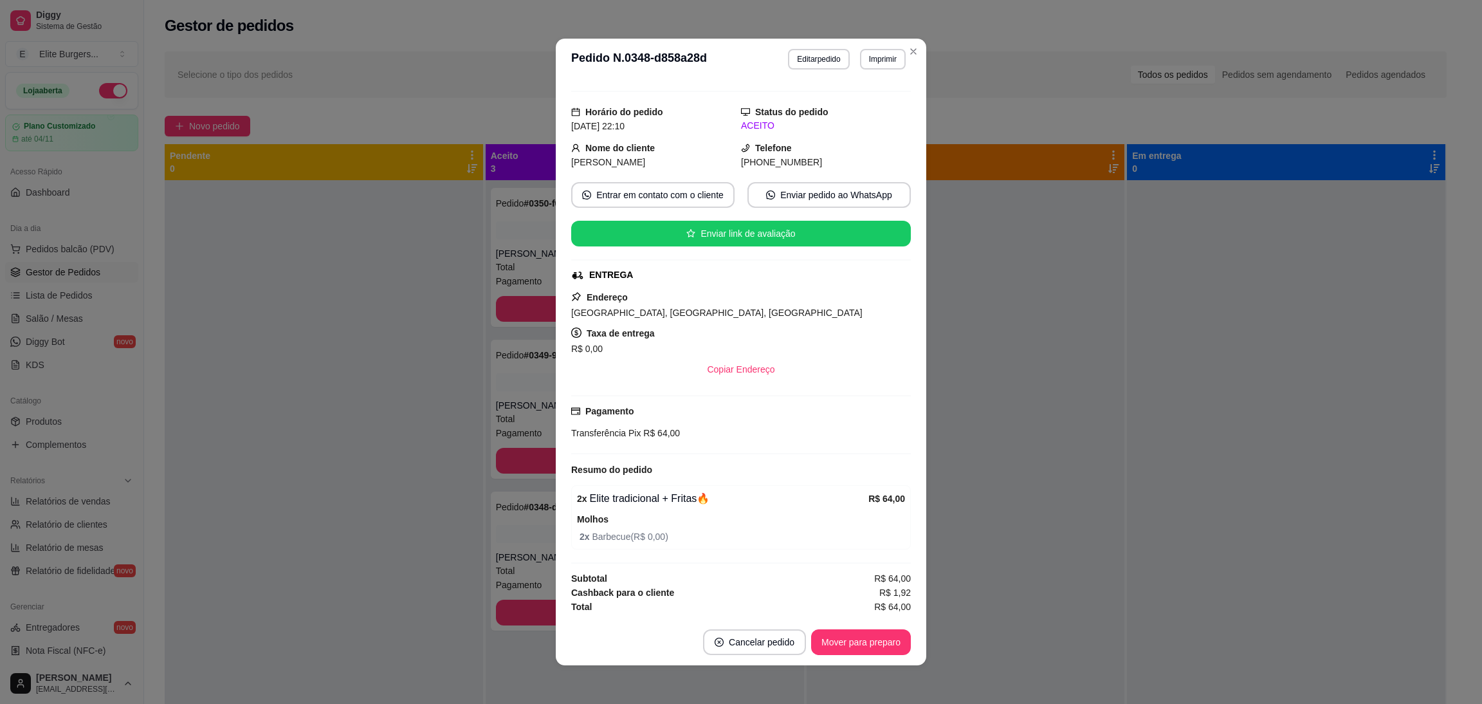
click at [668, 497] on div "2 x Elite tradicional + Fritas🔥" at bounding box center [722, 498] width 291 height 15
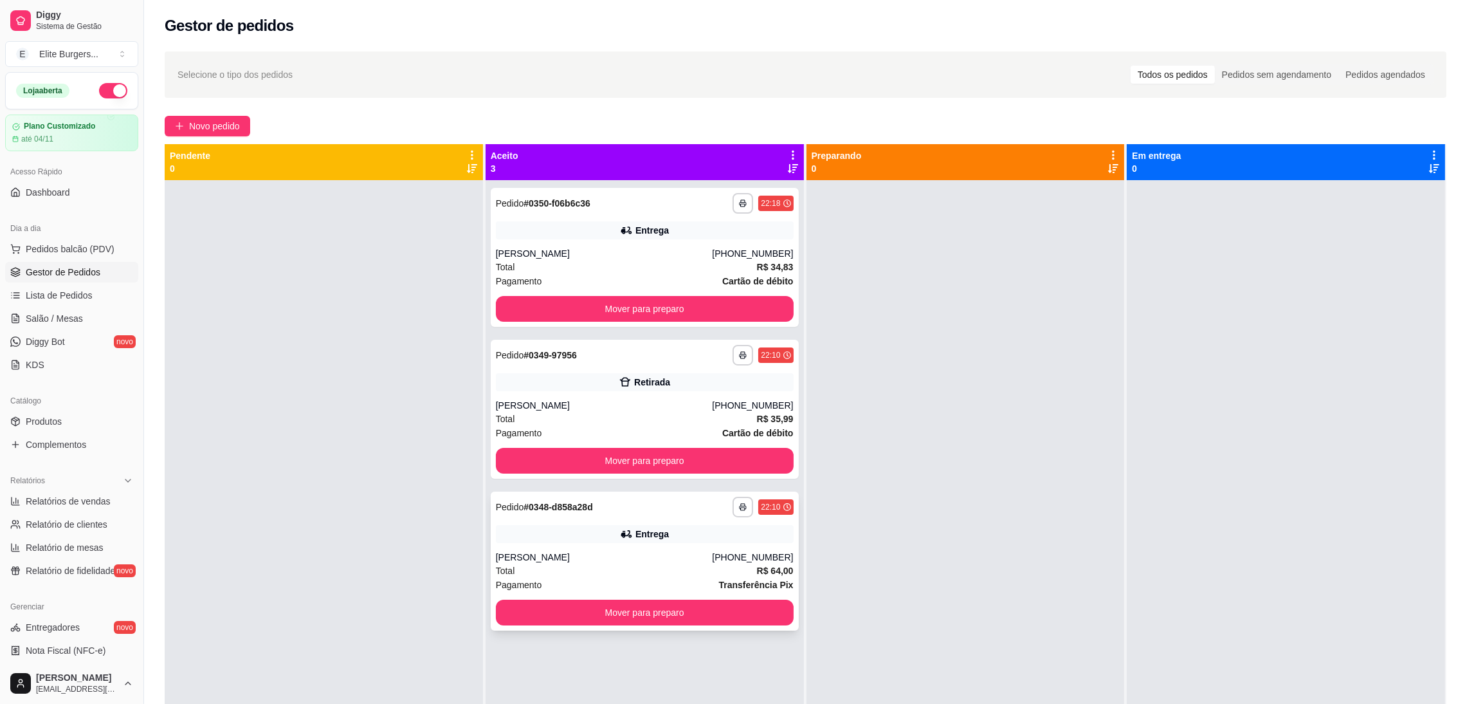
click at [646, 545] on div "**********" at bounding box center [645, 560] width 308 height 139
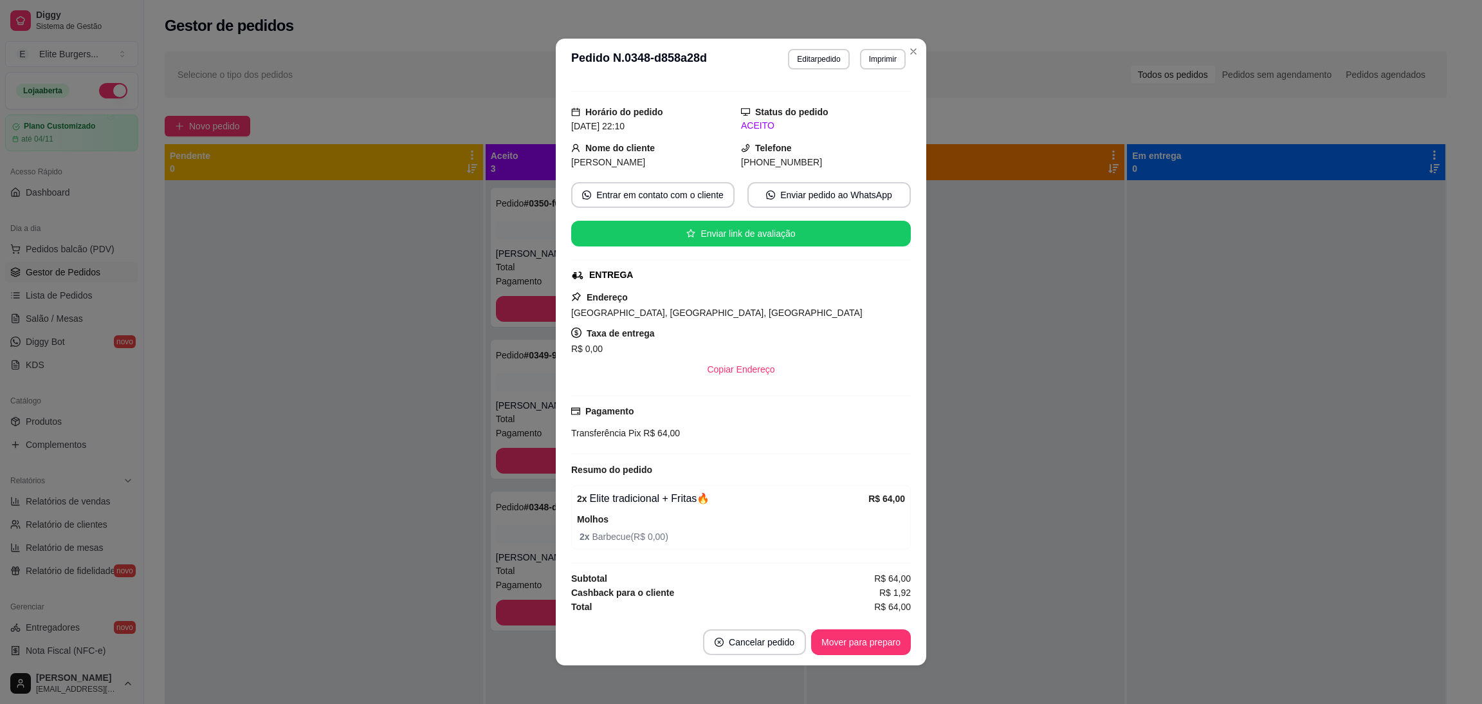
click at [623, 502] on div "2 x Elite tradicional + Fritas🔥" at bounding box center [722, 498] width 291 height 15
click at [707, 503] on div "2 x Elite tradicional + Fritas🔥" at bounding box center [722, 498] width 291 height 15
click at [680, 507] on div "2 x Elite tradicional + Fritas🔥 R$ 64,00 Molhos 2 x Barbecue ( R$ 0,00 )" at bounding box center [741, 517] width 340 height 64
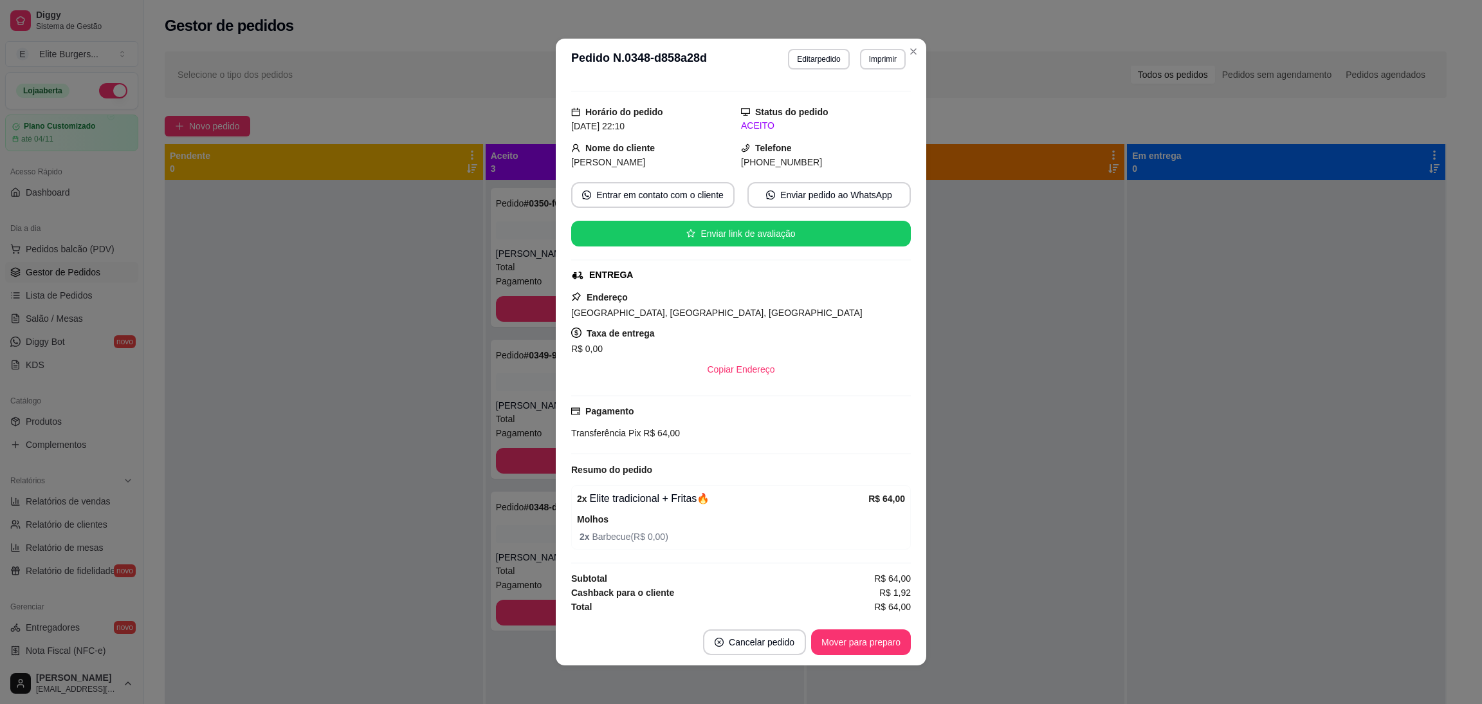
click at [676, 502] on div "2 x Elite tradicional + Fritas🔥" at bounding box center [722, 498] width 291 height 15
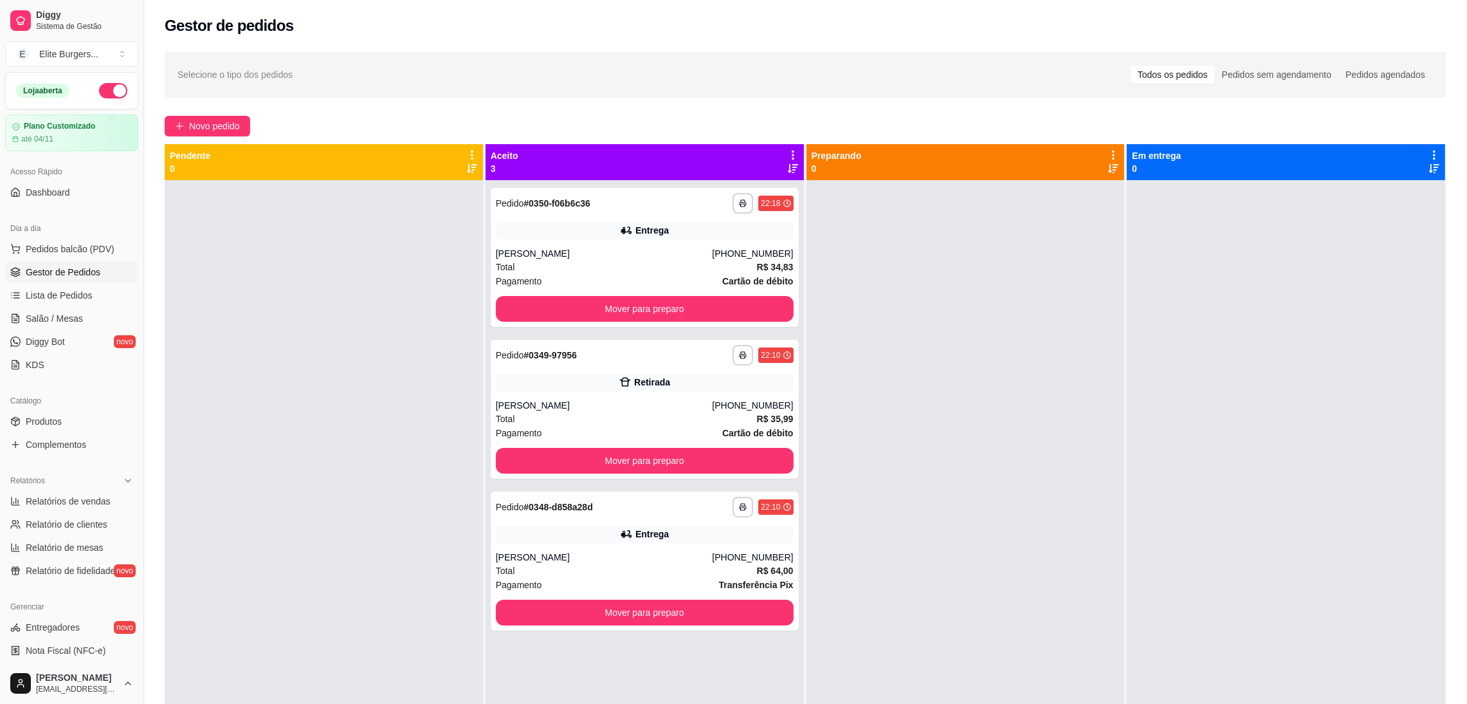
click at [1051, 470] on div at bounding box center [965, 532] width 318 height 704
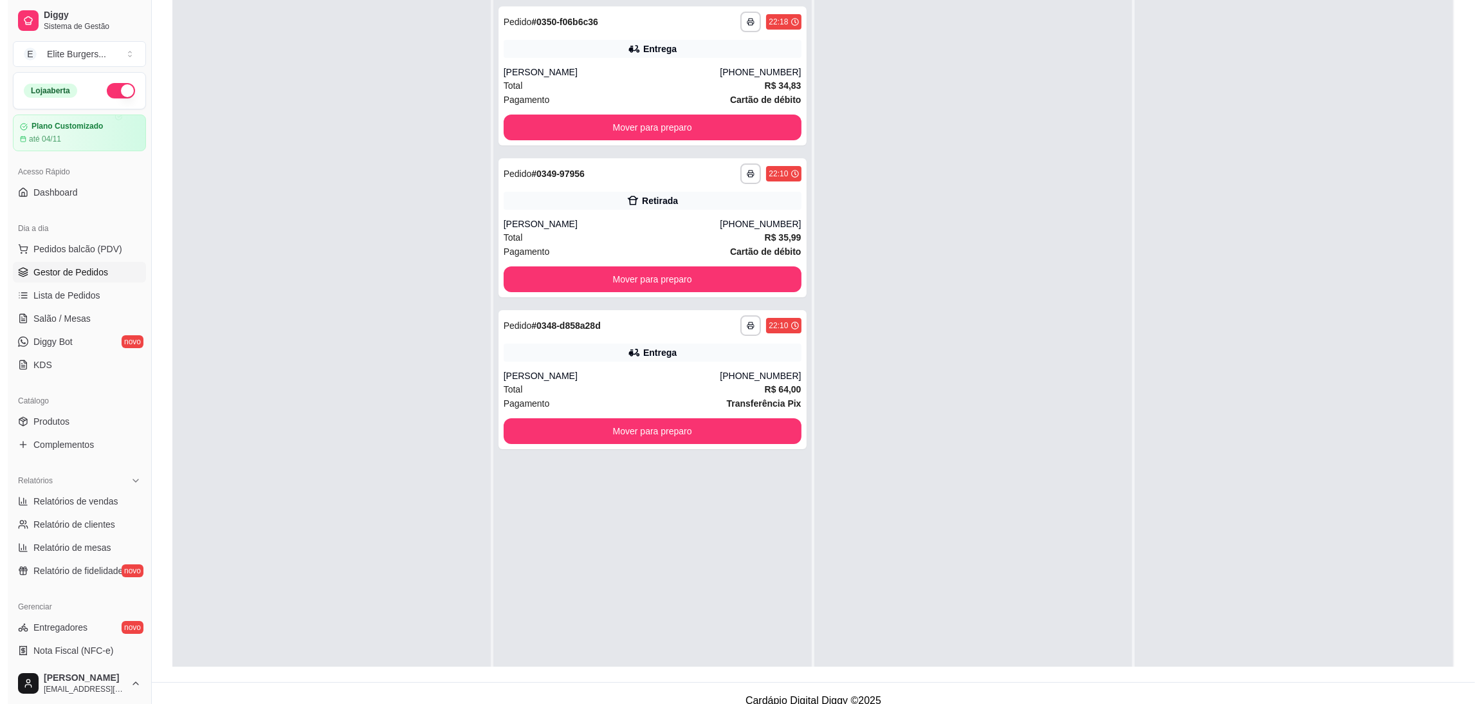
scroll to position [0, 0]
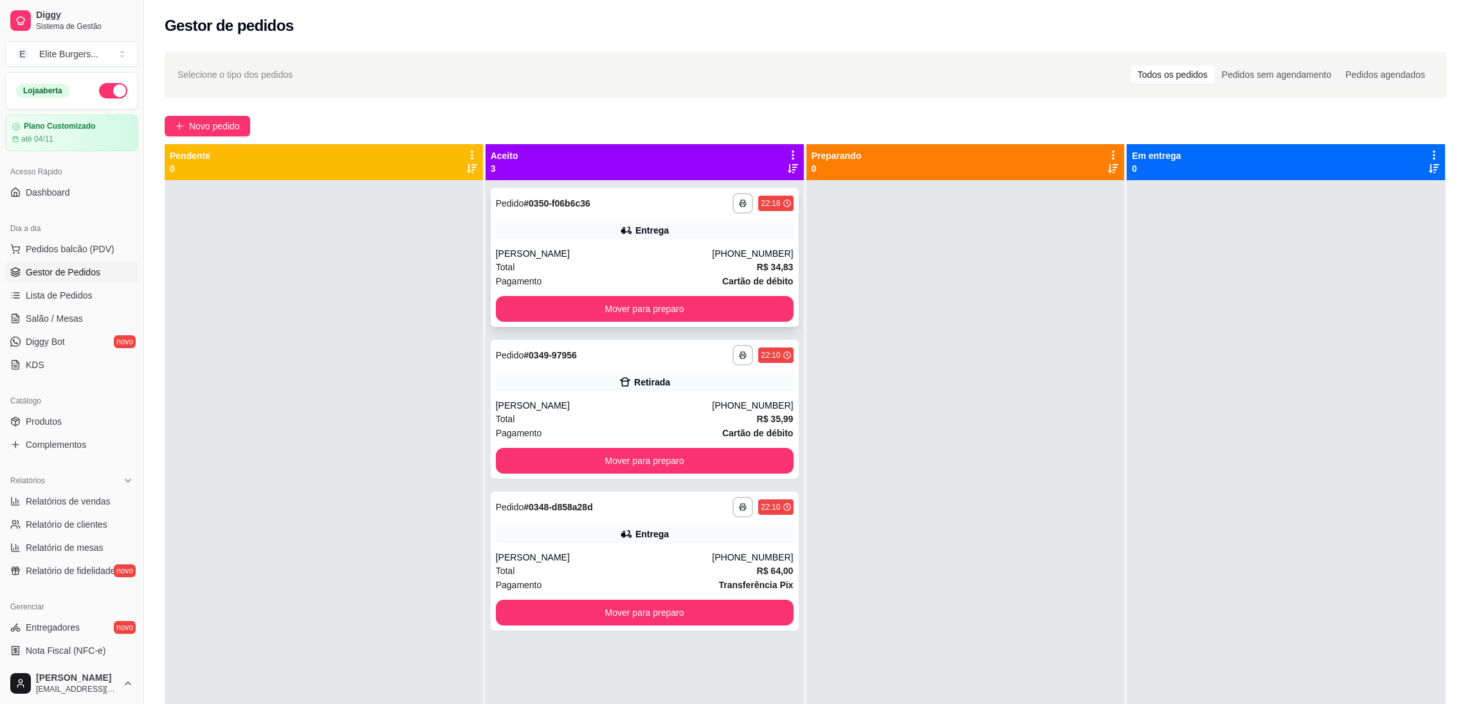
click at [572, 255] on div "[PERSON_NAME]" at bounding box center [604, 253] width 217 height 13
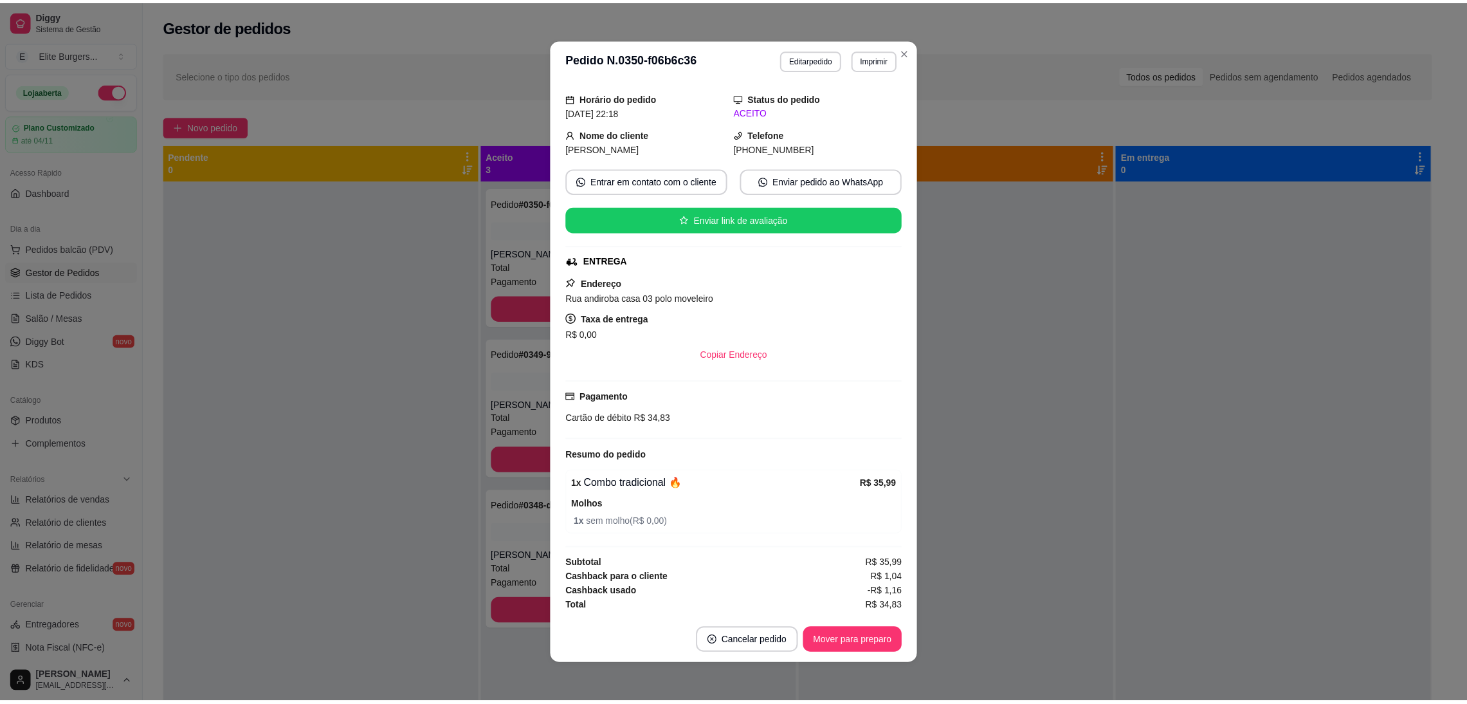
scroll to position [2, 0]
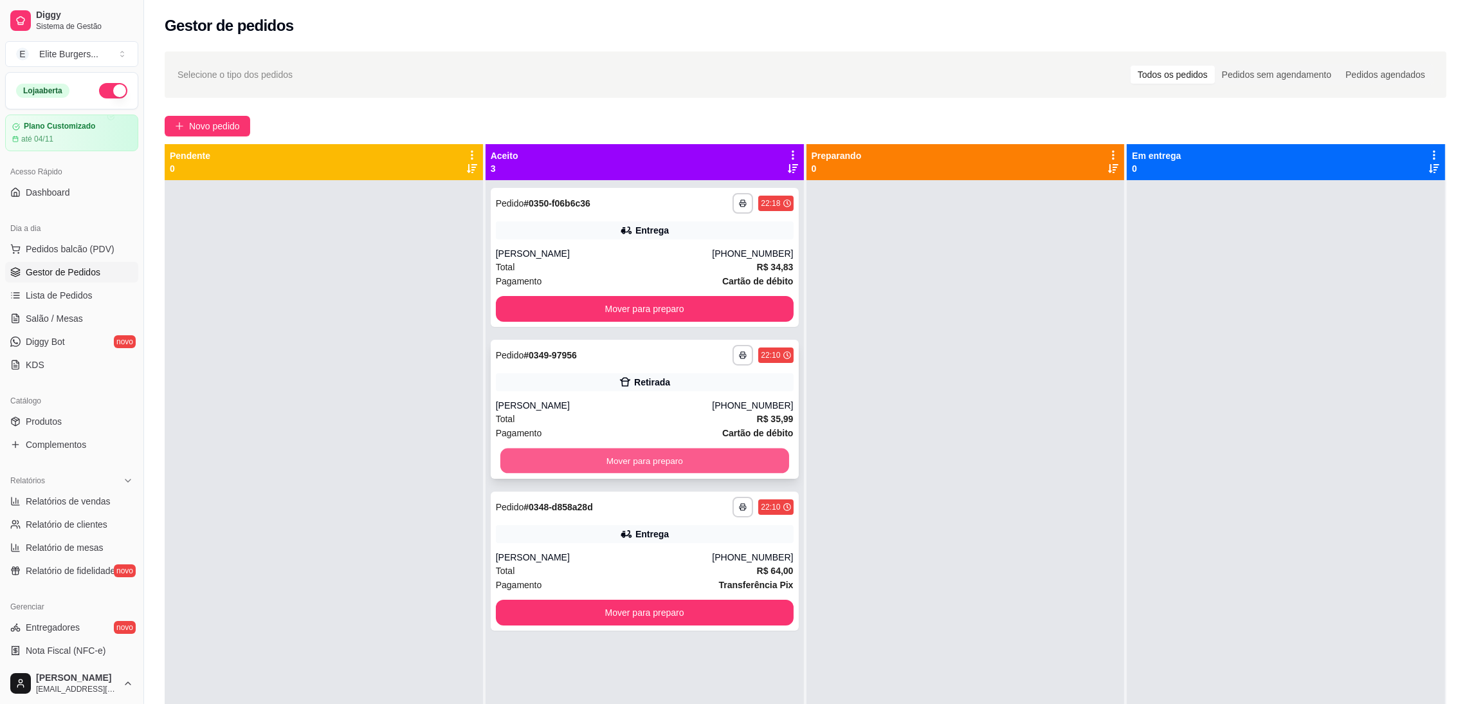
click at [667, 469] on button "Mover para preparo" at bounding box center [644, 460] width 289 height 25
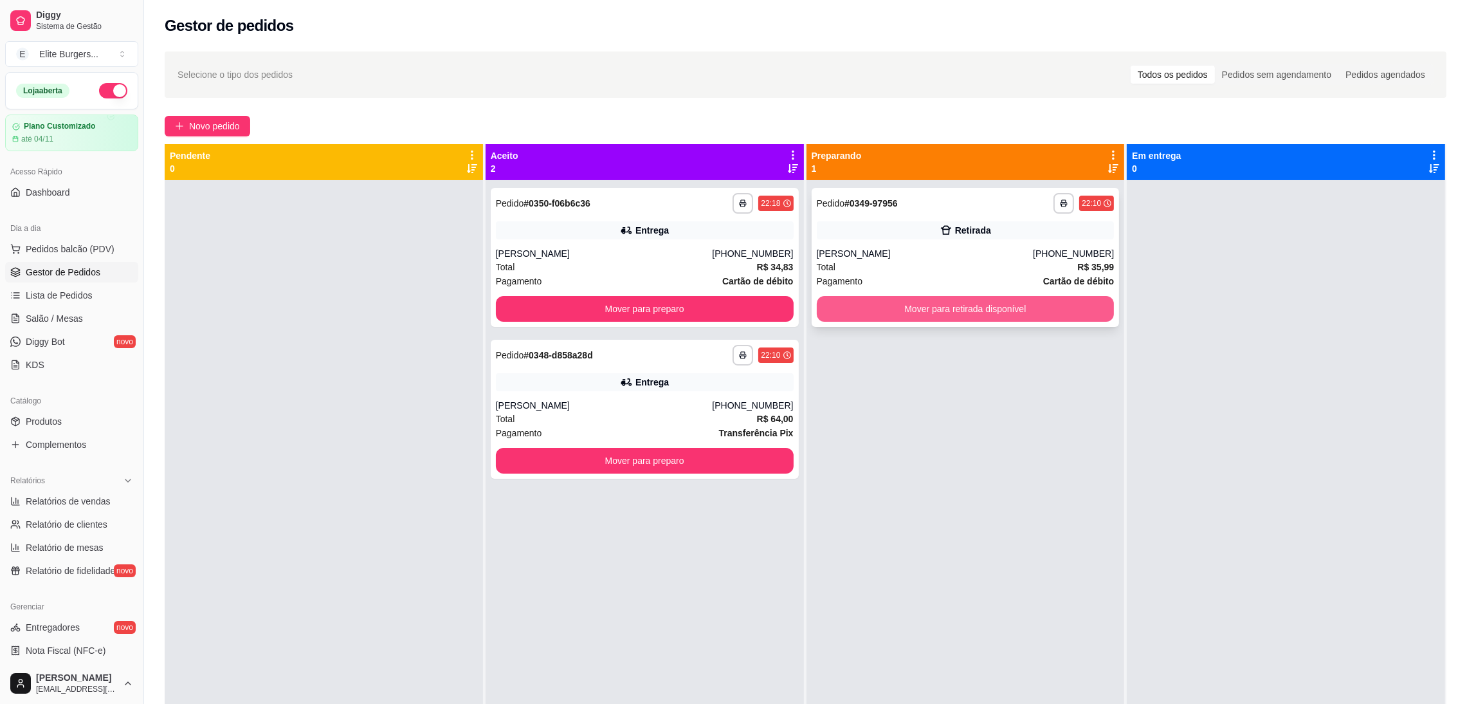
click at [1074, 314] on button "Mover para retirada disponível" at bounding box center [966, 309] width 298 height 26
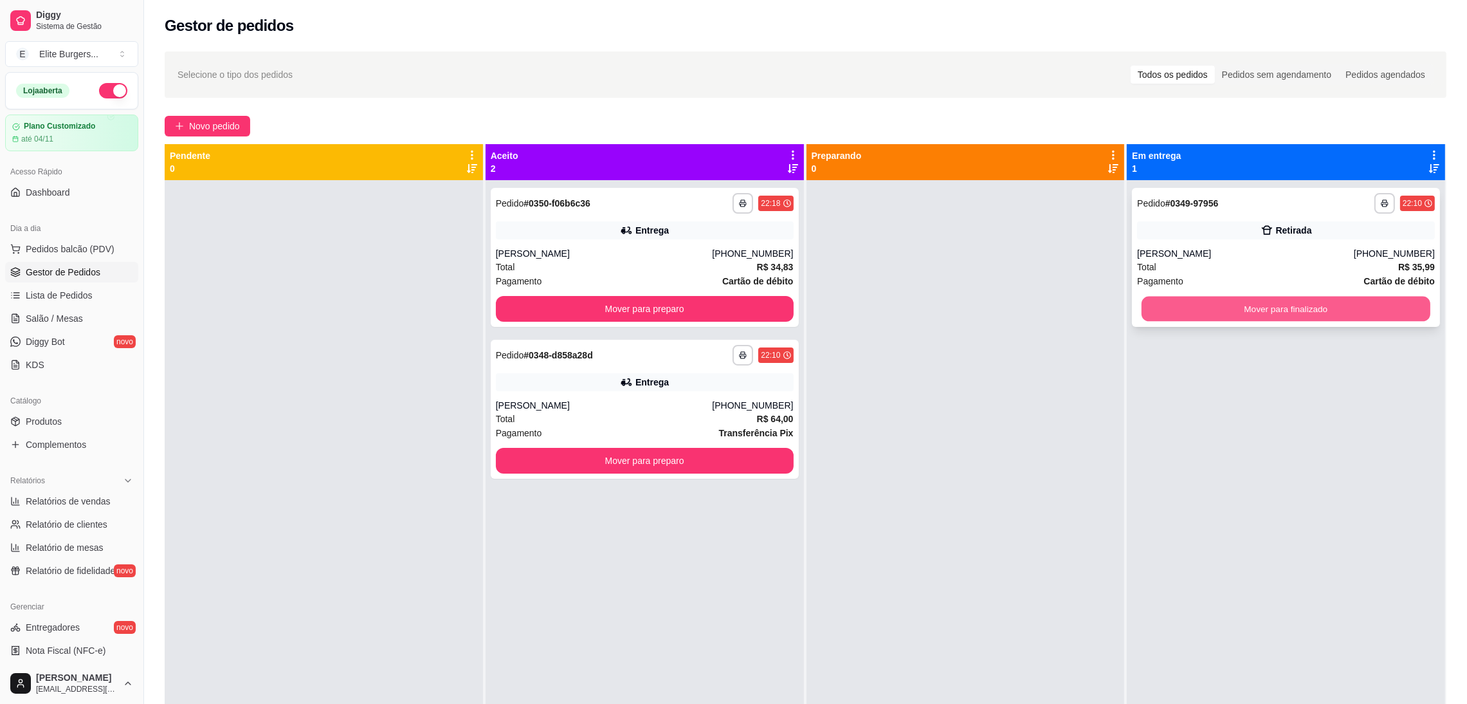
click at [1260, 321] on div "Mover para finalizado" at bounding box center [1286, 309] width 298 height 26
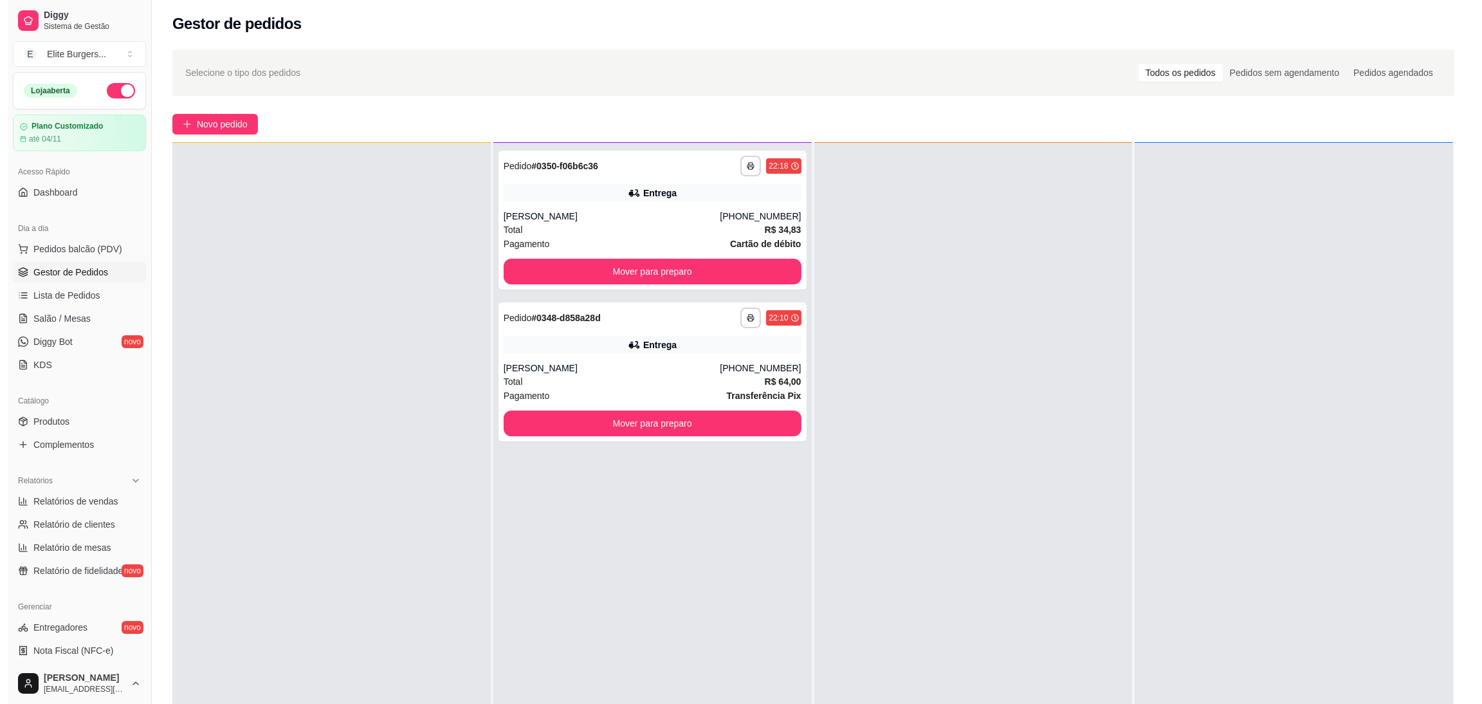
scroll to position [0, 0]
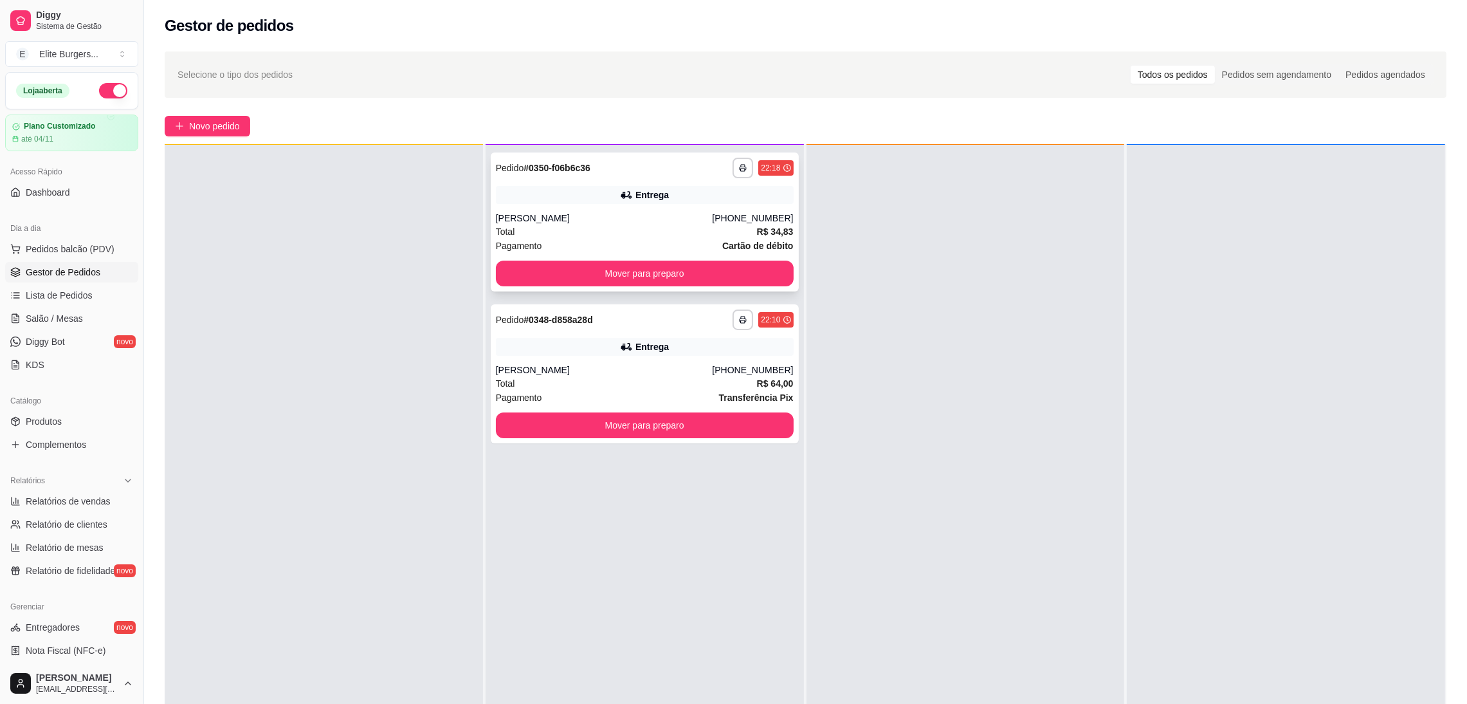
click at [672, 199] on div "Entrega" at bounding box center [645, 195] width 298 height 18
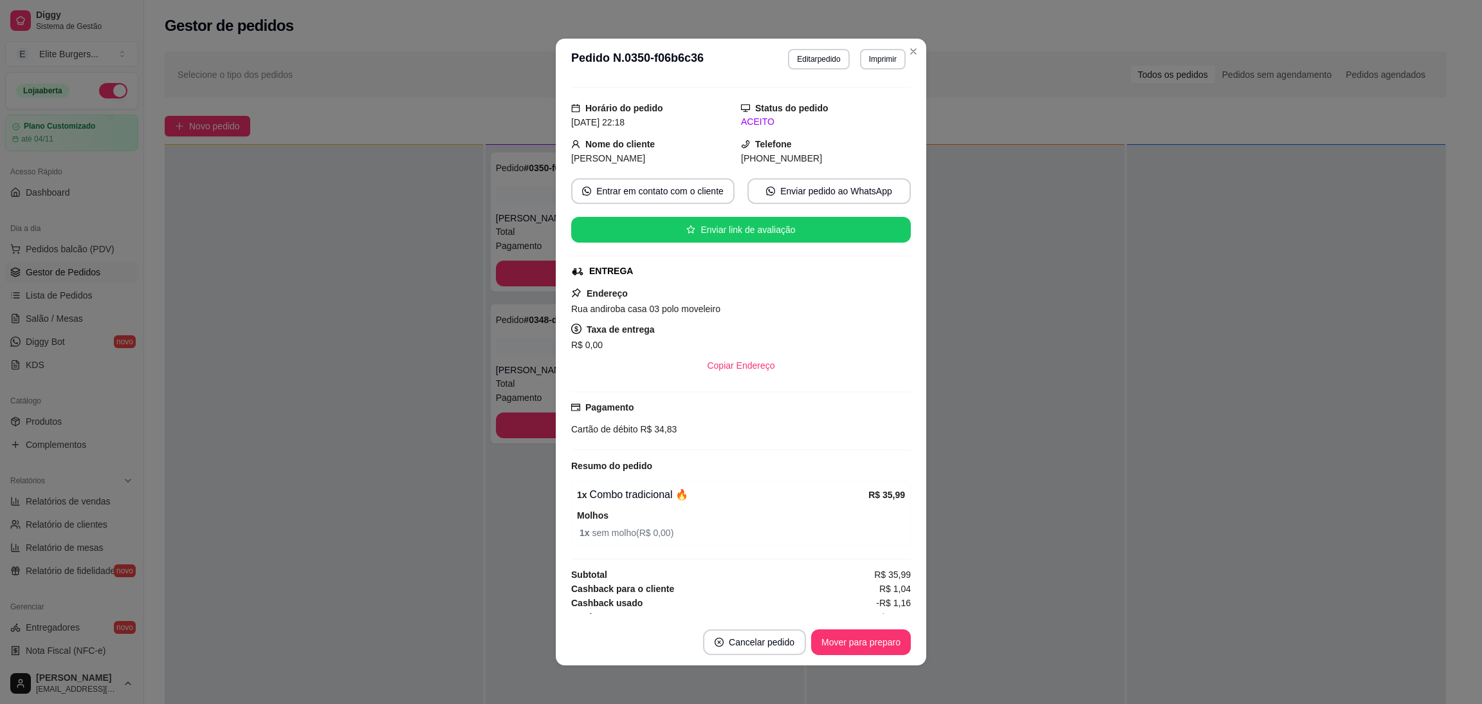
scroll to position [38, 0]
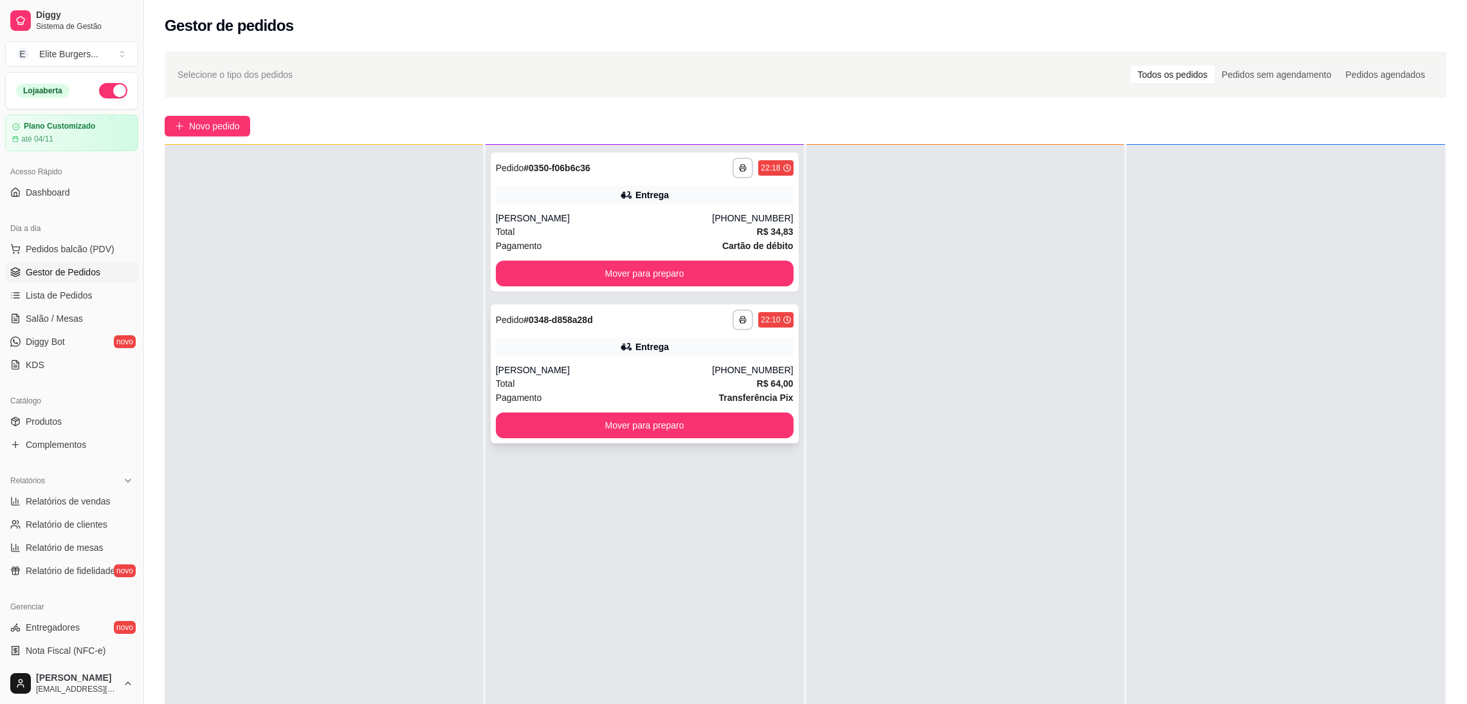
click at [659, 367] on div "[PERSON_NAME]" at bounding box center [604, 369] width 217 height 13
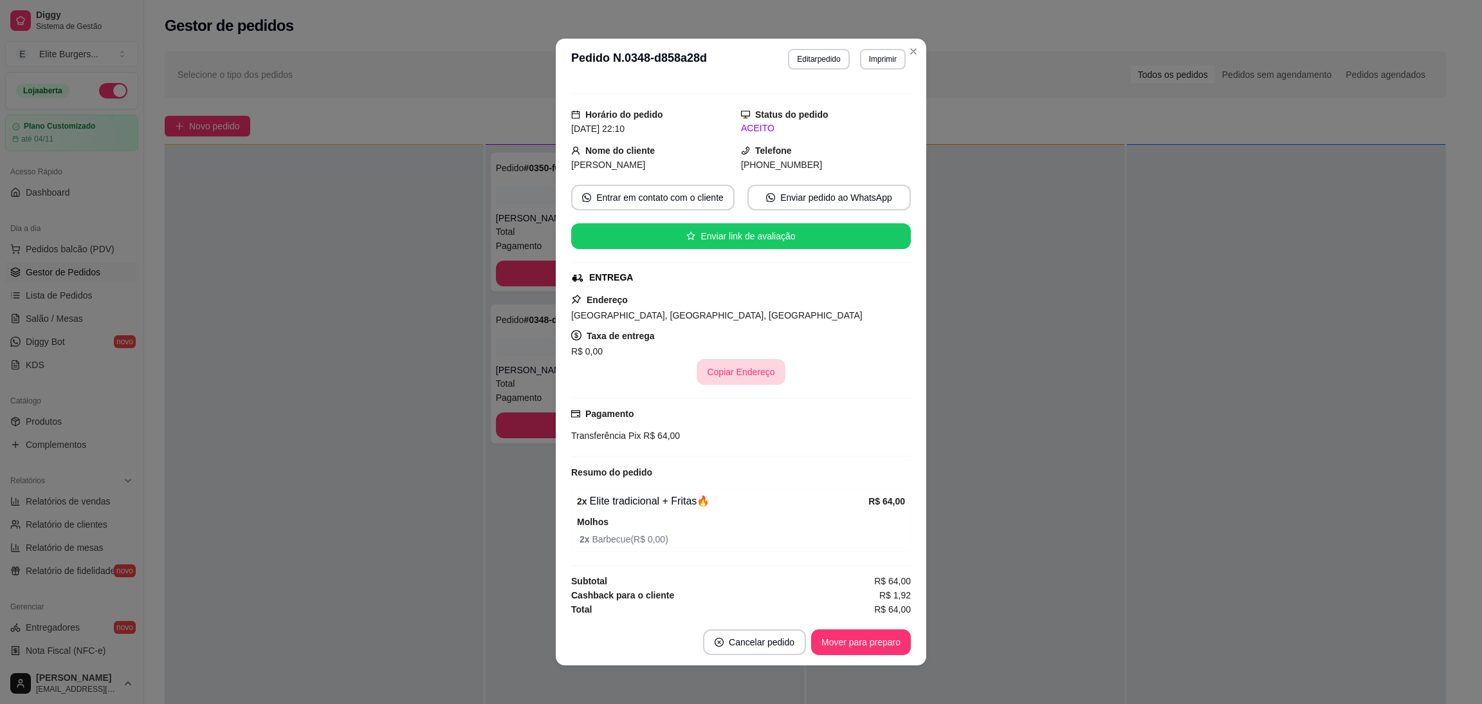
scroll to position [24, 0]
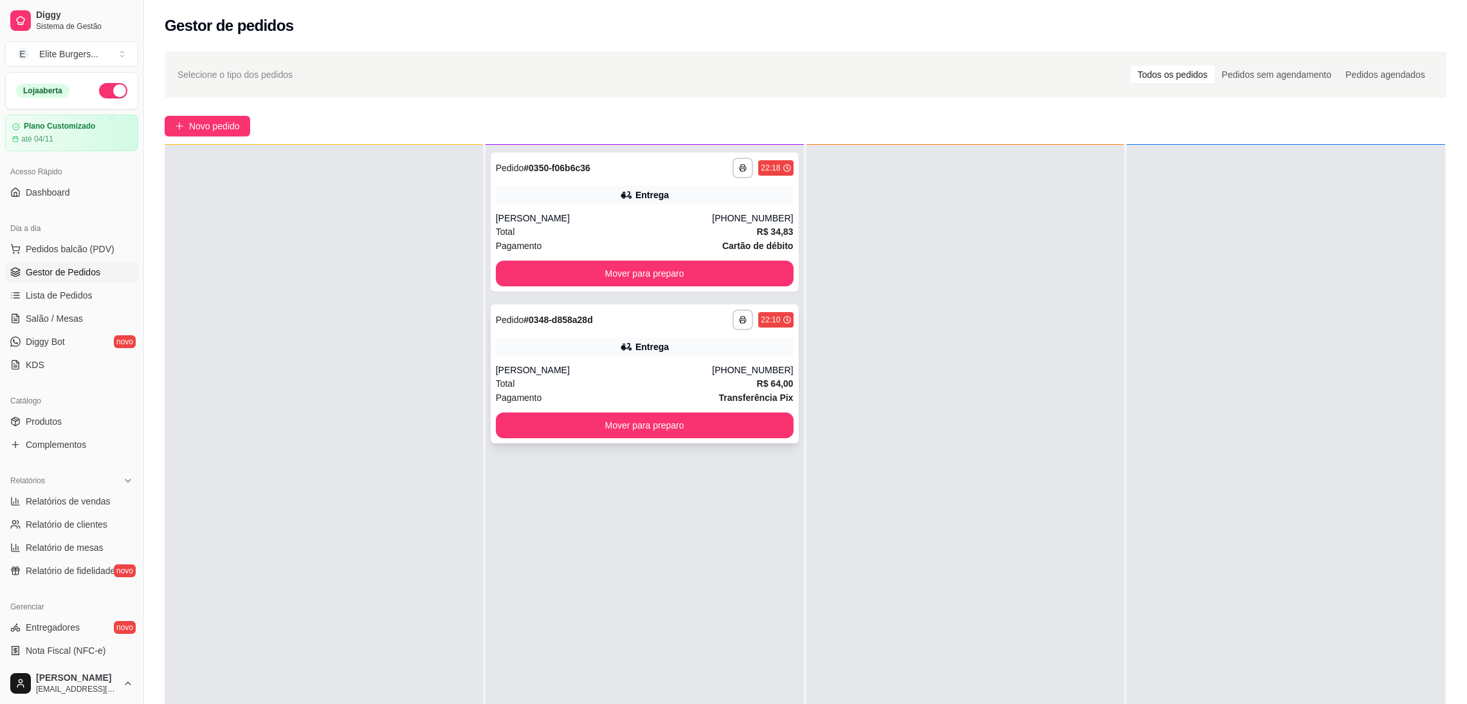
click at [576, 343] on div "Entrega" at bounding box center [645, 347] width 298 height 18
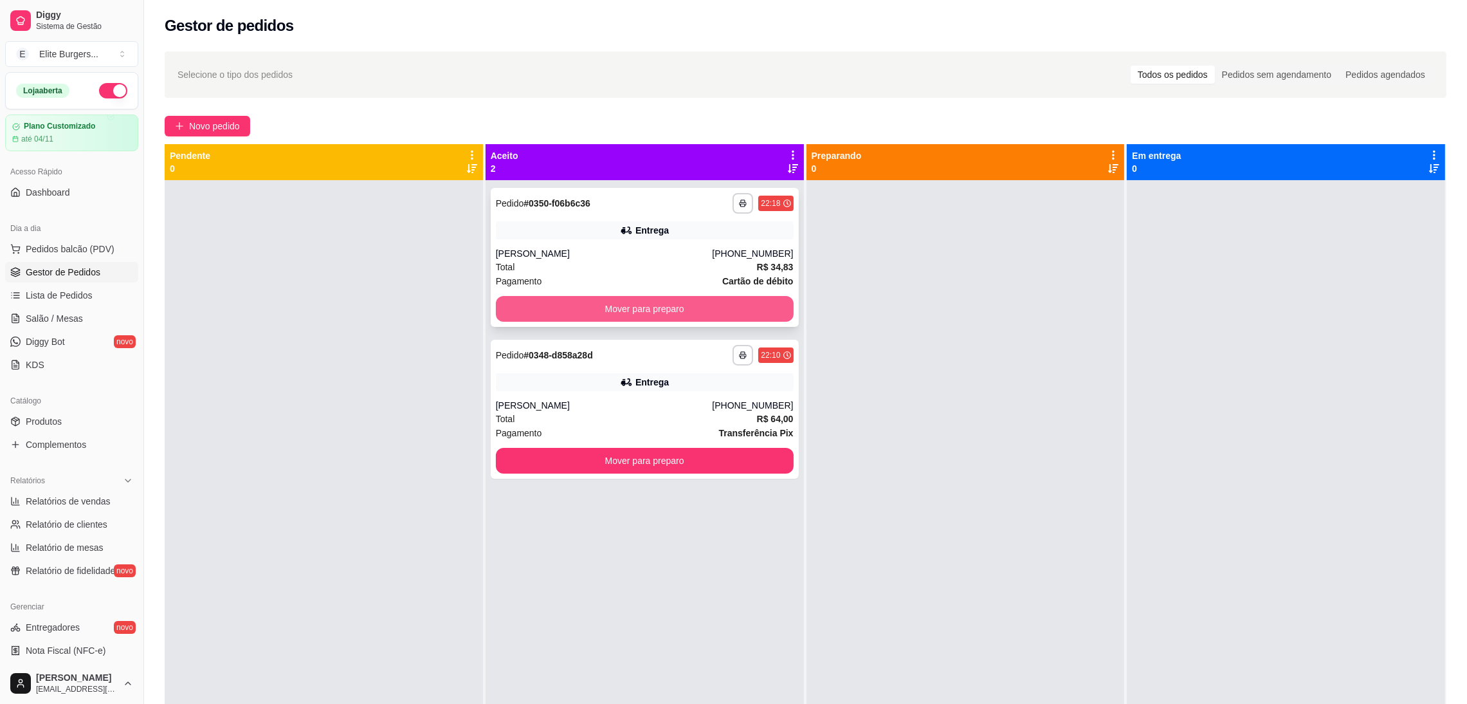
click at [735, 302] on button "Mover para preparo" at bounding box center [645, 309] width 298 height 26
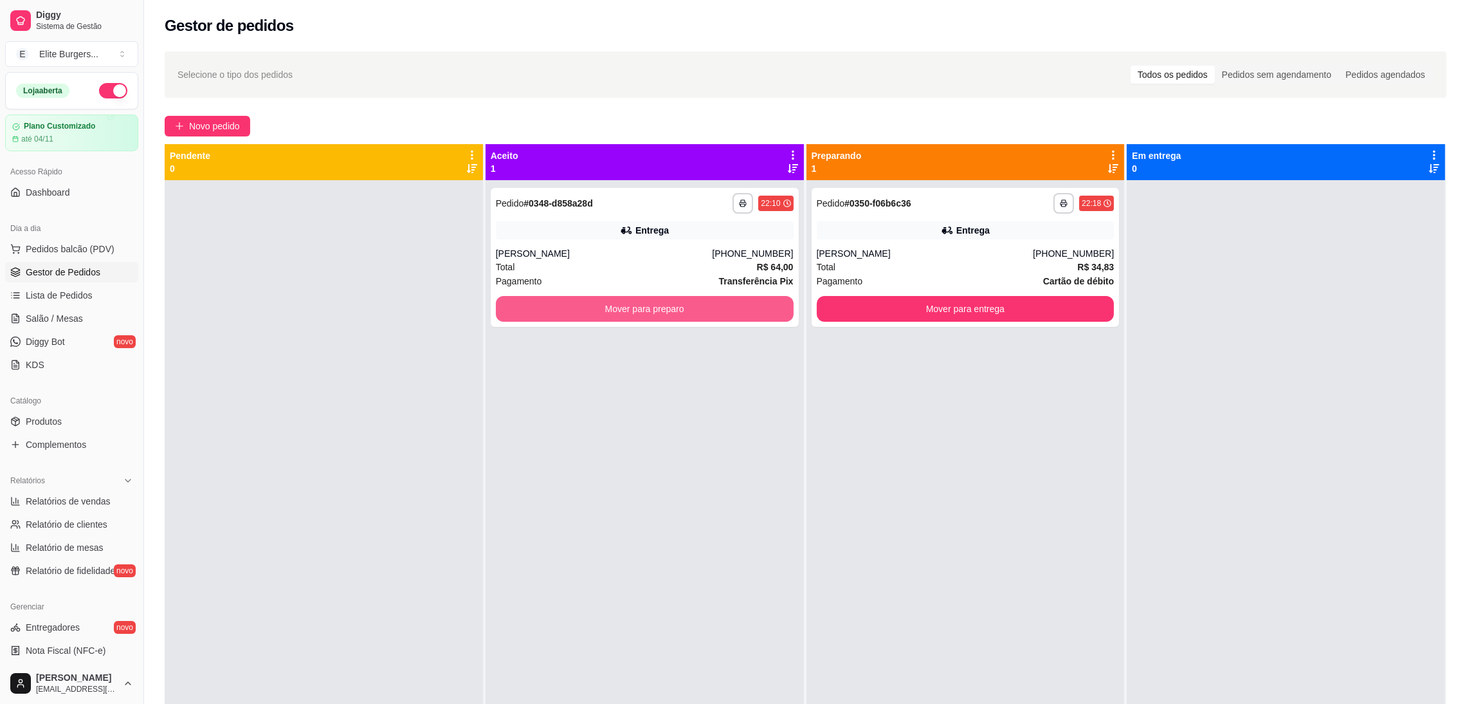
click at [735, 302] on button "Mover para preparo" at bounding box center [645, 309] width 298 height 26
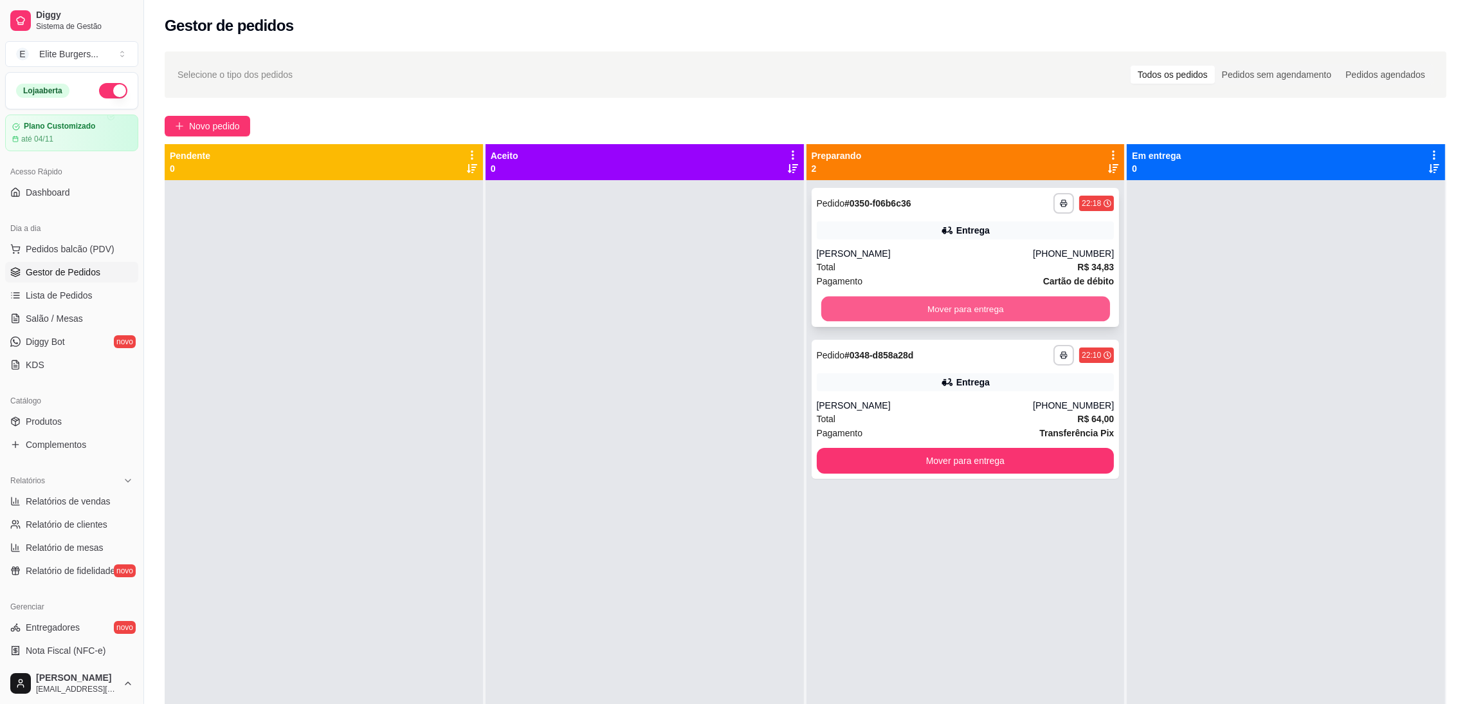
click at [940, 311] on button "Mover para entrega" at bounding box center [965, 308] width 289 height 25
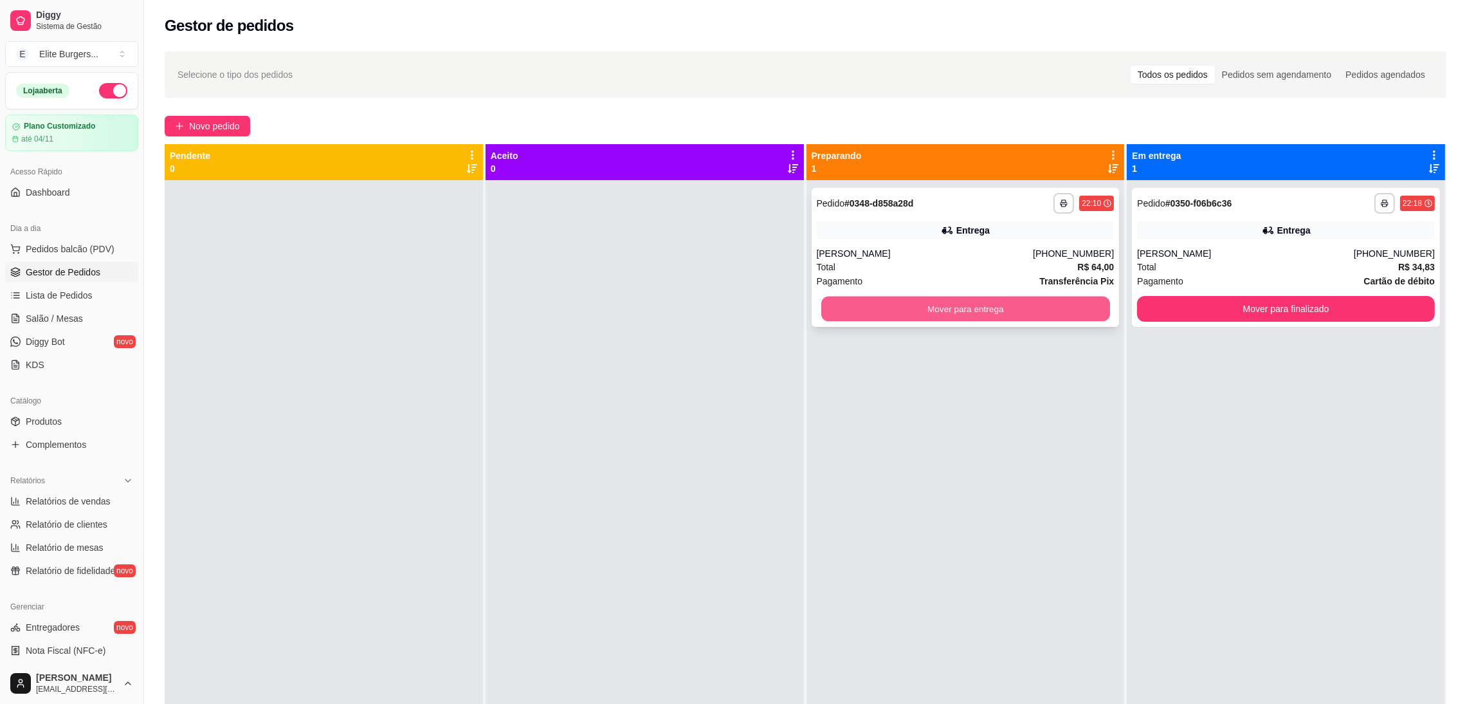
click at [1044, 304] on button "Mover para entrega" at bounding box center [965, 308] width 289 height 25
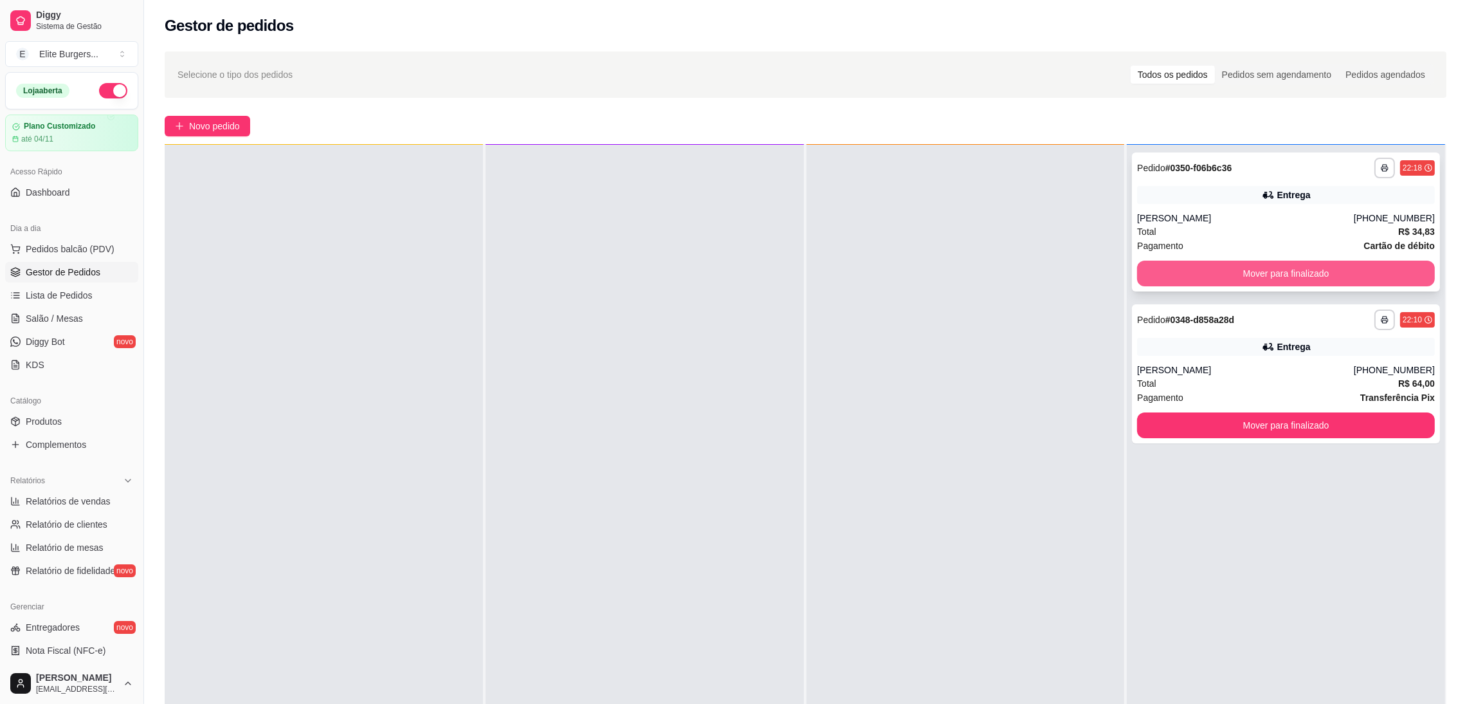
click at [1237, 282] on button "Mover para finalizado" at bounding box center [1286, 273] width 298 height 26
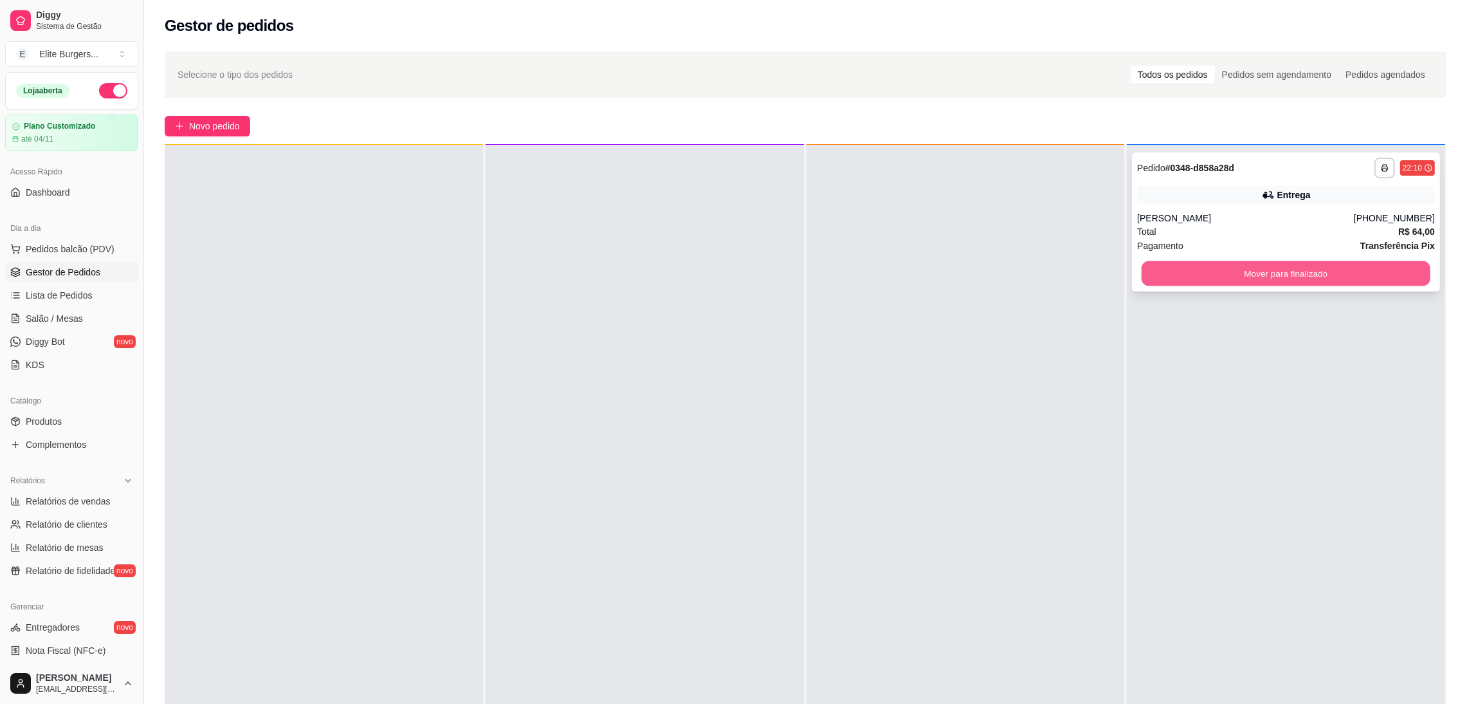
click at [1243, 263] on button "Mover para finalizado" at bounding box center [1285, 273] width 289 height 25
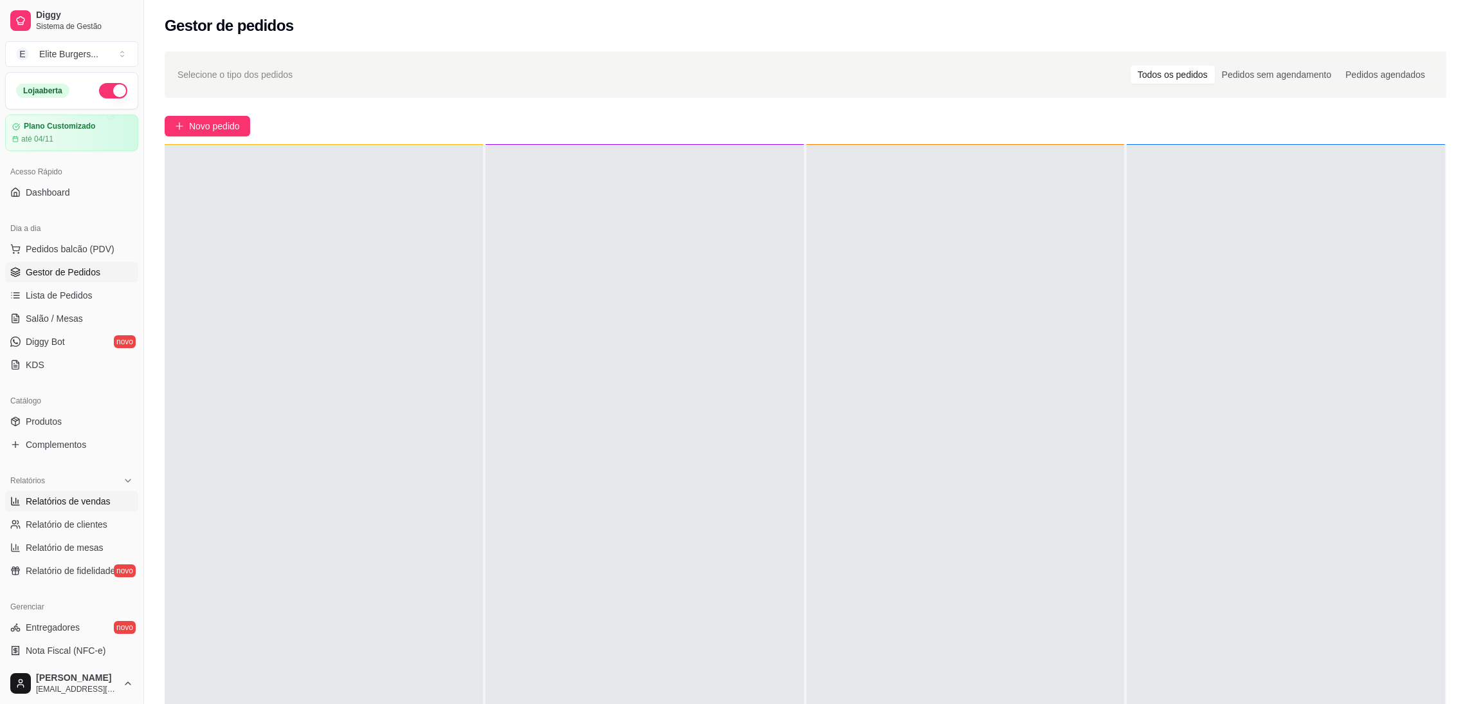
click at [48, 510] on link "Relatórios de vendas" at bounding box center [71, 501] width 133 height 21
select select "ALL"
select select "0"
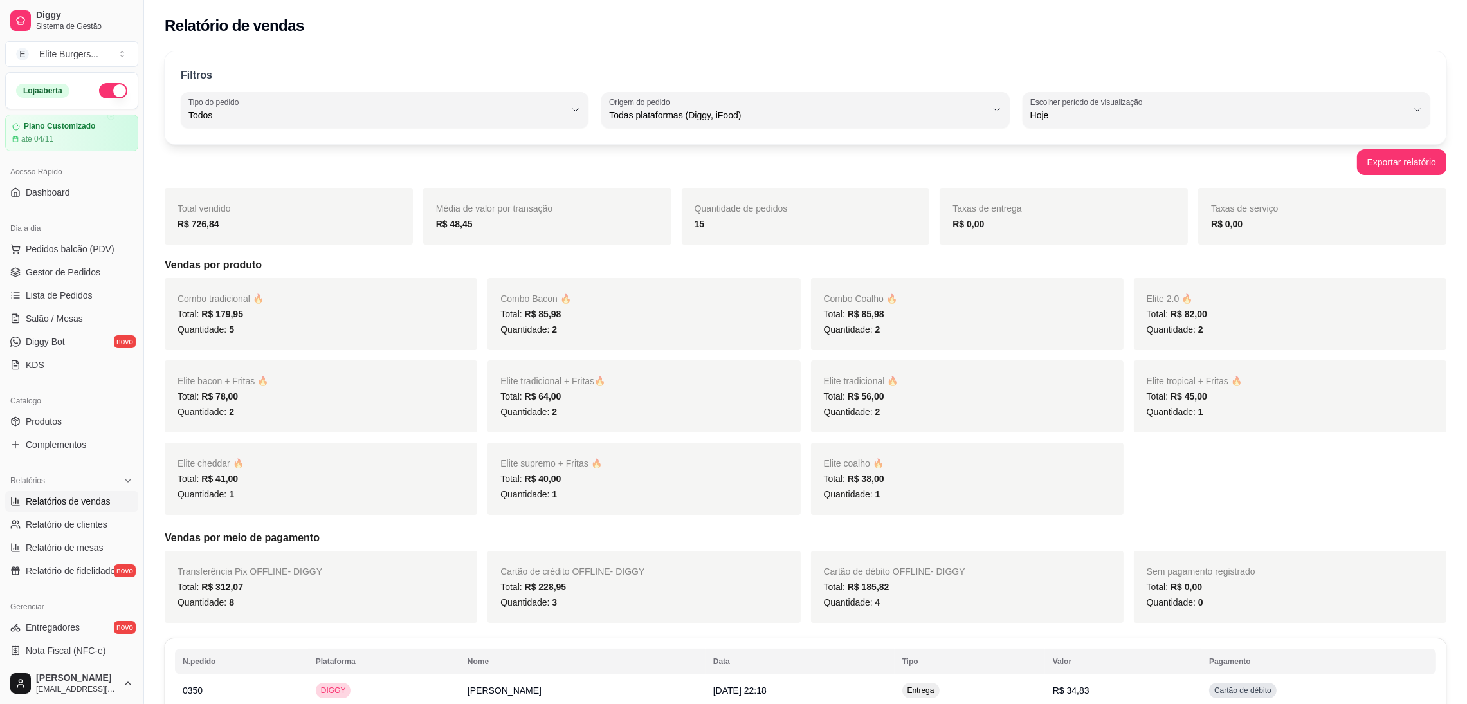
click at [202, 224] on strong "R$ 726,84" at bounding box center [198, 224] width 42 height 10
click at [210, 228] on strong "R$ 726,84" at bounding box center [198, 224] width 42 height 10
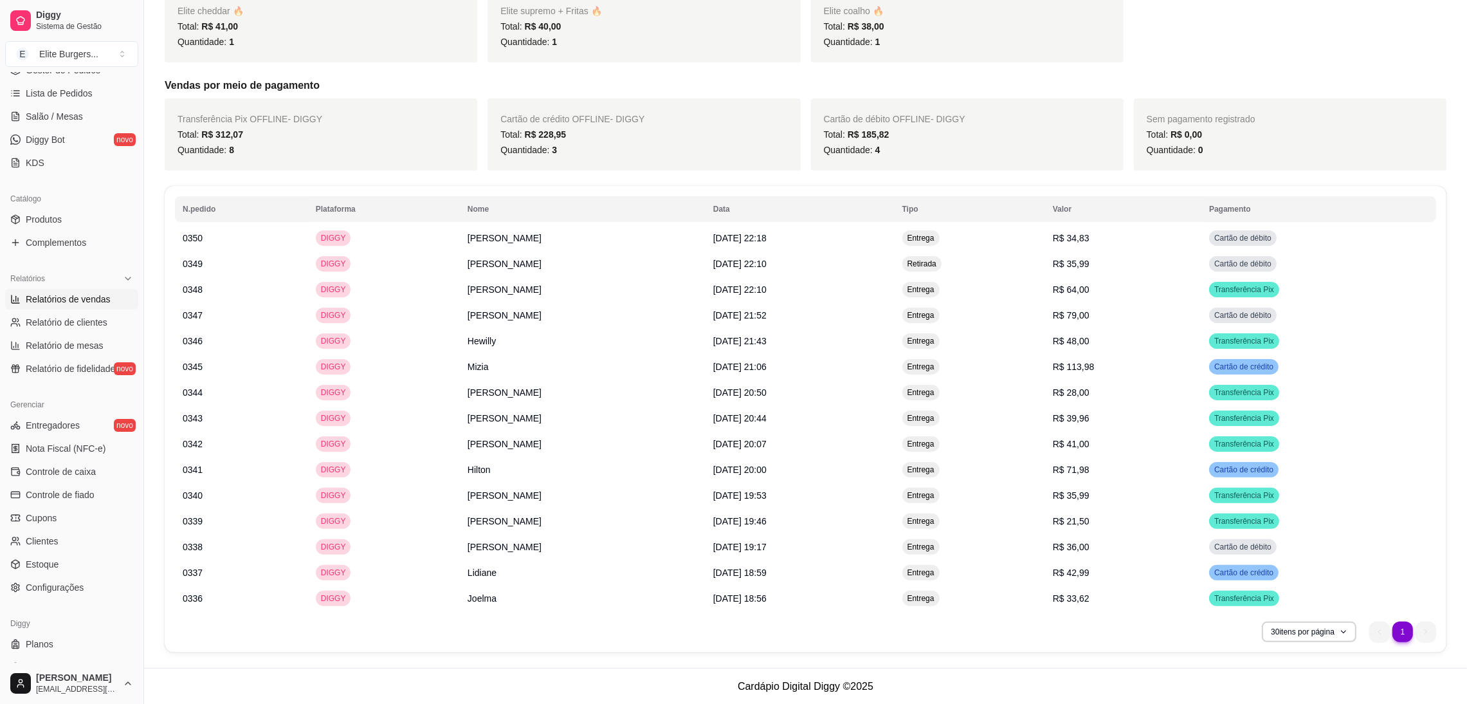
scroll to position [221, 0]
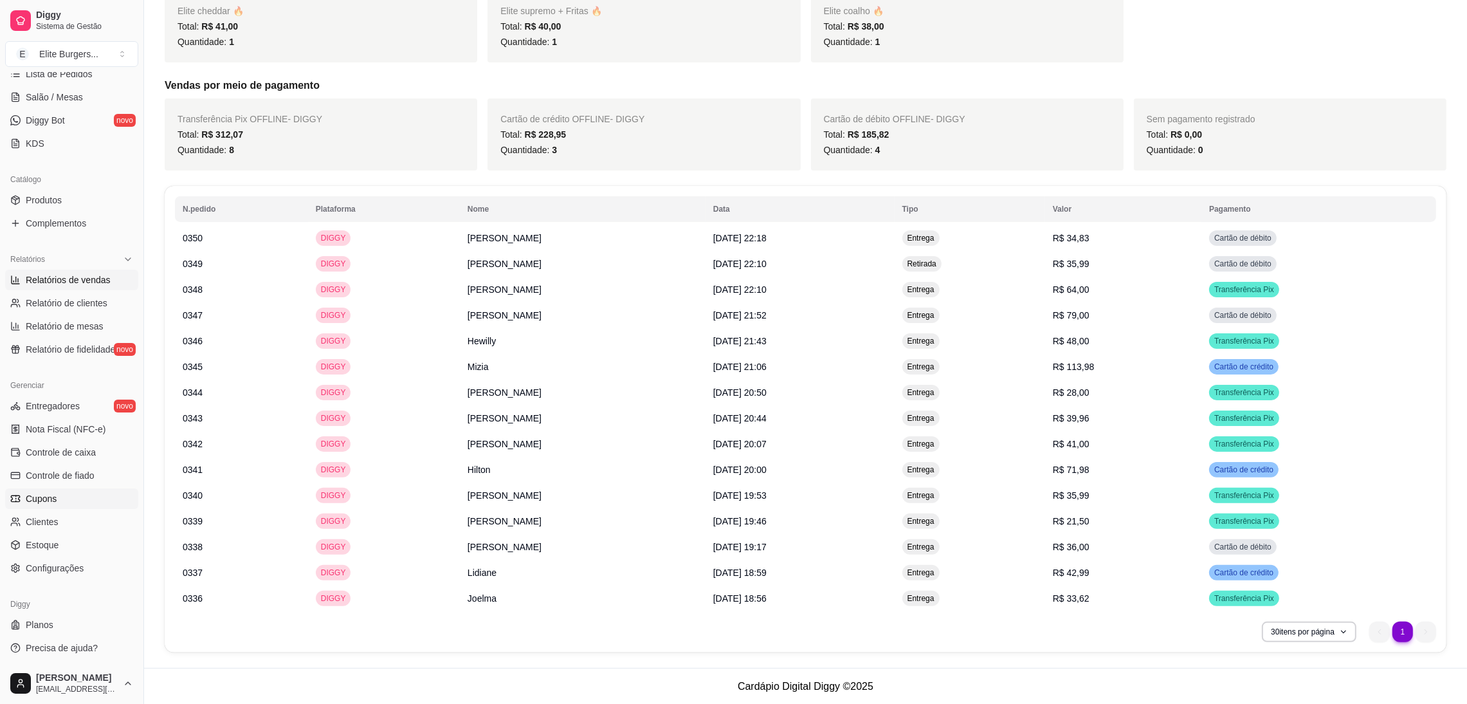
click at [57, 507] on link "Cupons" at bounding box center [71, 498] width 133 height 21
